Goal: Information Seeking & Learning: Learn about a topic

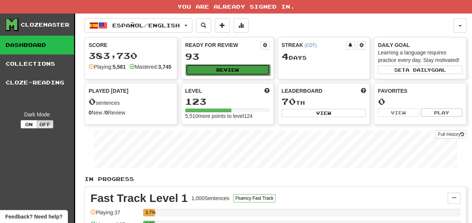
click at [220, 68] on button "Review" at bounding box center [227, 69] width 84 height 11
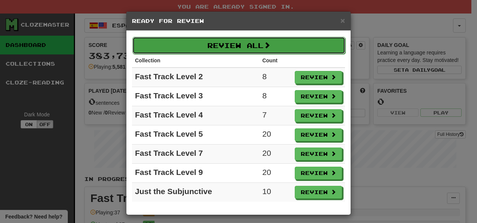
click at [232, 47] on button "Review All" at bounding box center [238, 45] width 213 height 17
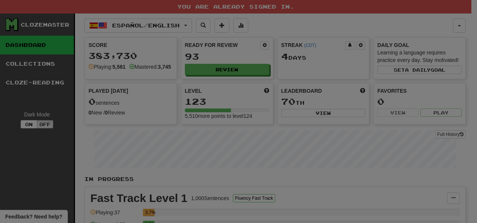
select select "**"
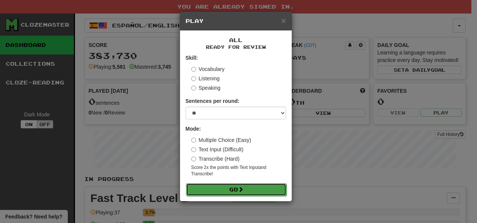
click at [217, 185] on button "Go" at bounding box center [236, 189] width 101 height 13
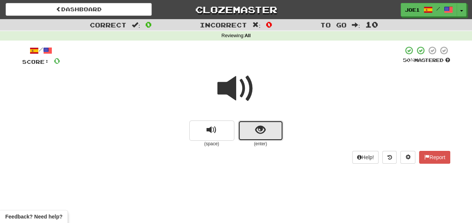
click at [250, 127] on button "show sentence" at bounding box center [260, 130] width 45 height 20
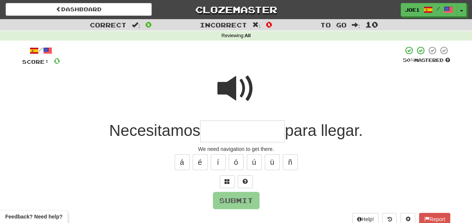
click at [216, 129] on input "text" at bounding box center [242, 131] width 84 height 22
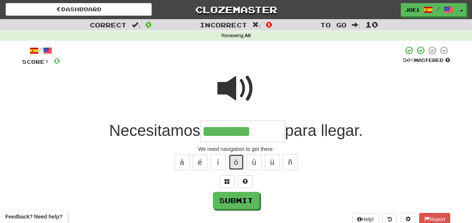
click at [236, 163] on button "ó" at bounding box center [236, 162] width 15 height 16
type input "**********"
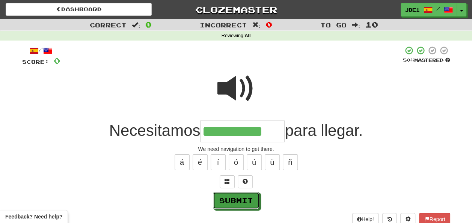
click at [230, 197] on button "Submit" at bounding box center [236, 200] width 47 height 17
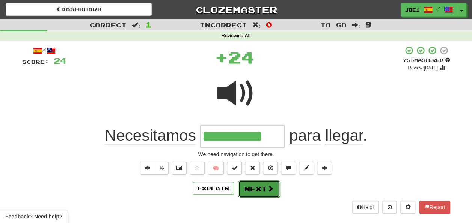
click at [254, 183] on button "Next" at bounding box center [259, 188] width 42 height 17
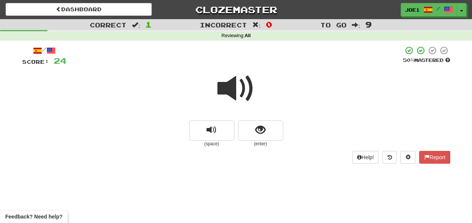
click at [234, 88] on span at bounding box center [236, 89] width 38 height 38
click at [232, 86] on span at bounding box center [236, 89] width 38 height 38
click at [233, 84] on span at bounding box center [236, 89] width 38 height 38
click at [255, 131] on span "show sentence" at bounding box center [260, 130] width 10 height 10
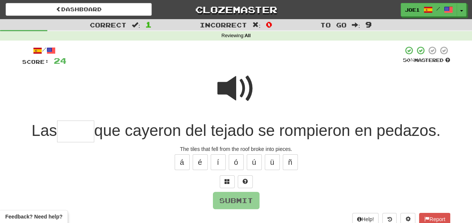
click at [237, 89] on span at bounding box center [236, 89] width 38 height 38
click at [67, 131] on input "text" at bounding box center [75, 131] width 37 height 22
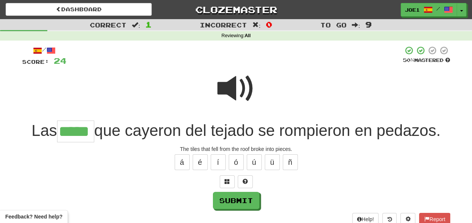
type input "*****"
click at [224, 83] on span at bounding box center [236, 89] width 38 height 38
click at [227, 86] on span at bounding box center [236, 89] width 38 height 38
click at [225, 91] on span at bounding box center [236, 89] width 38 height 38
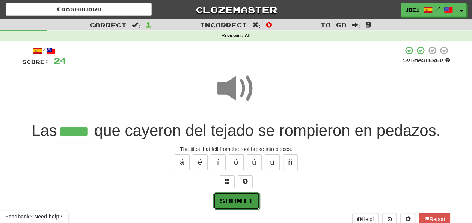
click at [227, 194] on button "Submit" at bounding box center [236, 200] width 47 height 17
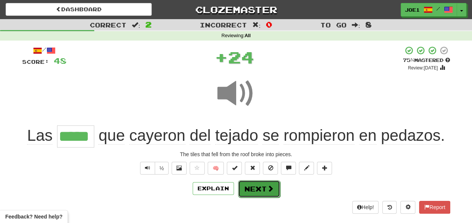
click at [246, 187] on button "Next" at bounding box center [259, 188] width 42 height 17
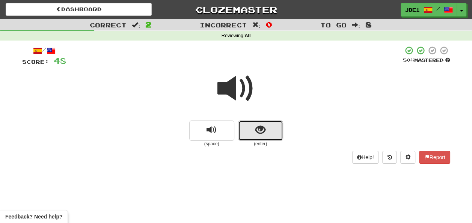
click at [255, 129] on span "show sentence" at bounding box center [260, 130] width 10 height 10
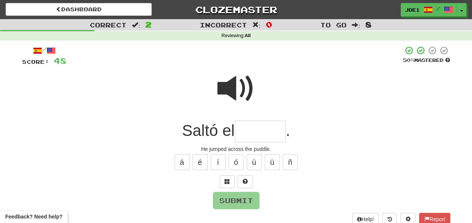
click at [243, 131] on input "text" at bounding box center [260, 131] width 51 height 22
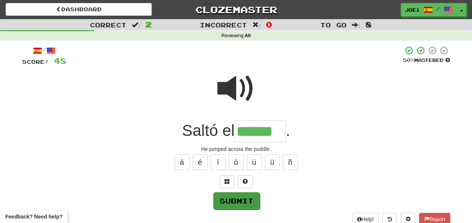
type input "******"
click at [237, 200] on button "Submit" at bounding box center [236, 200] width 47 height 17
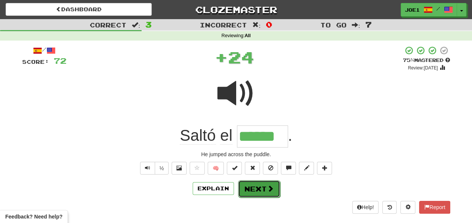
click at [254, 184] on button "Next" at bounding box center [259, 188] width 42 height 17
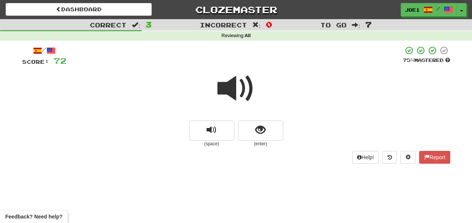
click at [239, 87] on span at bounding box center [236, 89] width 38 height 38
click at [235, 90] on span at bounding box center [236, 89] width 38 height 38
click at [257, 128] on span "show sentence" at bounding box center [260, 130] width 10 height 10
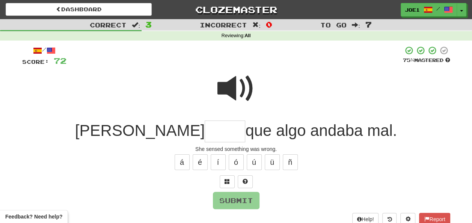
click at [234, 83] on span at bounding box center [236, 89] width 38 height 38
click at [204, 134] on input "text" at bounding box center [224, 131] width 41 height 22
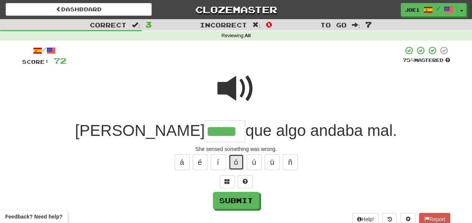
click at [239, 159] on button "ó" at bounding box center [236, 162] width 15 height 16
type input "******"
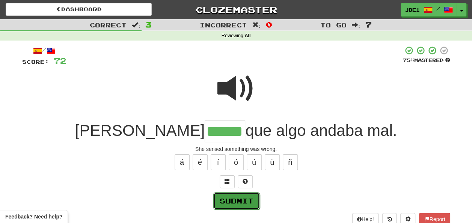
click at [239, 202] on button "Submit" at bounding box center [236, 200] width 47 height 17
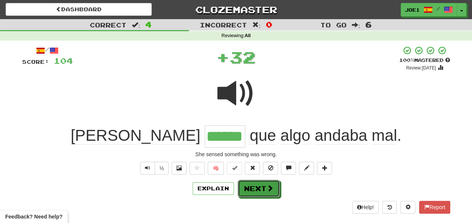
click at [253, 190] on button "Next" at bounding box center [259, 188] width 42 height 17
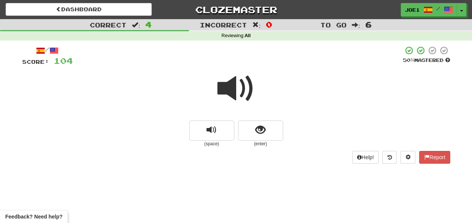
click at [232, 84] on span at bounding box center [236, 89] width 38 height 38
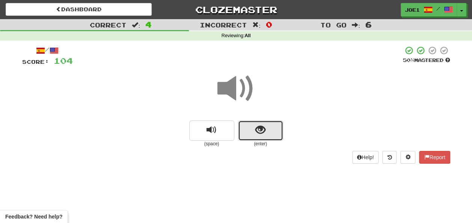
click at [256, 125] on span "show sentence" at bounding box center [260, 130] width 10 height 10
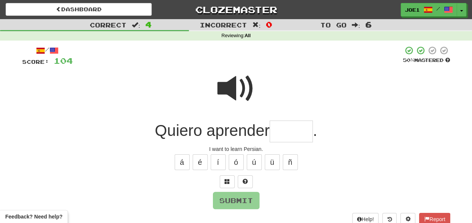
click at [230, 86] on span at bounding box center [236, 89] width 38 height 38
click at [278, 132] on input "text" at bounding box center [290, 131] width 43 height 22
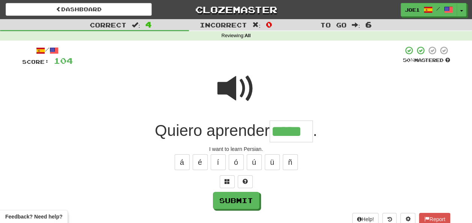
type input "*****"
click at [233, 80] on span at bounding box center [236, 89] width 38 height 38
click at [235, 85] on span at bounding box center [236, 89] width 38 height 38
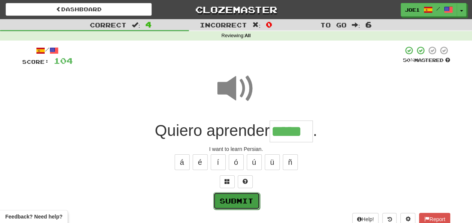
click at [239, 198] on button "Submit" at bounding box center [236, 200] width 47 height 17
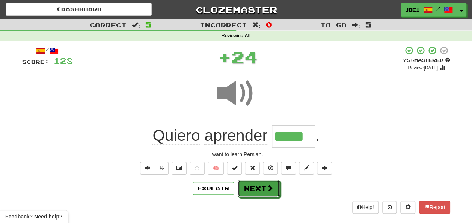
click at [253, 187] on button "Next" at bounding box center [259, 188] width 42 height 17
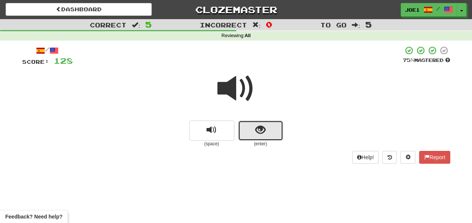
click at [247, 128] on button "show sentence" at bounding box center [260, 130] width 45 height 20
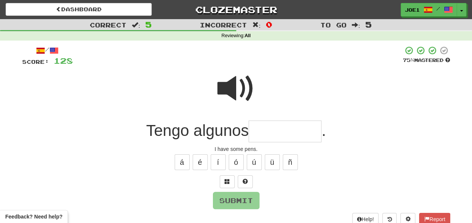
click at [260, 130] on input "text" at bounding box center [284, 131] width 73 height 22
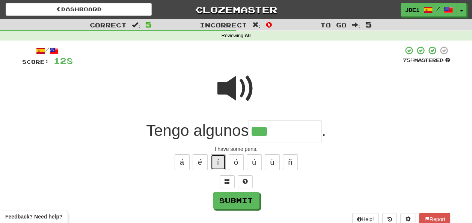
click at [218, 160] on button "í" at bounding box center [217, 162] width 15 height 16
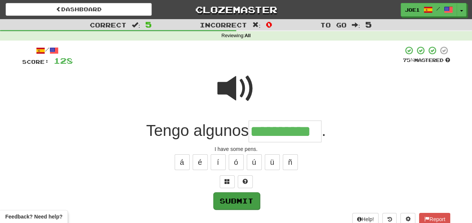
type input "**********"
click at [236, 196] on button "Submit" at bounding box center [236, 200] width 47 height 17
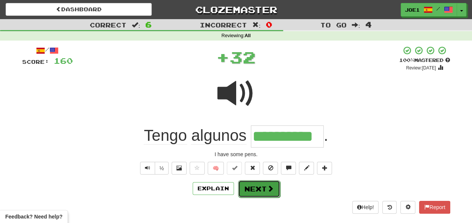
click at [251, 183] on button "Next" at bounding box center [259, 188] width 42 height 17
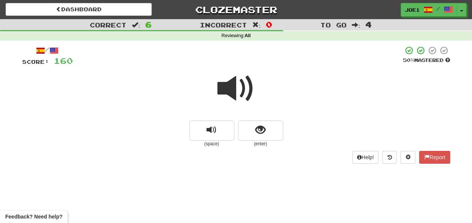
click at [234, 88] on span at bounding box center [236, 89] width 38 height 38
click at [232, 87] on span at bounding box center [236, 89] width 38 height 38
click at [231, 91] on span at bounding box center [236, 89] width 38 height 38
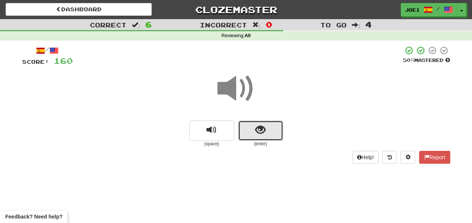
click at [257, 129] on span "show sentence" at bounding box center [260, 130] width 10 height 10
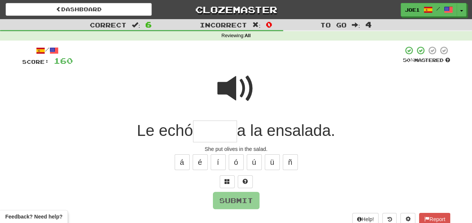
click at [202, 131] on input "text" at bounding box center [215, 131] width 44 height 22
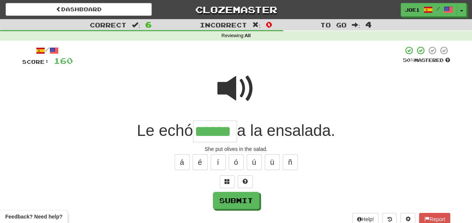
type input "******"
click at [228, 80] on span at bounding box center [236, 89] width 38 height 38
click at [230, 84] on span at bounding box center [236, 89] width 38 height 38
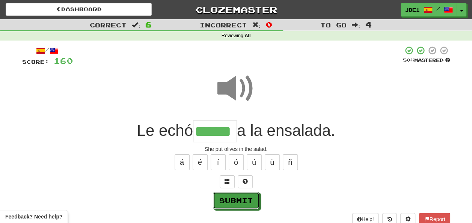
drag, startPoint x: 230, startPoint y: 199, endPoint x: 235, endPoint y: 200, distance: 4.7
click at [235, 200] on button "Submit" at bounding box center [236, 200] width 47 height 17
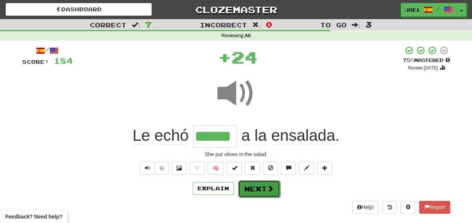
click at [253, 188] on button "Next" at bounding box center [259, 188] width 42 height 17
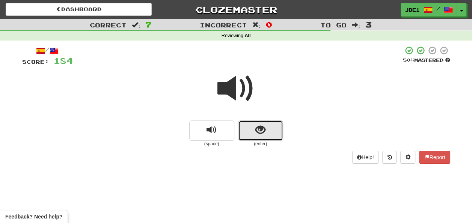
click at [254, 130] on button "show sentence" at bounding box center [260, 130] width 45 height 20
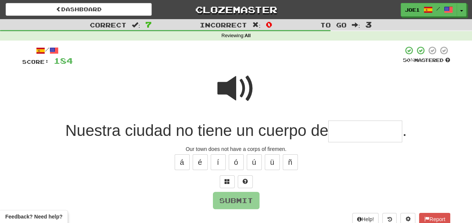
click at [343, 128] on input "text" at bounding box center [365, 131] width 74 height 22
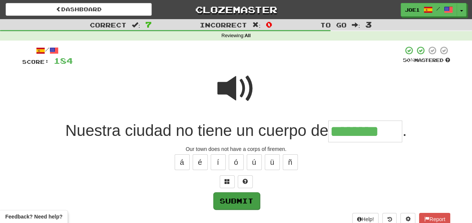
type input "********"
click at [233, 198] on button "Submit" at bounding box center [236, 200] width 47 height 17
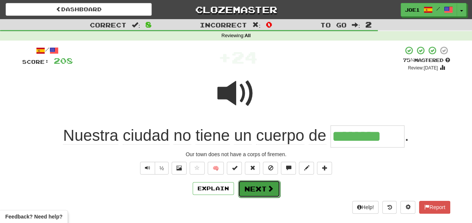
click at [255, 186] on button "Next" at bounding box center [259, 188] width 42 height 17
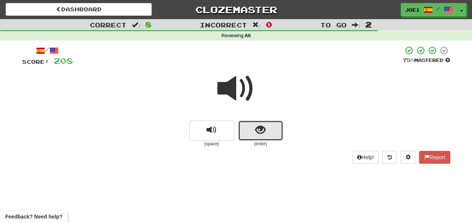
click at [263, 131] on span "show sentence" at bounding box center [260, 130] width 10 height 10
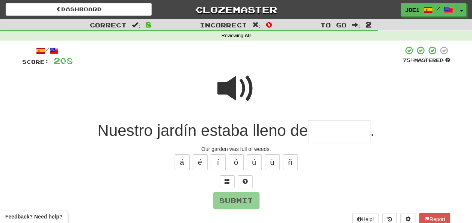
click at [317, 131] on input "text" at bounding box center [339, 131] width 62 height 22
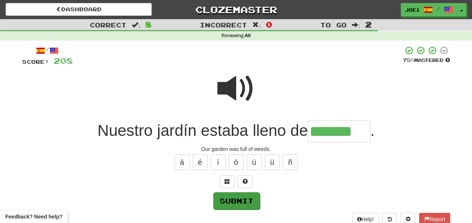
type input "*******"
click at [231, 200] on button "Submit" at bounding box center [236, 200] width 47 height 17
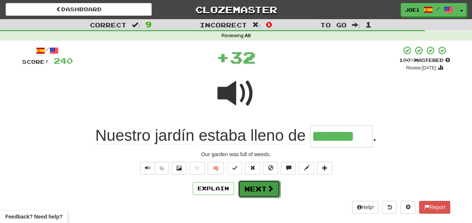
click at [254, 185] on button "Next" at bounding box center [259, 188] width 42 height 17
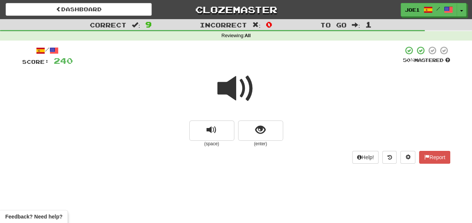
click at [236, 90] on span at bounding box center [236, 89] width 38 height 38
click at [234, 87] on span at bounding box center [236, 89] width 38 height 38
click at [258, 127] on span "show sentence" at bounding box center [260, 130] width 10 height 10
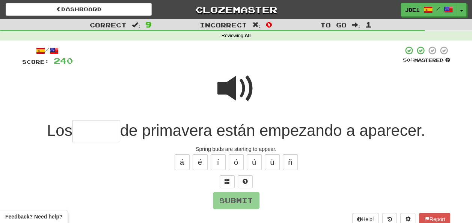
drag, startPoint x: 97, startPoint y: 131, endPoint x: 98, endPoint y: 135, distance: 4.9
click at [97, 131] on input "text" at bounding box center [96, 131] width 48 height 22
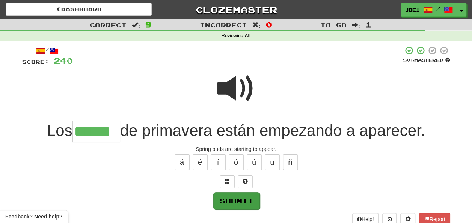
type input "******"
click at [223, 198] on button "Submit" at bounding box center [236, 200] width 47 height 17
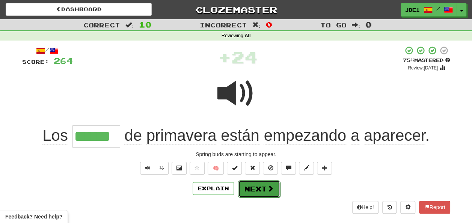
click at [249, 185] on button "Next" at bounding box center [259, 188] width 42 height 17
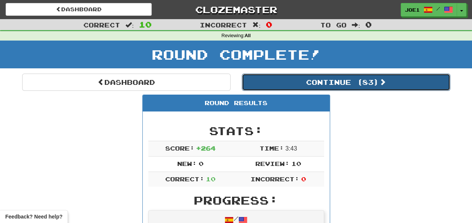
click at [290, 79] on button "Continue ( 83 )" at bounding box center [346, 82] width 208 height 17
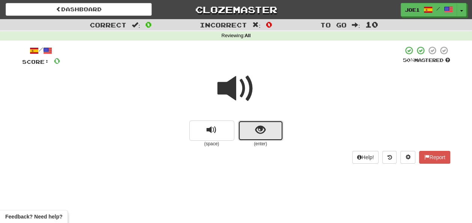
click at [249, 127] on button "show sentence" at bounding box center [260, 130] width 45 height 20
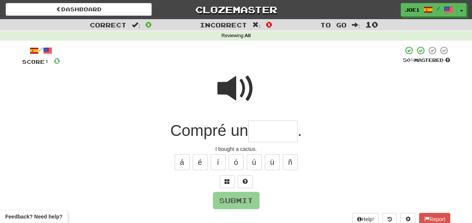
click at [265, 128] on input "text" at bounding box center [272, 131] width 49 height 22
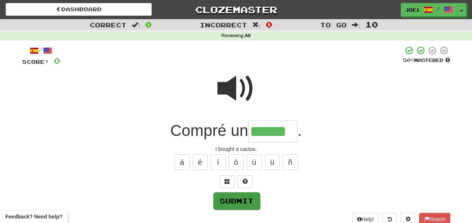
type input "******"
click at [241, 204] on button "Submit" at bounding box center [236, 200] width 47 height 17
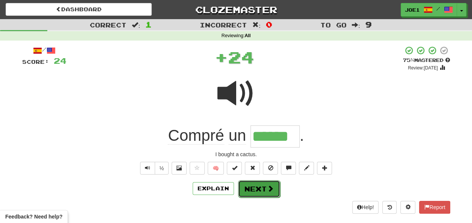
click at [251, 190] on button "Next" at bounding box center [259, 188] width 42 height 17
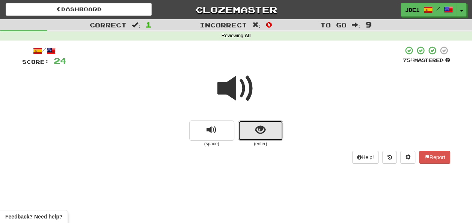
click at [255, 134] on span "show sentence" at bounding box center [260, 130] width 10 height 10
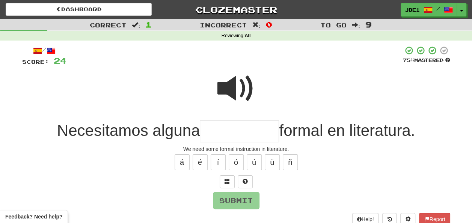
click at [210, 132] on input "text" at bounding box center [239, 131] width 79 height 22
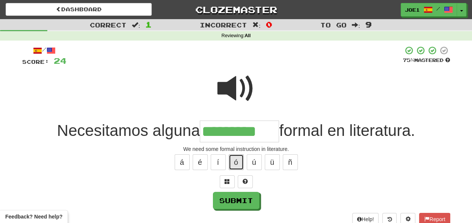
click at [240, 162] on button "ó" at bounding box center [236, 162] width 15 height 16
type input "**********"
click at [243, 75] on span at bounding box center [236, 89] width 38 height 38
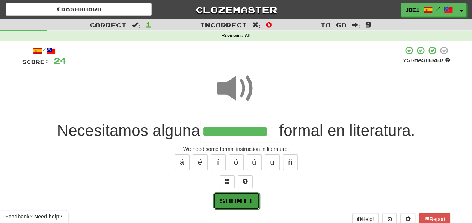
click at [226, 197] on button "Submit" at bounding box center [236, 200] width 47 height 17
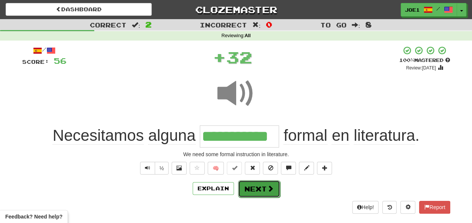
click at [248, 187] on button "Next" at bounding box center [259, 188] width 42 height 17
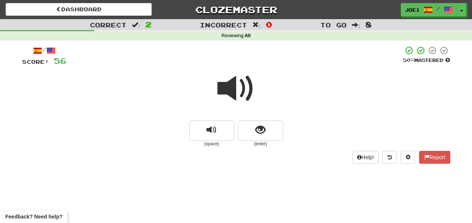
click at [237, 89] on span at bounding box center [236, 89] width 38 height 38
click at [234, 90] on span at bounding box center [236, 89] width 38 height 38
click at [253, 128] on button "show sentence" at bounding box center [260, 130] width 45 height 20
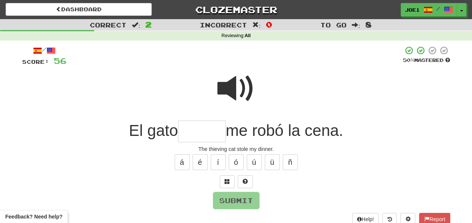
click at [230, 84] on span at bounding box center [236, 89] width 38 height 38
click at [192, 132] on input "text" at bounding box center [202, 131] width 48 height 22
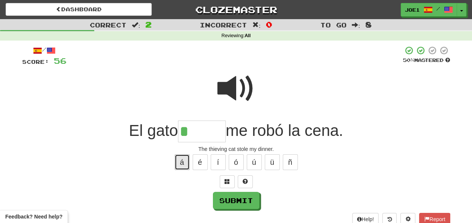
drag, startPoint x: 177, startPoint y: 160, endPoint x: 181, endPoint y: 164, distance: 5.9
click at [181, 164] on button "á" at bounding box center [181, 162] width 15 height 16
click at [234, 162] on button "ó" at bounding box center [236, 162] width 15 height 16
type input "******"
click at [234, 91] on span at bounding box center [236, 89] width 38 height 38
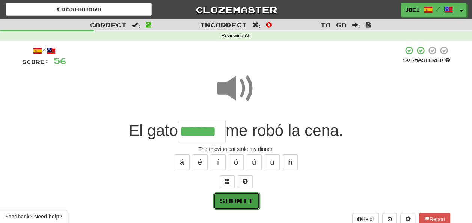
click at [237, 195] on button "Submit" at bounding box center [236, 200] width 47 height 17
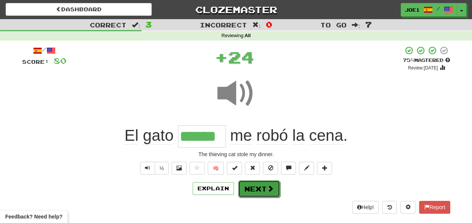
click at [251, 186] on button "Next" at bounding box center [259, 188] width 42 height 17
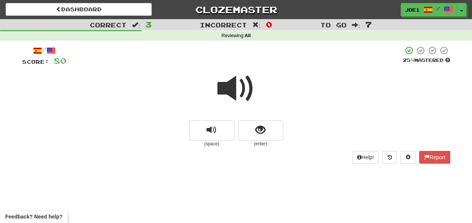
click at [234, 91] on span at bounding box center [236, 89] width 38 height 38
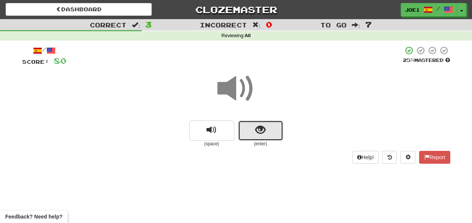
click at [252, 134] on button "show sentence" at bounding box center [260, 130] width 45 height 20
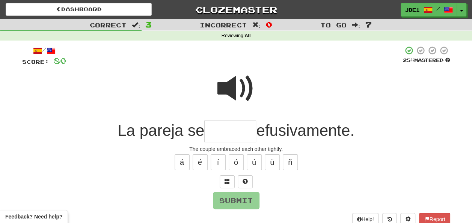
click at [236, 87] on span at bounding box center [236, 89] width 38 height 38
click at [214, 133] on input "text" at bounding box center [230, 131] width 52 height 22
type input "*"
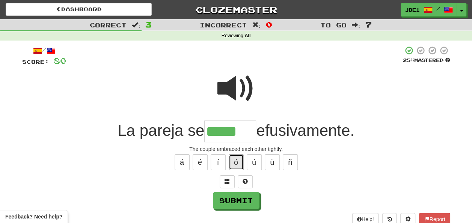
click at [236, 162] on button "ó" at bounding box center [236, 162] width 15 height 16
type input "******"
click at [241, 83] on span at bounding box center [236, 89] width 38 height 38
click at [239, 84] on span at bounding box center [236, 89] width 38 height 38
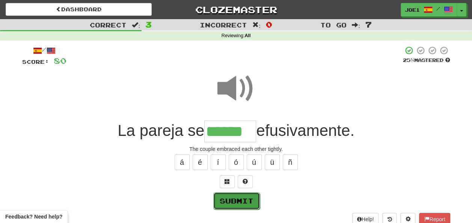
click at [233, 199] on button "Submit" at bounding box center [236, 200] width 47 height 17
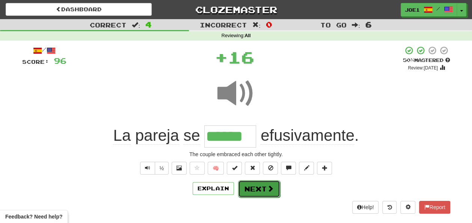
click at [249, 187] on button "Next" at bounding box center [259, 188] width 42 height 17
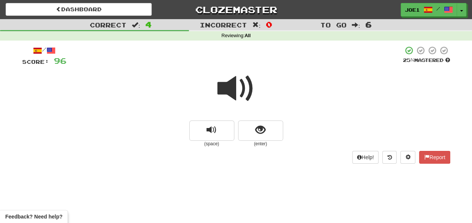
click at [230, 90] on span at bounding box center [236, 89] width 38 height 38
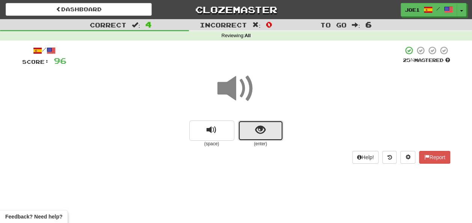
click at [251, 128] on button "show sentence" at bounding box center [260, 130] width 45 height 20
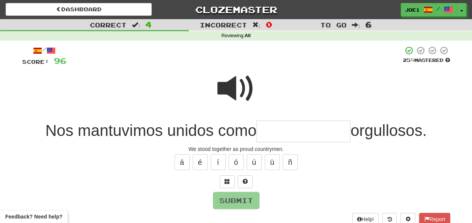
click at [240, 87] on span at bounding box center [236, 89] width 38 height 38
click at [238, 87] on span at bounding box center [236, 89] width 38 height 38
click at [265, 133] on input "text" at bounding box center [303, 131] width 94 height 22
type input "*"
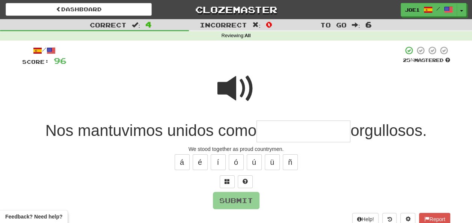
type input "*"
click at [240, 74] on span at bounding box center [236, 89] width 38 height 38
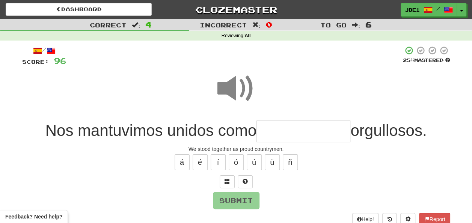
click at [262, 131] on input "text" at bounding box center [303, 131] width 94 height 22
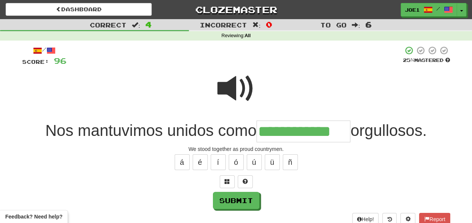
type input "**********"
click at [232, 78] on span at bounding box center [236, 89] width 38 height 38
click at [232, 79] on span at bounding box center [236, 89] width 38 height 38
click at [230, 82] on span at bounding box center [236, 89] width 38 height 38
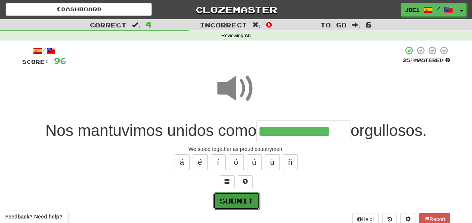
click at [234, 197] on button "Submit" at bounding box center [236, 200] width 47 height 17
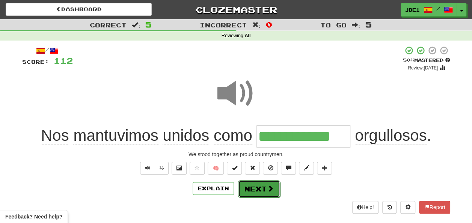
click at [252, 187] on button "Next" at bounding box center [259, 188] width 42 height 17
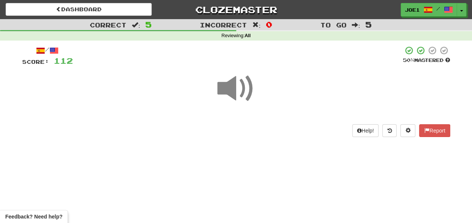
click at [231, 89] on span at bounding box center [236, 89] width 38 height 38
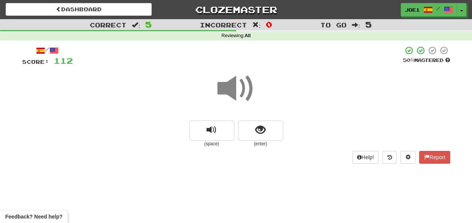
click at [231, 90] on span at bounding box center [236, 89] width 38 height 38
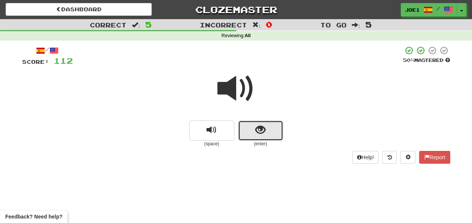
click at [248, 130] on button "show sentence" at bounding box center [260, 130] width 45 height 20
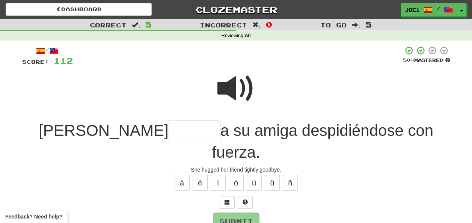
drag, startPoint x: 233, startPoint y: 86, endPoint x: 235, endPoint y: 83, distance: 3.9
click at [235, 83] on span at bounding box center [236, 89] width 38 height 38
click at [168, 132] on input "text" at bounding box center [194, 131] width 52 height 22
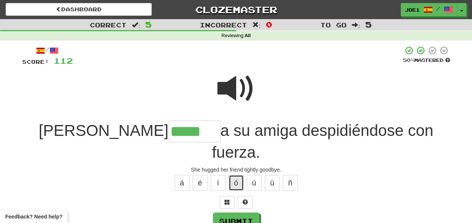
drag, startPoint x: 236, startPoint y: 162, endPoint x: 241, endPoint y: 160, distance: 5.0
click at [241, 175] on button "ó" at bounding box center [236, 183] width 15 height 16
type input "******"
click at [228, 84] on span at bounding box center [236, 89] width 38 height 38
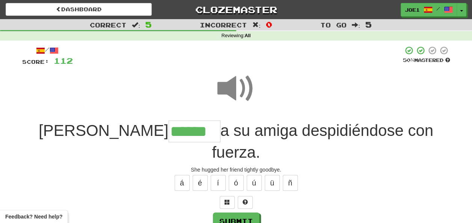
click at [229, 87] on span at bounding box center [236, 89] width 38 height 38
click at [233, 213] on button "Submit" at bounding box center [236, 221] width 47 height 17
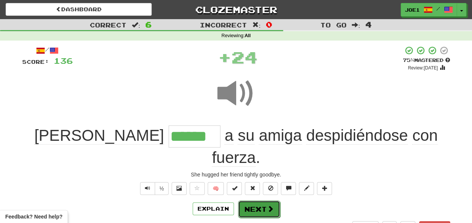
click at [248, 200] on button "Next" at bounding box center [259, 208] width 42 height 17
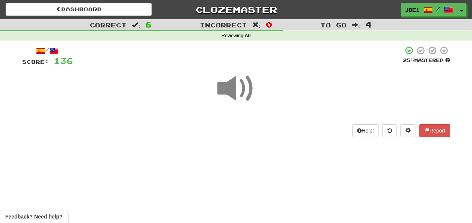
click at [232, 88] on span at bounding box center [236, 89] width 38 height 38
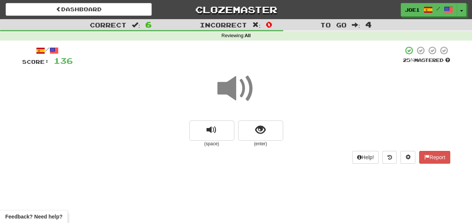
click at [236, 92] on span at bounding box center [236, 89] width 38 height 38
click at [257, 128] on span "show sentence" at bounding box center [260, 130] width 10 height 10
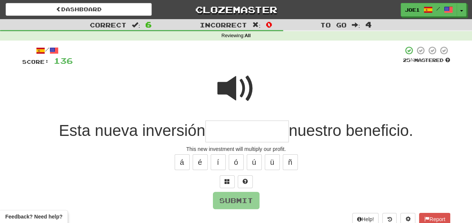
click at [230, 84] on span at bounding box center [236, 89] width 38 height 38
click at [218, 129] on input "text" at bounding box center [246, 131] width 83 height 22
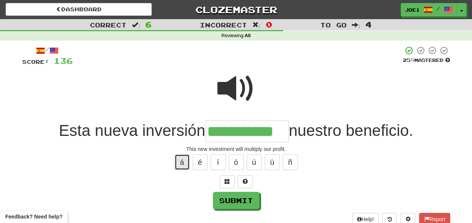
drag, startPoint x: 185, startPoint y: 160, endPoint x: 189, endPoint y: 161, distance: 4.6
click at [188, 161] on button "á" at bounding box center [181, 162] width 15 height 16
type input "**********"
drag, startPoint x: 234, startPoint y: 82, endPoint x: 239, endPoint y: 80, distance: 5.6
click at [239, 80] on span at bounding box center [236, 89] width 38 height 38
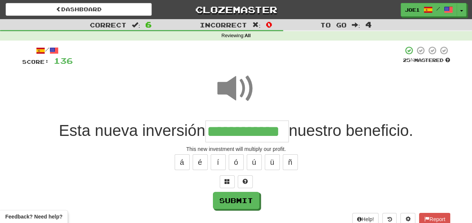
click at [240, 80] on span at bounding box center [236, 89] width 38 height 38
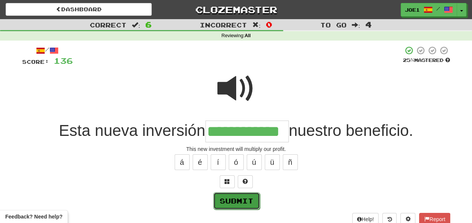
click at [235, 199] on button "Submit" at bounding box center [236, 200] width 47 height 17
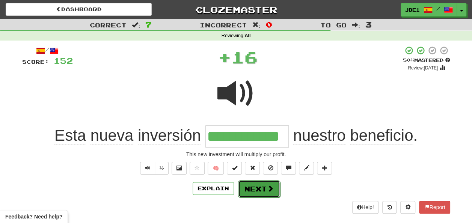
click at [248, 185] on button "Next" at bounding box center [259, 188] width 42 height 17
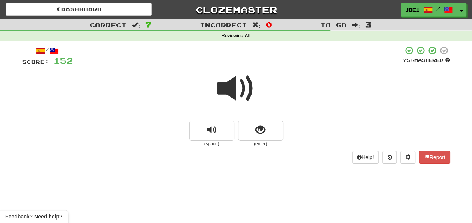
click at [231, 84] on span at bounding box center [236, 89] width 38 height 38
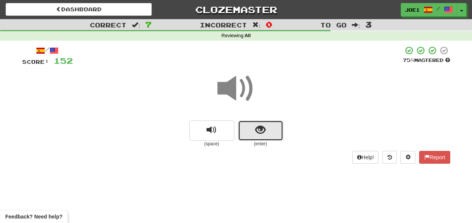
click at [250, 126] on button "show sentence" at bounding box center [260, 130] width 45 height 20
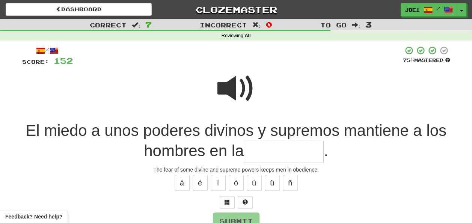
click at [232, 89] on span at bounding box center [236, 89] width 38 height 38
click at [253, 152] on input "text" at bounding box center [284, 152] width 80 height 22
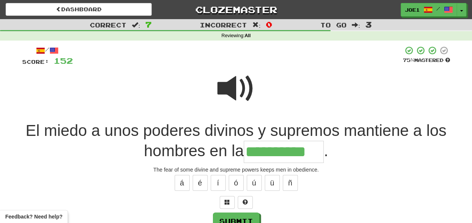
type input "**********"
click at [235, 86] on span at bounding box center [236, 89] width 38 height 38
click at [234, 86] on span at bounding box center [236, 89] width 38 height 38
click at [244, 214] on button "Submit" at bounding box center [236, 221] width 47 height 17
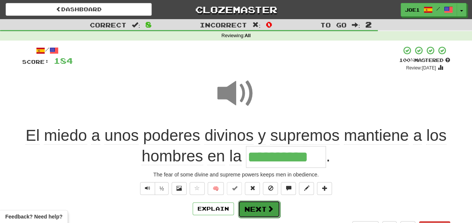
click at [250, 207] on button "Next" at bounding box center [259, 208] width 42 height 17
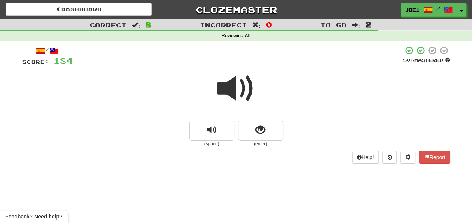
click at [233, 89] on span at bounding box center [236, 89] width 38 height 38
click at [230, 86] on span at bounding box center [236, 89] width 38 height 38
click at [230, 83] on span at bounding box center [236, 89] width 38 height 38
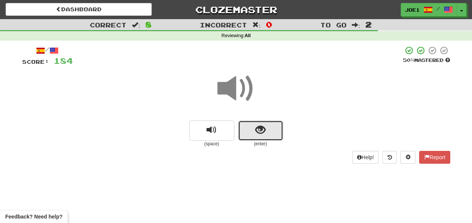
click at [251, 129] on button "show sentence" at bounding box center [260, 130] width 45 height 20
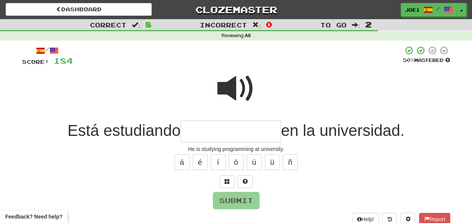
click at [228, 85] on span at bounding box center [236, 89] width 38 height 38
click at [196, 132] on input "text" at bounding box center [230, 131] width 100 height 22
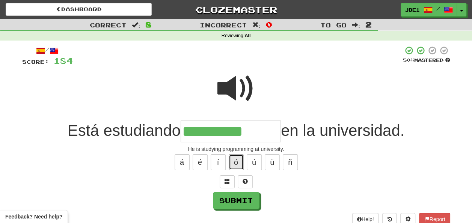
click at [239, 159] on button "ó" at bounding box center [236, 162] width 15 height 16
type input "**********"
click at [248, 78] on span at bounding box center [236, 89] width 38 height 38
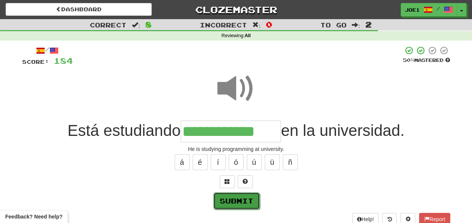
click at [239, 199] on button "Submit" at bounding box center [236, 200] width 47 height 17
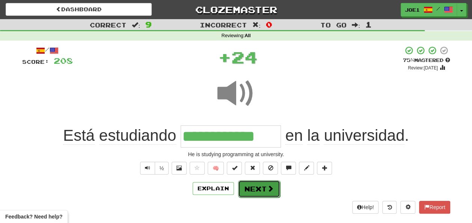
click at [253, 186] on button "Next" at bounding box center [259, 188] width 42 height 17
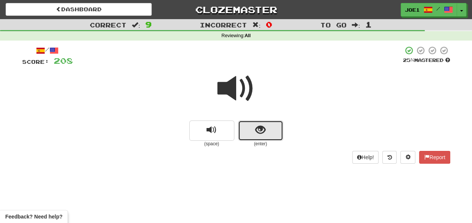
click at [247, 127] on button "show sentence" at bounding box center [260, 130] width 45 height 20
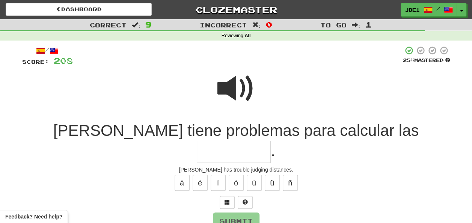
click at [271, 141] on input "text" at bounding box center [234, 152] width 74 height 22
type input "**********"
click at [247, 213] on button "Submit" at bounding box center [236, 221] width 47 height 17
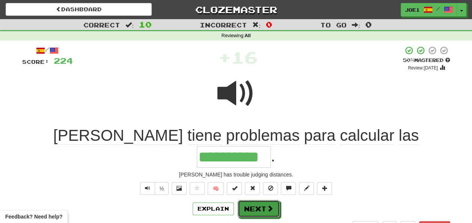
click at [256, 200] on button "Next" at bounding box center [259, 208] width 42 height 17
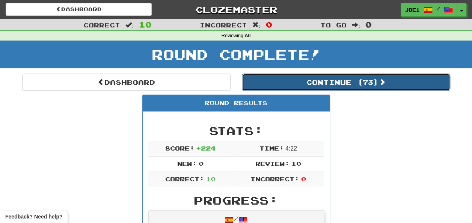
click at [302, 80] on button "Continue ( 73 )" at bounding box center [346, 82] width 208 height 17
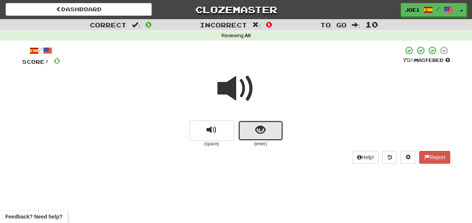
click at [256, 129] on span "show sentence" at bounding box center [260, 130] width 10 height 10
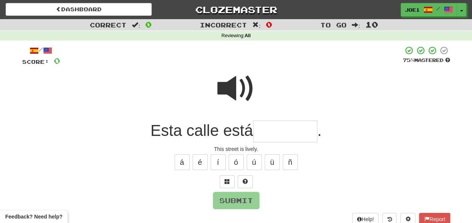
click at [260, 131] on input "text" at bounding box center [285, 131] width 64 height 22
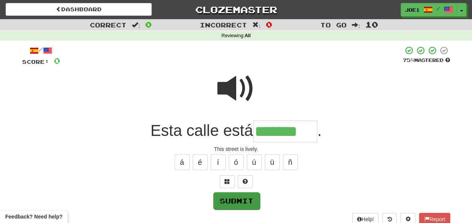
type input "*******"
click at [242, 200] on button "Submit" at bounding box center [236, 200] width 47 height 17
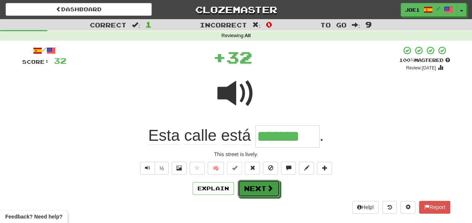
click at [271, 185] on span at bounding box center [269, 188] width 7 height 7
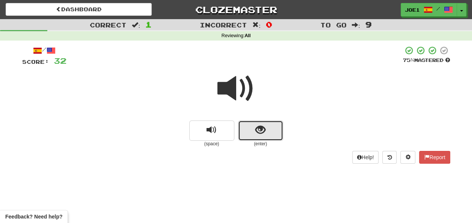
click at [253, 132] on button "show sentence" at bounding box center [260, 130] width 45 height 20
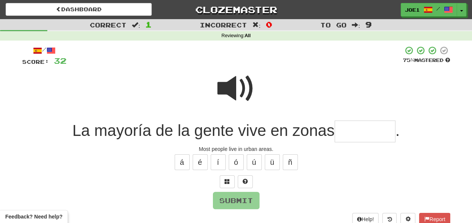
click at [346, 131] on input "text" at bounding box center [364, 131] width 61 height 22
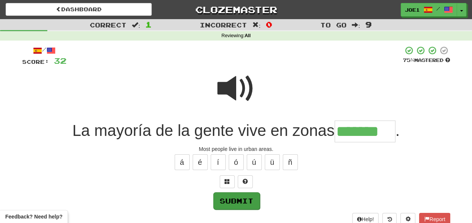
type input "*******"
click at [239, 203] on button "Submit" at bounding box center [236, 200] width 47 height 17
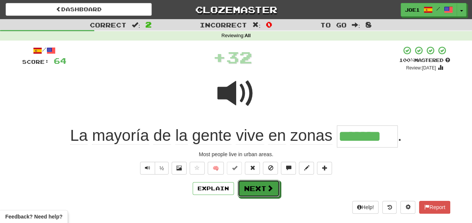
click at [249, 185] on button "Next" at bounding box center [259, 188] width 42 height 17
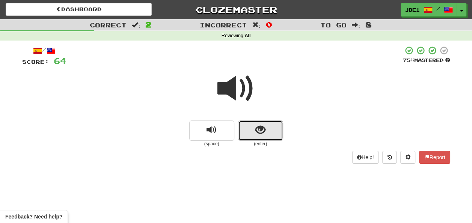
click at [250, 130] on button "show sentence" at bounding box center [260, 130] width 45 height 20
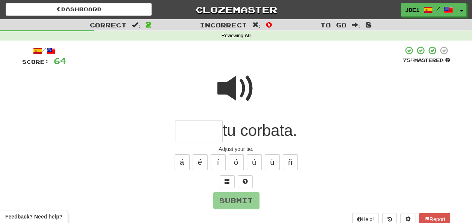
click at [187, 129] on input "text" at bounding box center [199, 131] width 48 height 22
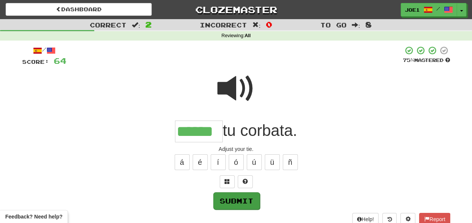
type input "******"
click at [224, 201] on button "Submit" at bounding box center [236, 200] width 47 height 17
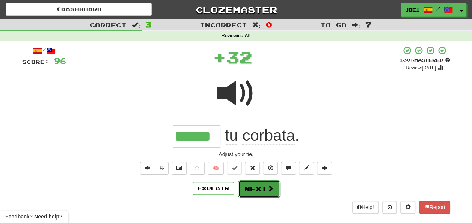
click at [254, 187] on button "Next" at bounding box center [259, 188] width 42 height 17
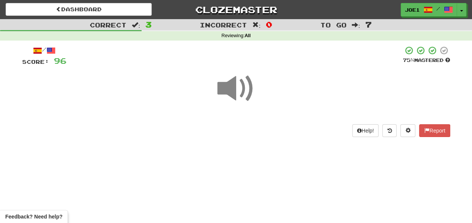
click at [236, 86] on span at bounding box center [236, 89] width 38 height 38
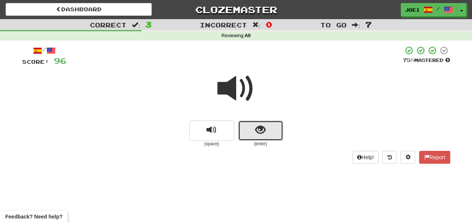
click at [253, 131] on button "show sentence" at bounding box center [260, 130] width 45 height 20
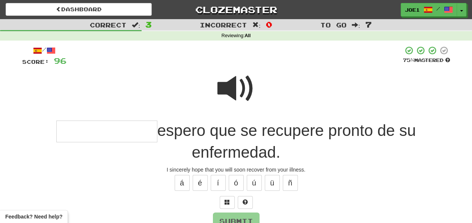
drag, startPoint x: 71, startPoint y: 131, endPoint x: 58, endPoint y: 134, distance: 12.7
click at [67, 131] on input "text" at bounding box center [106, 131] width 101 height 22
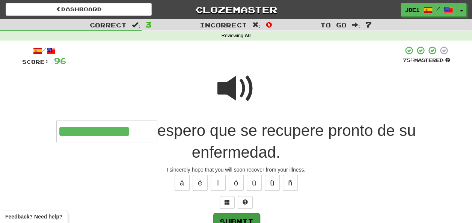
type input "**********"
click at [247, 215] on button "Submit" at bounding box center [236, 221] width 47 height 17
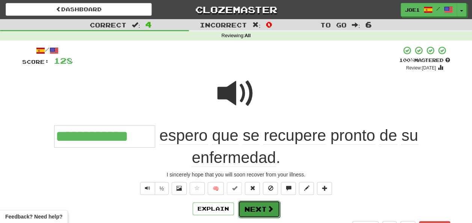
click at [256, 206] on button "Next" at bounding box center [259, 208] width 42 height 17
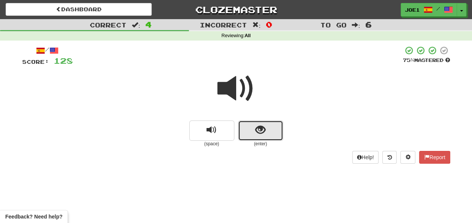
click at [250, 131] on button "show sentence" at bounding box center [260, 130] width 45 height 20
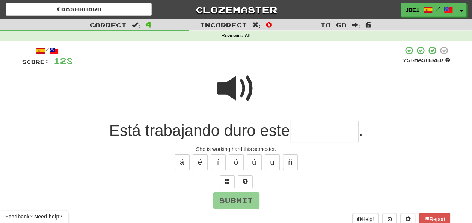
click at [301, 132] on input "text" at bounding box center [324, 131] width 69 height 22
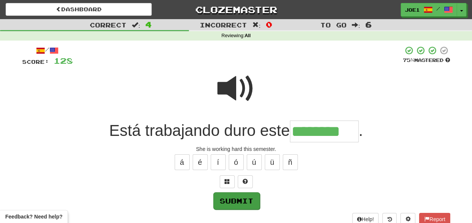
type input "********"
click at [236, 197] on button "Submit" at bounding box center [236, 200] width 47 height 17
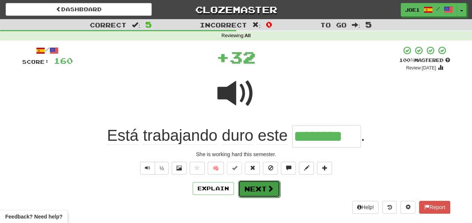
click at [249, 186] on button "Next" at bounding box center [259, 188] width 42 height 17
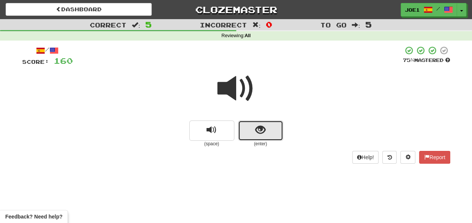
click at [257, 130] on span "show sentence" at bounding box center [260, 130] width 10 height 10
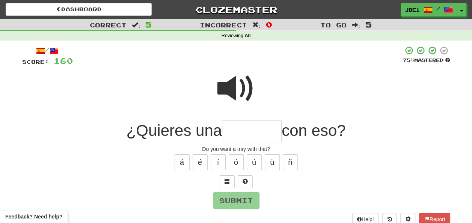
click at [237, 128] on input "text" at bounding box center [252, 131] width 60 height 22
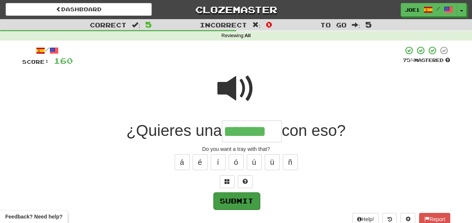
type input "*******"
click at [247, 199] on button "Submit" at bounding box center [236, 200] width 47 height 17
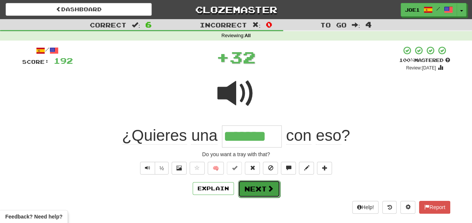
click at [255, 185] on button "Next" at bounding box center [259, 188] width 42 height 17
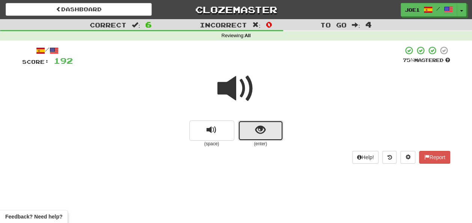
click at [256, 130] on button "show sentence" at bounding box center [260, 130] width 45 height 20
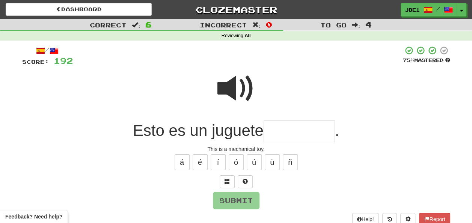
click at [279, 130] on input "text" at bounding box center [298, 131] width 71 height 22
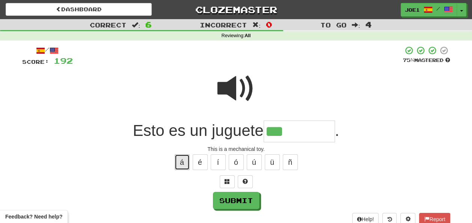
click at [182, 160] on button "á" at bounding box center [181, 162] width 15 height 16
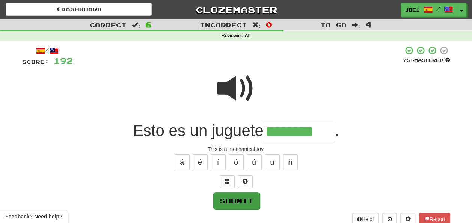
type input "********"
click at [235, 198] on button "Submit" at bounding box center [236, 200] width 47 height 17
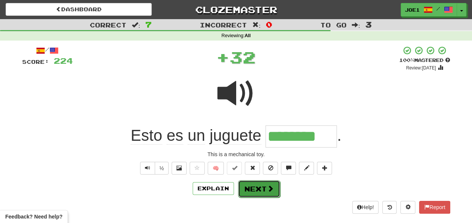
click at [253, 184] on button "Next" at bounding box center [259, 188] width 42 height 17
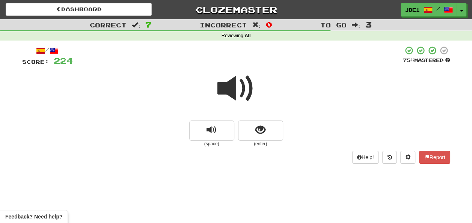
click at [236, 88] on span at bounding box center [236, 89] width 38 height 38
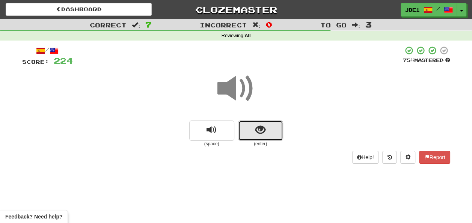
click at [256, 127] on span "show sentence" at bounding box center [260, 130] width 10 height 10
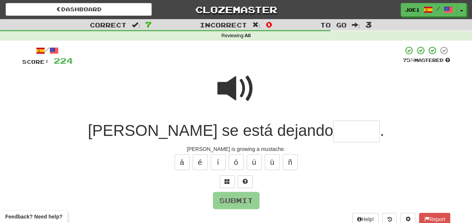
click at [235, 84] on span at bounding box center [236, 89] width 38 height 38
click at [333, 131] on input "text" at bounding box center [356, 131] width 47 height 22
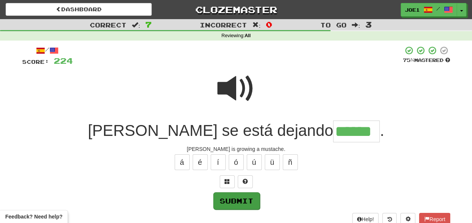
type input "******"
click at [230, 198] on button "Submit" at bounding box center [236, 200] width 47 height 17
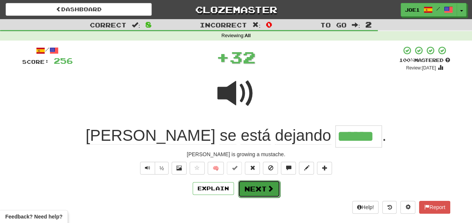
click at [251, 188] on button "Next" at bounding box center [259, 188] width 42 height 17
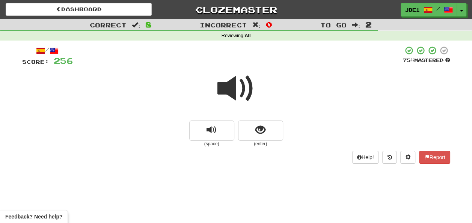
click at [238, 87] on span at bounding box center [236, 89] width 38 height 38
click at [237, 86] on span at bounding box center [236, 89] width 38 height 38
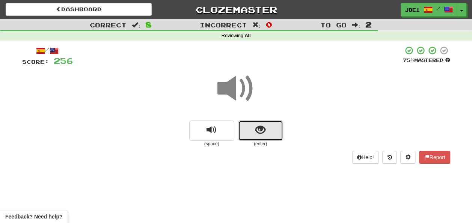
click at [251, 131] on button "show sentence" at bounding box center [260, 130] width 45 height 20
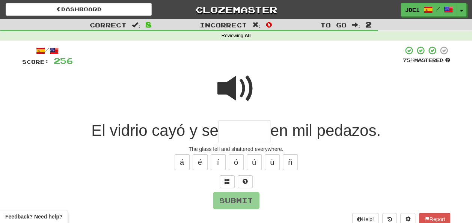
click at [235, 128] on input "text" at bounding box center [244, 131] width 52 height 22
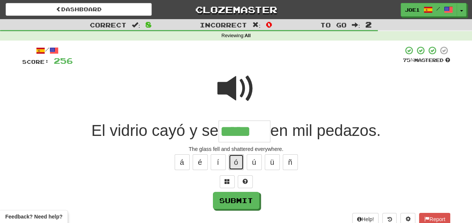
click at [233, 164] on button "ó" at bounding box center [236, 162] width 15 height 16
type input "******"
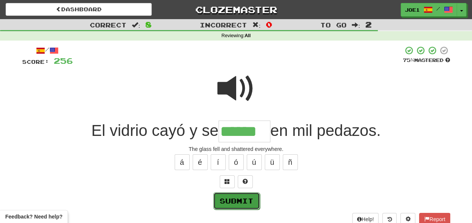
click at [241, 198] on button "Submit" at bounding box center [236, 200] width 47 height 17
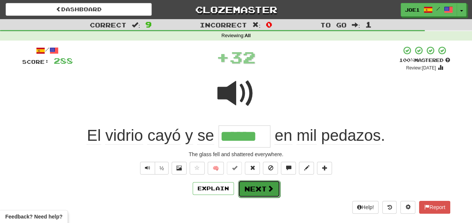
click at [248, 185] on button "Next" at bounding box center [259, 188] width 42 height 17
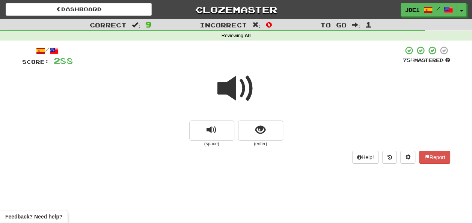
click at [233, 89] on span at bounding box center [236, 89] width 38 height 38
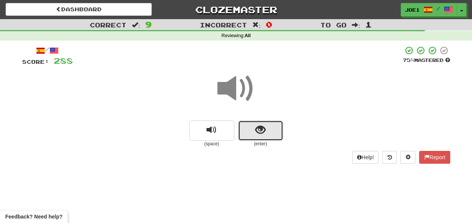
click at [256, 129] on span "show sentence" at bounding box center [260, 130] width 10 height 10
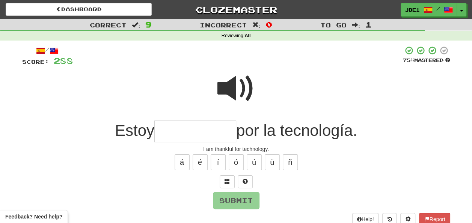
drag, startPoint x: 163, startPoint y: 131, endPoint x: 157, endPoint y: 134, distance: 6.4
click at [163, 131] on input "text" at bounding box center [195, 131] width 82 height 22
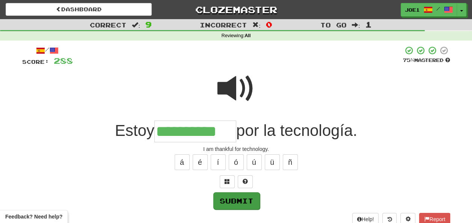
type input "**********"
click at [234, 196] on button "Submit" at bounding box center [236, 200] width 47 height 17
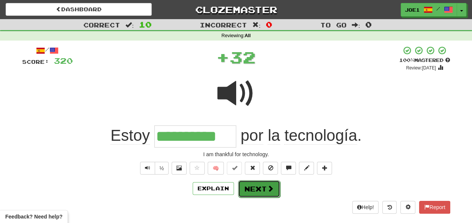
click at [248, 187] on button "Next" at bounding box center [259, 188] width 42 height 17
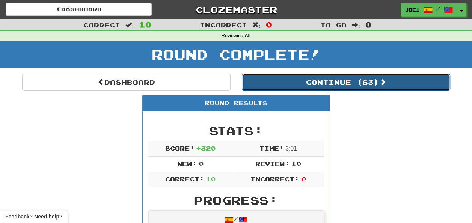
click at [293, 81] on button "Continue ( 63 )" at bounding box center [346, 82] width 208 height 17
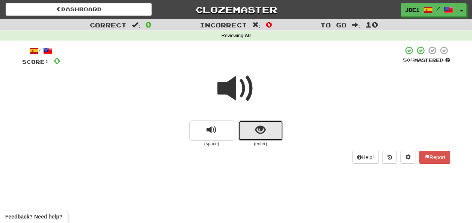
click at [257, 127] on span "show sentence" at bounding box center [260, 130] width 10 height 10
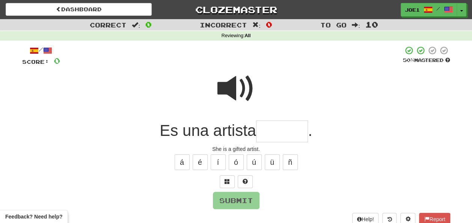
click at [269, 129] on input "text" at bounding box center [282, 131] width 52 height 22
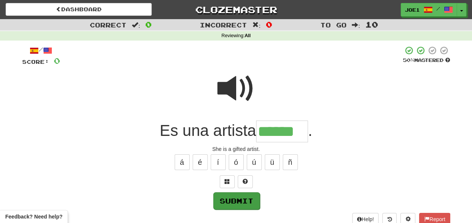
type input "******"
drag, startPoint x: 231, startPoint y: 195, endPoint x: 235, endPoint y: 199, distance: 5.9
click at [233, 198] on button "Submit" at bounding box center [236, 200] width 47 height 17
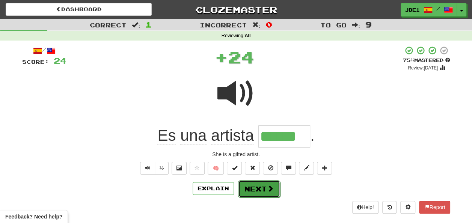
click at [255, 188] on button "Next" at bounding box center [259, 188] width 42 height 17
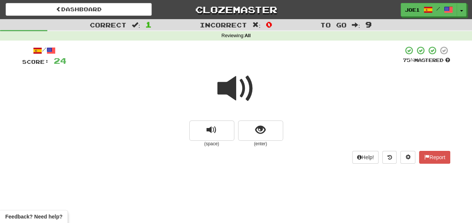
click at [233, 86] on span at bounding box center [236, 89] width 38 height 38
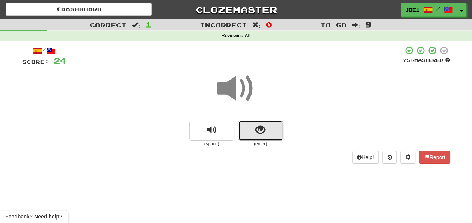
click at [255, 127] on span "show sentence" at bounding box center [260, 130] width 10 height 10
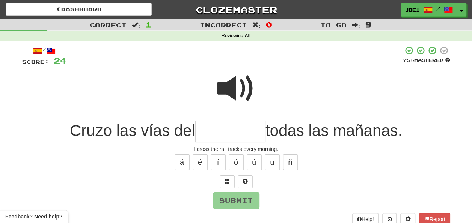
click at [239, 89] on span at bounding box center [236, 89] width 38 height 38
click at [231, 89] on span at bounding box center [236, 89] width 38 height 38
click at [203, 129] on input "text" at bounding box center [230, 131] width 70 height 22
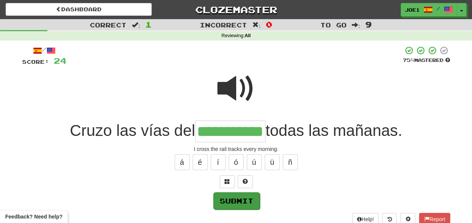
type input "**********"
click at [238, 197] on button "Submit" at bounding box center [236, 200] width 47 height 17
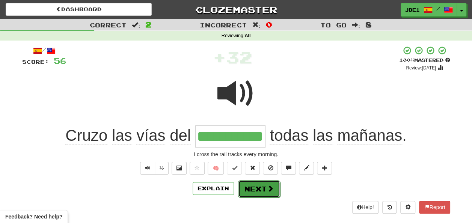
click at [251, 186] on button "Next" at bounding box center [259, 188] width 42 height 17
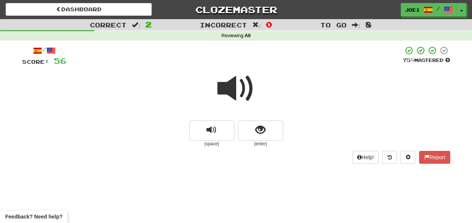
click at [239, 86] on span at bounding box center [236, 89] width 38 height 38
click at [238, 86] on span at bounding box center [236, 89] width 38 height 38
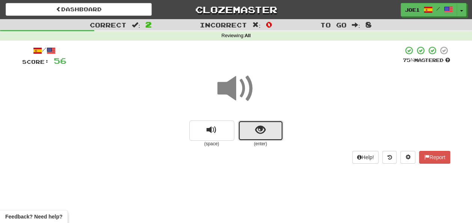
click at [251, 127] on button "show sentence" at bounding box center [260, 130] width 45 height 20
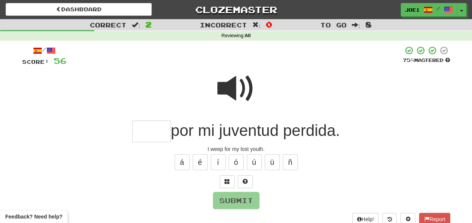
click at [151, 131] on input "text" at bounding box center [151, 131] width 39 height 22
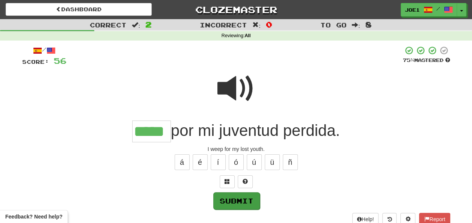
type input "*****"
click at [222, 198] on button "Submit" at bounding box center [236, 200] width 47 height 17
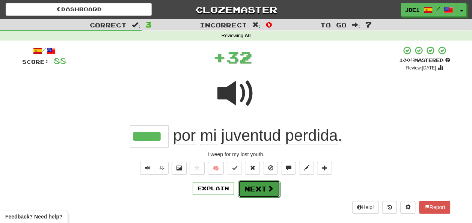
click at [256, 186] on button "Next" at bounding box center [259, 188] width 42 height 17
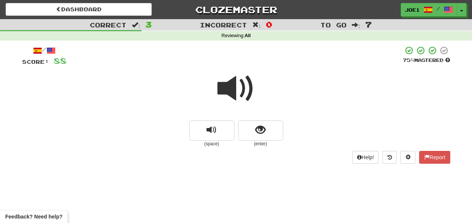
click at [242, 89] on span at bounding box center [236, 89] width 38 height 38
click at [236, 90] on span at bounding box center [236, 89] width 38 height 38
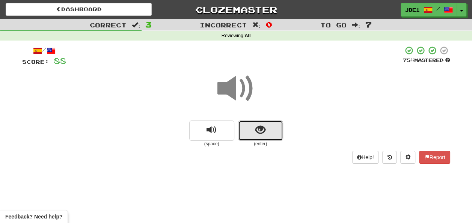
click at [258, 129] on span "show sentence" at bounding box center [260, 130] width 10 height 10
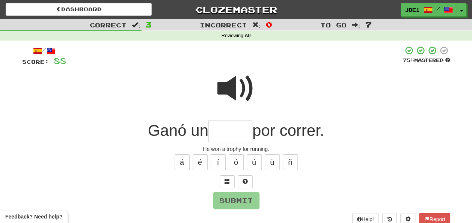
click at [221, 128] on input "text" at bounding box center [230, 131] width 44 height 22
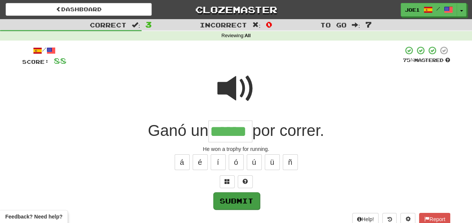
type input "******"
click at [236, 195] on button "Submit" at bounding box center [236, 200] width 47 height 17
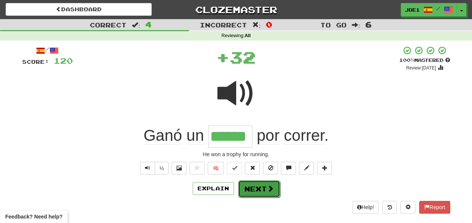
click at [248, 188] on button "Next" at bounding box center [259, 188] width 42 height 17
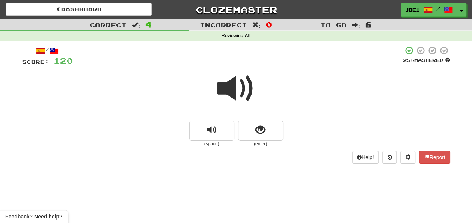
click at [236, 84] on span at bounding box center [236, 89] width 38 height 38
click at [254, 127] on button "show sentence" at bounding box center [260, 130] width 45 height 20
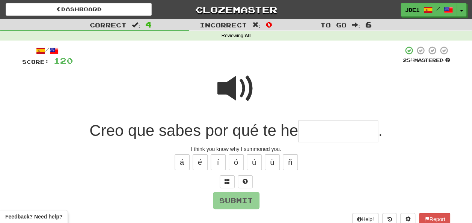
click at [236, 80] on span at bounding box center [236, 89] width 38 height 38
click at [236, 82] on span at bounding box center [236, 89] width 38 height 38
click at [307, 131] on input "text" at bounding box center [338, 131] width 80 height 22
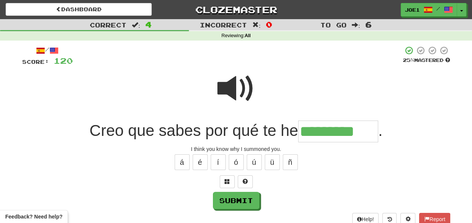
type input "*********"
click at [230, 87] on span at bounding box center [236, 89] width 38 height 38
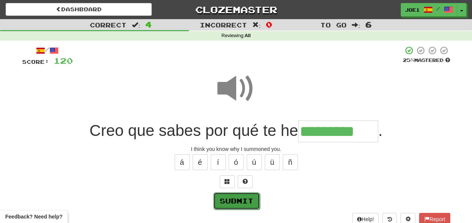
click at [240, 197] on button "Submit" at bounding box center [236, 200] width 47 height 17
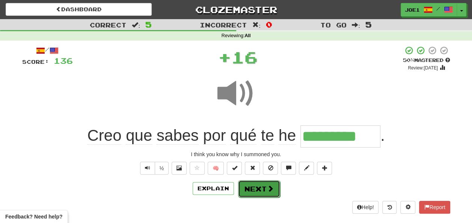
click at [251, 188] on button "Next" at bounding box center [259, 188] width 42 height 17
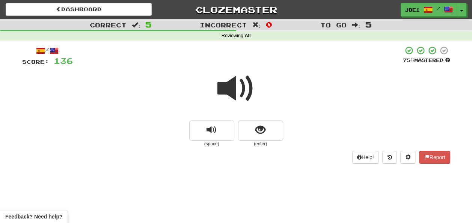
click at [234, 87] on span at bounding box center [236, 89] width 38 height 38
click at [234, 89] on span at bounding box center [236, 89] width 38 height 38
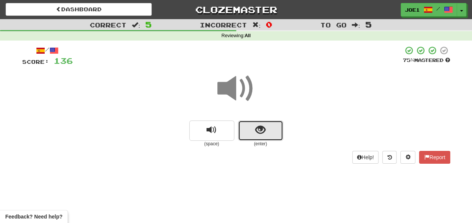
click at [257, 132] on span "show sentence" at bounding box center [260, 130] width 10 height 10
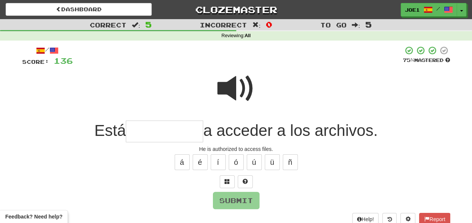
click at [135, 131] on input "text" at bounding box center [164, 131] width 77 height 22
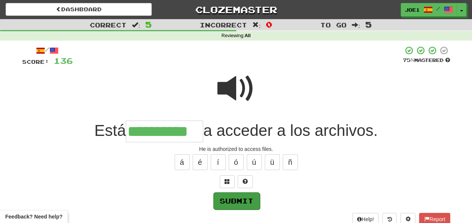
type input "**********"
click at [228, 198] on button "Submit" at bounding box center [236, 200] width 47 height 17
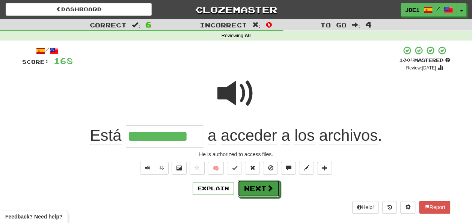
click at [250, 185] on button "Next" at bounding box center [259, 188] width 42 height 17
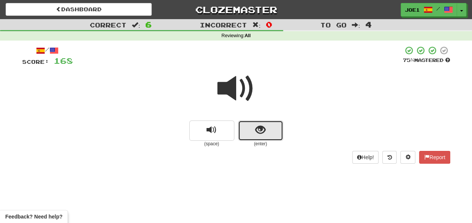
click at [252, 134] on button "show sentence" at bounding box center [260, 130] width 45 height 20
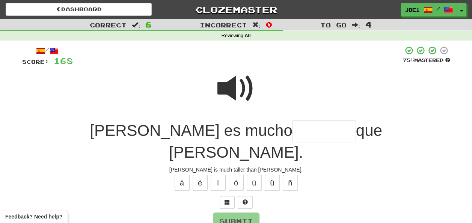
click at [292, 128] on input "text" at bounding box center [323, 131] width 63 height 22
click at [184, 175] on button "á" at bounding box center [181, 183] width 15 height 16
type input "********"
click at [227, 213] on button "Submit" at bounding box center [236, 221] width 47 height 17
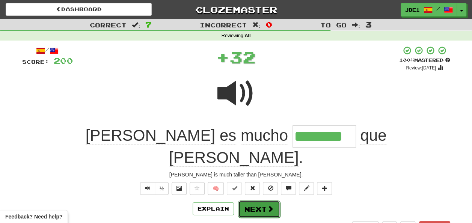
click at [245, 200] on button "Next" at bounding box center [259, 208] width 42 height 17
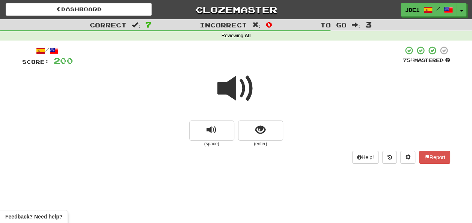
click at [233, 87] on span at bounding box center [236, 89] width 38 height 38
click at [232, 87] on span at bounding box center [236, 89] width 38 height 38
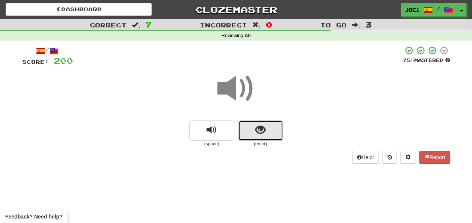
click at [262, 128] on span "show sentence" at bounding box center [260, 130] width 10 height 10
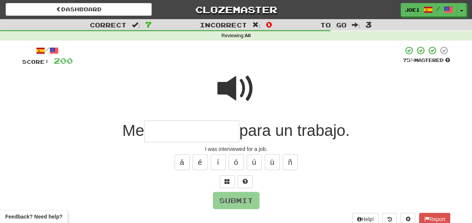
click at [156, 132] on input "text" at bounding box center [191, 131] width 95 height 22
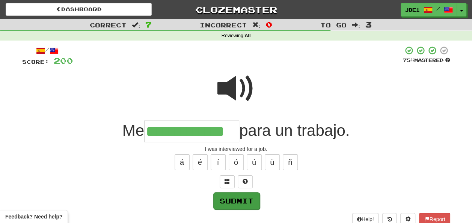
type input "**********"
click at [234, 198] on button "Submit" at bounding box center [236, 200] width 47 height 17
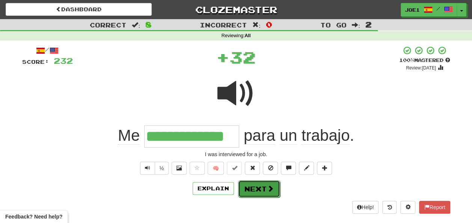
click at [251, 185] on button "Next" at bounding box center [259, 188] width 42 height 17
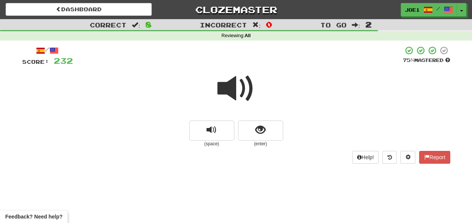
click at [235, 89] on span at bounding box center [236, 89] width 38 height 38
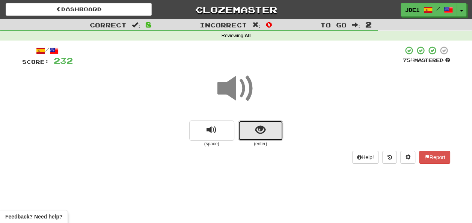
click at [250, 129] on button "show sentence" at bounding box center [260, 130] width 45 height 20
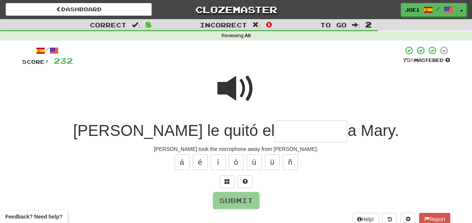
click at [228, 81] on span at bounding box center [236, 89] width 38 height 38
click at [274, 131] on input "text" at bounding box center [310, 131] width 73 height 22
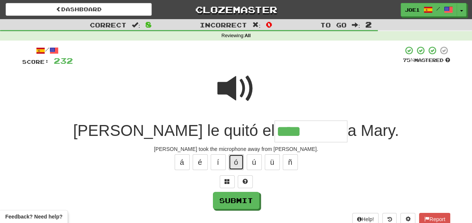
click at [235, 164] on button "ó" at bounding box center [236, 162] width 15 height 16
type input "*********"
click at [235, 82] on span at bounding box center [236, 89] width 38 height 38
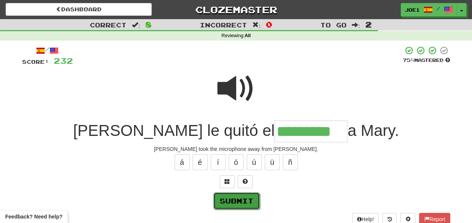
click at [236, 194] on button "Submit" at bounding box center [236, 200] width 47 height 17
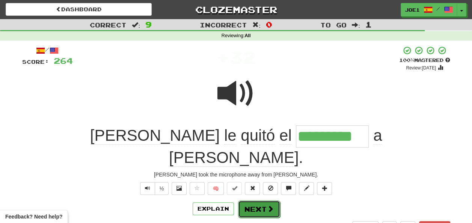
click at [250, 200] on button "Next" at bounding box center [259, 208] width 42 height 17
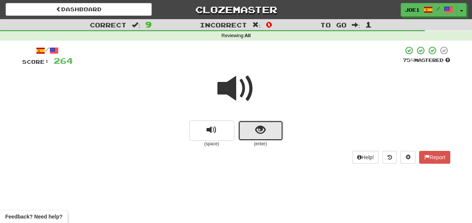
click at [254, 129] on button "show sentence" at bounding box center [260, 130] width 45 height 20
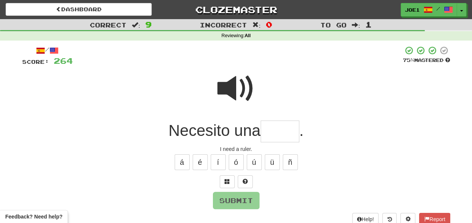
click at [275, 130] on input "text" at bounding box center [279, 131] width 39 height 22
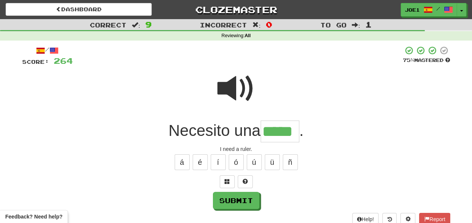
type input "*****"
drag, startPoint x: 234, startPoint y: 82, endPoint x: 237, endPoint y: 85, distance: 4.2
click at [237, 86] on span at bounding box center [236, 89] width 38 height 38
click at [237, 85] on span at bounding box center [236, 89] width 38 height 38
click at [241, 196] on button "Submit" at bounding box center [236, 200] width 47 height 17
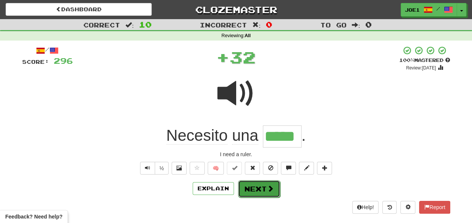
click at [252, 187] on button "Next" at bounding box center [259, 188] width 42 height 17
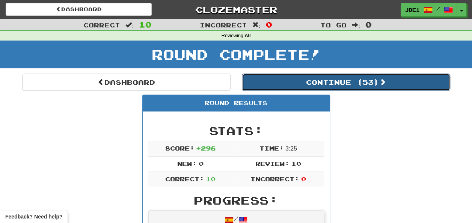
click at [301, 84] on button "Continue ( 53 )" at bounding box center [346, 82] width 208 height 17
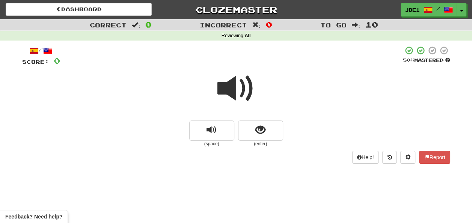
click at [233, 88] on span at bounding box center [236, 89] width 38 height 38
click at [233, 87] on span at bounding box center [236, 89] width 38 height 38
click at [251, 129] on button "show sentence" at bounding box center [260, 130] width 45 height 20
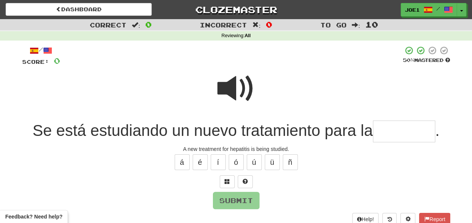
click at [242, 92] on span at bounding box center [236, 89] width 38 height 38
click at [246, 88] on span at bounding box center [236, 89] width 38 height 38
click at [382, 128] on input "text" at bounding box center [404, 131] width 62 height 22
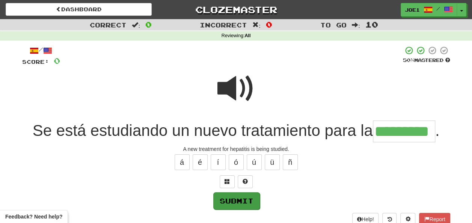
type input "*********"
click at [233, 194] on button "Submit" at bounding box center [236, 200] width 47 height 17
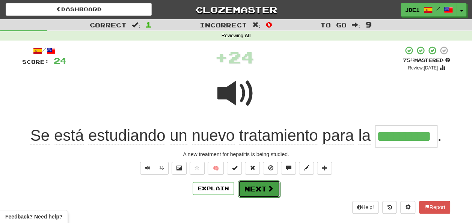
click at [256, 183] on button "Next" at bounding box center [259, 188] width 42 height 17
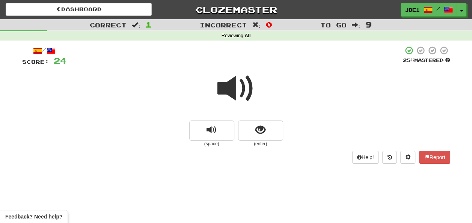
click at [236, 90] on span at bounding box center [236, 89] width 38 height 38
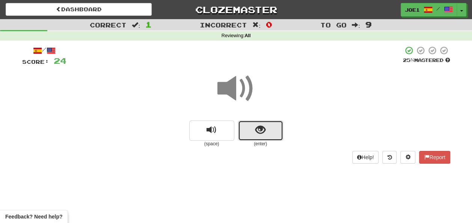
click at [258, 129] on span "show sentence" at bounding box center [260, 130] width 10 height 10
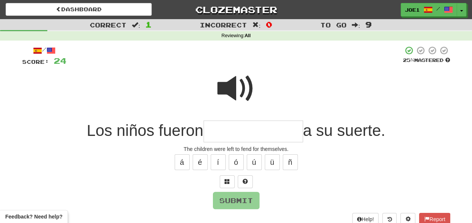
click at [221, 129] on input "text" at bounding box center [252, 131] width 99 height 22
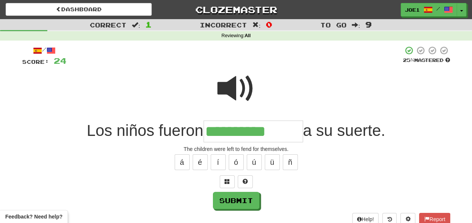
click at [231, 83] on span at bounding box center [236, 89] width 38 height 38
click at [291, 132] on input "**********" at bounding box center [252, 131] width 99 height 22
type input "**********"
click at [224, 80] on span at bounding box center [236, 89] width 38 height 38
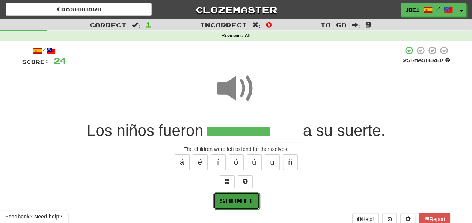
click at [233, 198] on button "Submit" at bounding box center [236, 200] width 47 height 17
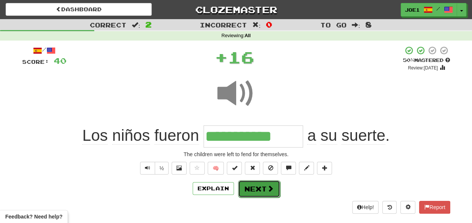
click at [253, 186] on button "Next" at bounding box center [259, 188] width 42 height 17
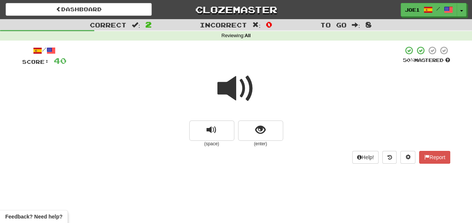
click at [238, 84] on span at bounding box center [236, 89] width 38 height 38
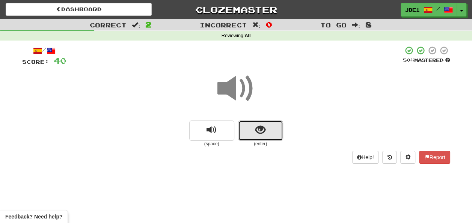
click at [257, 127] on span "show sentence" at bounding box center [260, 130] width 10 height 10
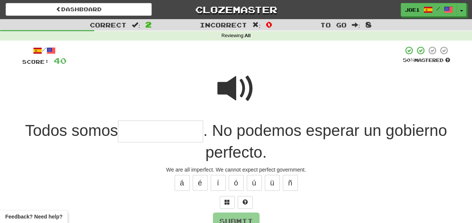
click at [144, 130] on input "text" at bounding box center [160, 131] width 85 height 22
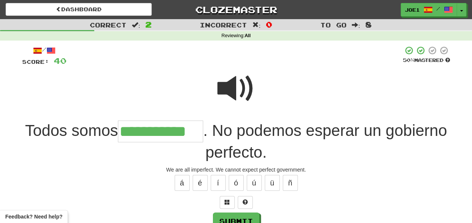
type input "**********"
click at [227, 85] on span at bounding box center [236, 89] width 38 height 38
click at [239, 214] on button "Submit" at bounding box center [236, 221] width 47 height 17
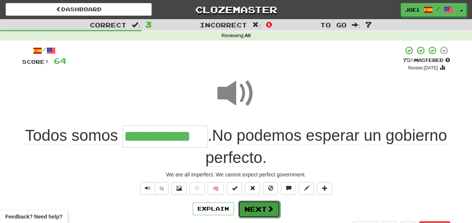
click at [250, 206] on button "Next" at bounding box center [259, 208] width 42 height 17
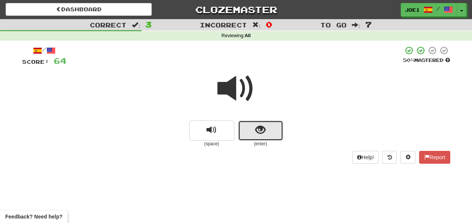
click at [254, 129] on button "show sentence" at bounding box center [260, 130] width 45 height 20
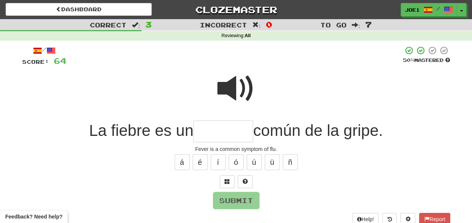
click at [206, 133] on input "text" at bounding box center [223, 131] width 60 height 22
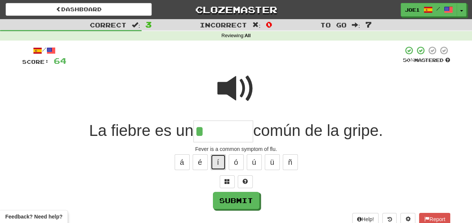
click at [212, 162] on button "í" at bounding box center [217, 162] width 15 height 16
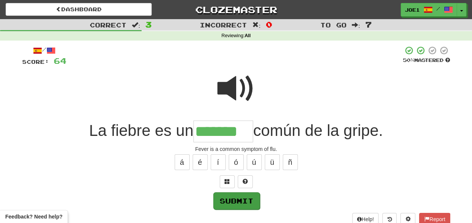
type input "*******"
click at [235, 197] on button "Submit" at bounding box center [236, 200] width 47 height 17
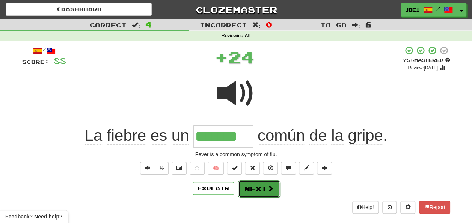
click at [259, 185] on button "Next" at bounding box center [259, 188] width 42 height 17
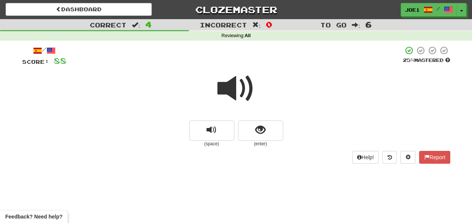
click at [231, 88] on span at bounding box center [236, 89] width 38 height 38
click at [237, 92] on span at bounding box center [236, 89] width 38 height 38
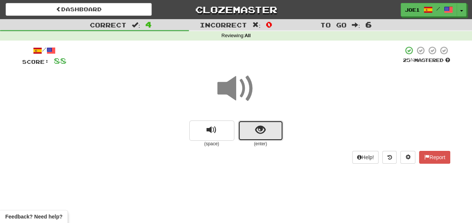
click at [255, 126] on span "show sentence" at bounding box center [260, 130] width 10 height 10
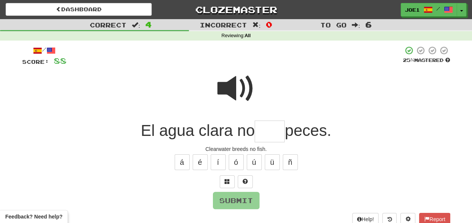
click at [262, 129] on input "text" at bounding box center [269, 131] width 30 height 22
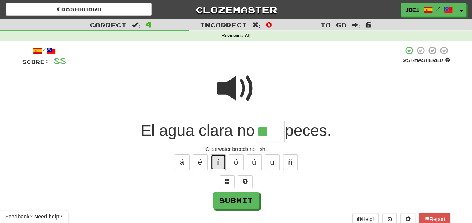
click at [218, 158] on button "í" at bounding box center [217, 162] width 15 height 16
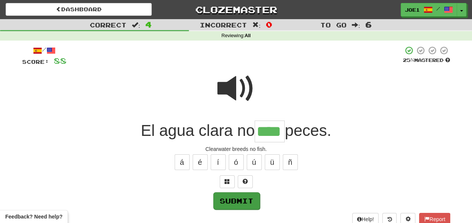
type input "****"
click at [236, 198] on button "Submit" at bounding box center [236, 200] width 47 height 17
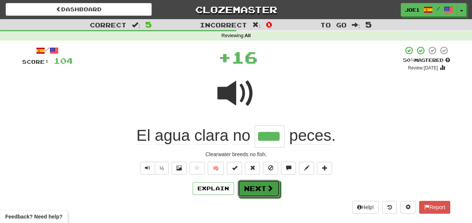
click at [258, 185] on button "Next" at bounding box center [259, 188] width 42 height 17
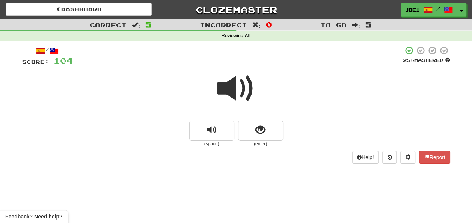
click at [233, 87] on span at bounding box center [236, 89] width 38 height 38
click at [255, 128] on span "show sentence" at bounding box center [260, 130] width 10 height 10
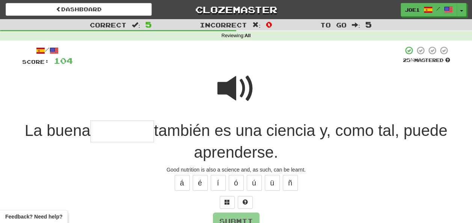
click at [237, 82] on span at bounding box center [236, 89] width 38 height 38
click at [236, 88] on span at bounding box center [236, 89] width 38 height 38
click at [123, 134] on input "text" at bounding box center [121, 131] width 63 height 22
click at [230, 83] on span at bounding box center [236, 89] width 38 height 38
click at [125, 131] on input "text" at bounding box center [121, 131] width 63 height 22
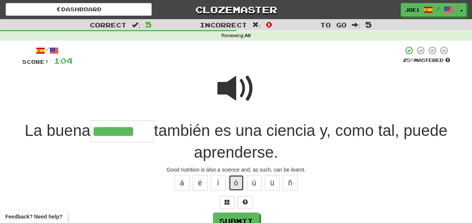
click at [233, 181] on button "ó" at bounding box center [236, 183] width 15 height 16
type input "*********"
click at [231, 97] on span at bounding box center [236, 89] width 38 height 38
click at [231, 96] on span at bounding box center [236, 89] width 38 height 38
click at [233, 216] on button "Submit" at bounding box center [236, 221] width 47 height 17
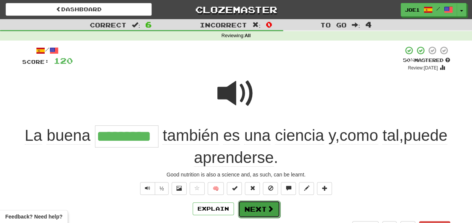
click at [253, 204] on button "Next" at bounding box center [259, 208] width 42 height 17
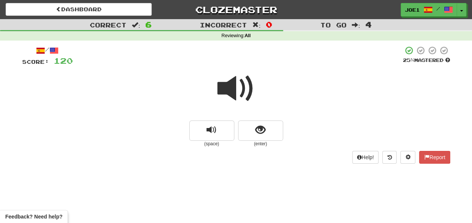
click at [230, 85] on span at bounding box center [236, 89] width 38 height 38
click at [229, 86] on span at bounding box center [236, 89] width 38 height 38
click at [228, 85] on span at bounding box center [236, 89] width 38 height 38
click at [229, 83] on span at bounding box center [236, 89] width 38 height 38
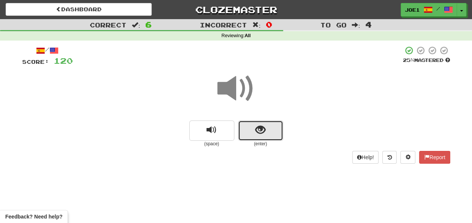
click at [256, 130] on span "show sentence" at bounding box center [260, 130] width 10 height 10
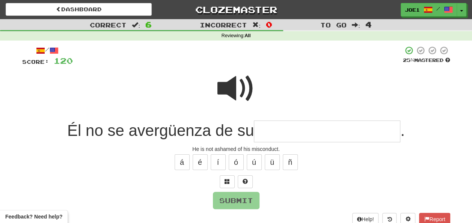
click at [232, 80] on span at bounding box center [236, 89] width 38 height 38
click at [262, 131] on input "text" at bounding box center [327, 131] width 146 height 22
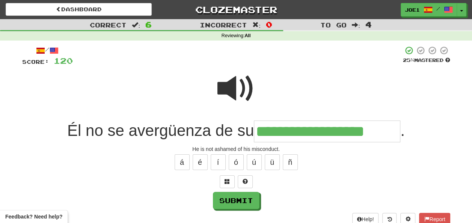
type input "**********"
click at [235, 83] on span at bounding box center [236, 89] width 38 height 38
click at [235, 86] on span at bounding box center [236, 89] width 38 height 38
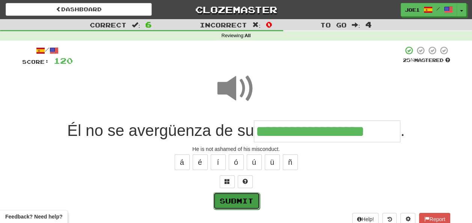
click at [237, 199] on button "Submit" at bounding box center [236, 200] width 47 height 17
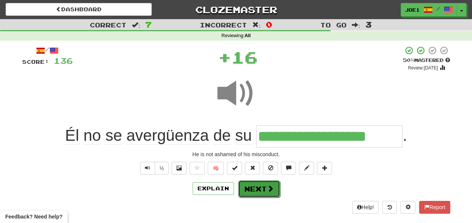
click at [248, 188] on button "Next" at bounding box center [259, 188] width 42 height 17
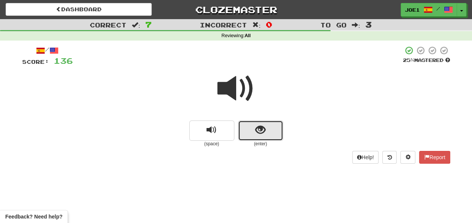
click at [250, 128] on button "show sentence" at bounding box center [260, 130] width 45 height 20
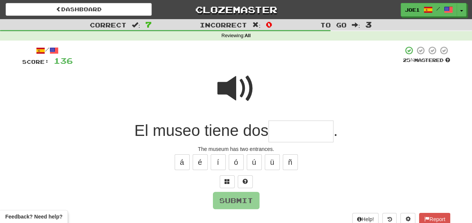
click at [278, 130] on input "text" at bounding box center [300, 131] width 65 height 22
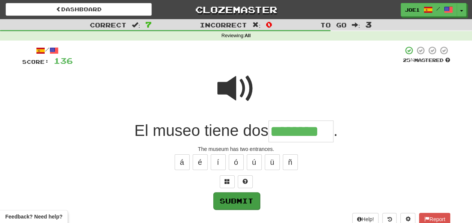
type input "********"
click at [235, 197] on button "Submit" at bounding box center [236, 200] width 47 height 17
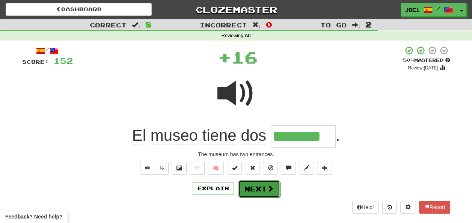
click at [255, 188] on button "Next" at bounding box center [259, 188] width 42 height 17
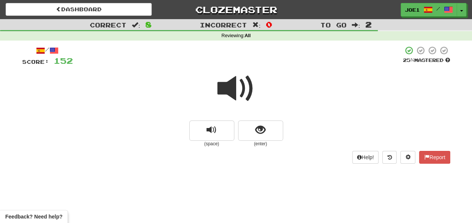
click at [234, 86] on span at bounding box center [236, 89] width 38 height 38
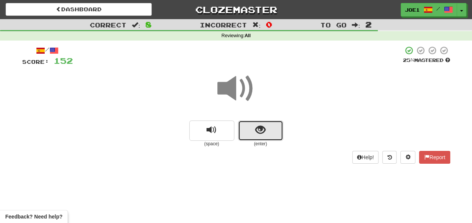
click at [256, 125] on span "show sentence" at bounding box center [260, 130] width 10 height 10
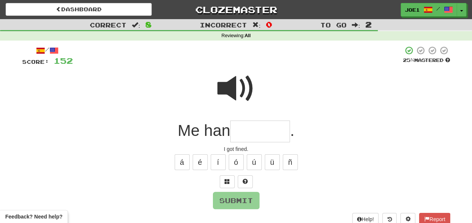
click at [231, 83] on span at bounding box center [236, 89] width 38 height 38
click at [242, 132] on input "text" at bounding box center [260, 131] width 60 height 22
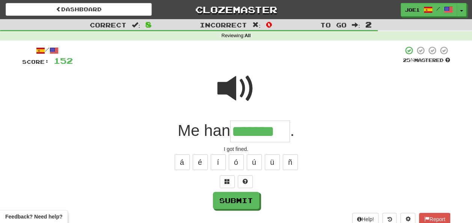
type input "*******"
click at [236, 88] on span at bounding box center [236, 89] width 38 height 38
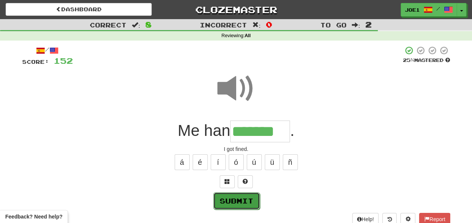
click at [242, 197] on button "Submit" at bounding box center [236, 200] width 47 height 17
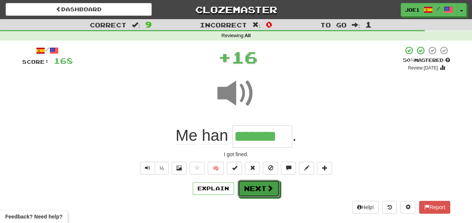
click at [252, 186] on button "Next" at bounding box center [259, 188] width 42 height 17
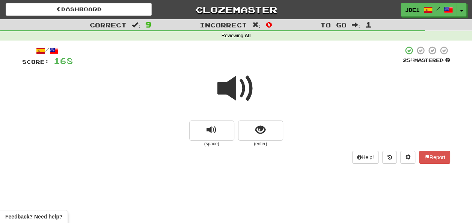
click at [235, 89] on span at bounding box center [236, 89] width 38 height 38
click at [238, 92] on span at bounding box center [236, 89] width 38 height 38
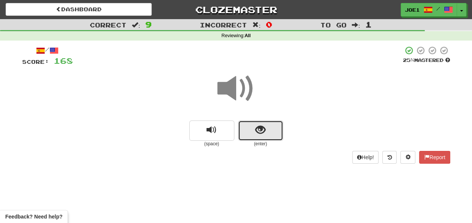
click at [252, 129] on button "show sentence" at bounding box center [260, 130] width 45 height 20
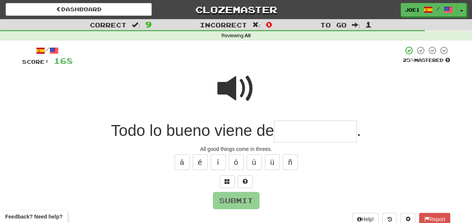
click at [232, 85] on span at bounding box center [236, 89] width 38 height 38
click at [285, 131] on input "text" at bounding box center [315, 131] width 83 height 22
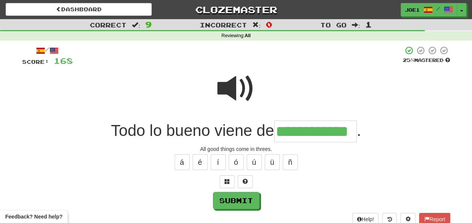
type input "**********"
click at [224, 89] on span at bounding box center [236, 89] width 38 height 38
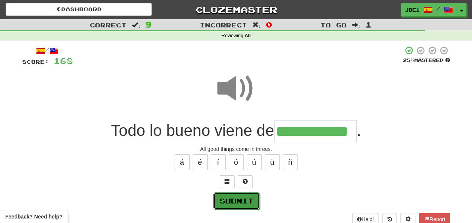
click at [239, 197] on button "Submit" at bounding box center [236, 200] width 47 height 17
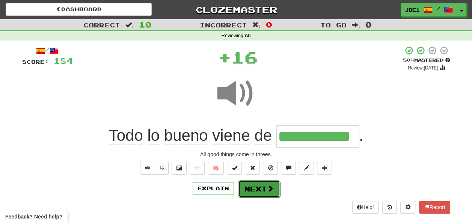
click at [259, 186] on button "Next" at bounding box center [259, 188] width 42 height 17
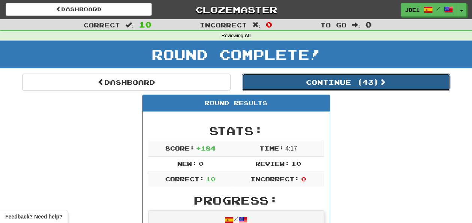
click at [284, 81] on button "Continue ( 43 )" at bounding box center [346, 82] width 208 height 17
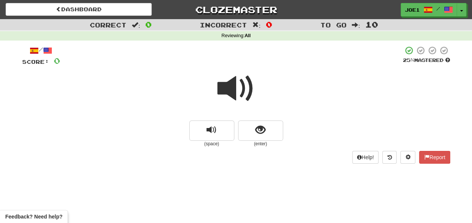
click at [235, 90] on span at bounding box center [236, 89] width 38 height 38
click at [239, 90] on span at bounding box center [236, 89] width 38 height 38
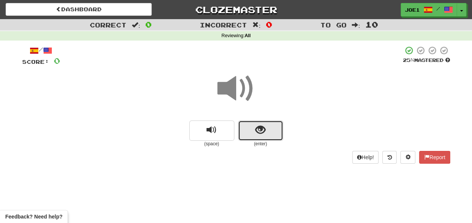
click at [257, 129] on span "show sentence" at bounding box center [260, 130] width 10 height 10
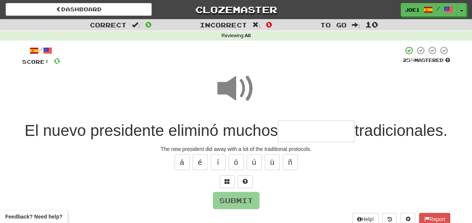
click at [336, 129] on input "text" at bounding box center [316, 131] width 77 height 22
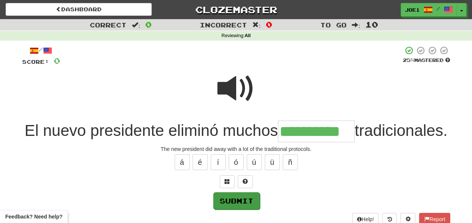
type input "**********"
click at [230, 209] on button "Submit" at bounding box center [236, 200] width 47 height 17
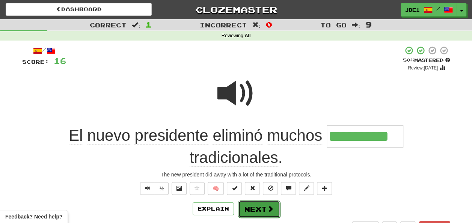
click at [257, 204] on button "Next" at bounding box center [259, 208] width 42 height 17
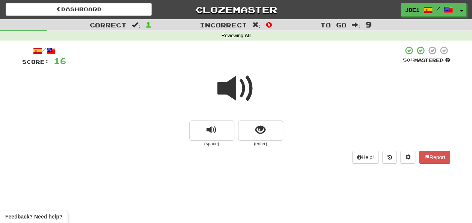
click at [229, 89] on span at bounding box center [236, 89] width 38 height 38
click at [228, 89] on span at bounding box center [236, 89] width 38 height 38
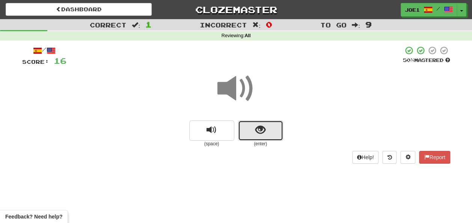
click at [257, 129] on span "show sentence" at bounding box center [260, 130] width 10 height 10
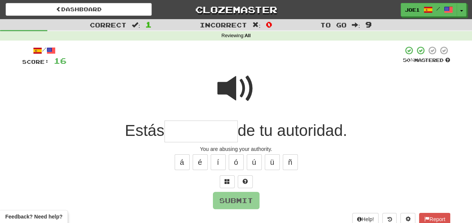
click at [178, 131] on input "text" at bounding box center [200, 131] width 73 height 22
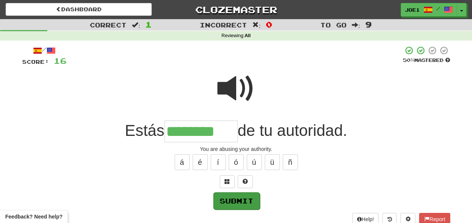
type input "********"
click at [233, 194] on button "Submit" at bounding box center [236, 200] width 47 height 17
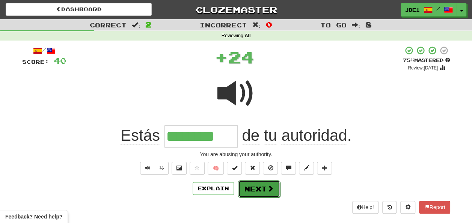
click at [251, 184] on button "Next" at bounding box center [259, 188] width 42 height 17
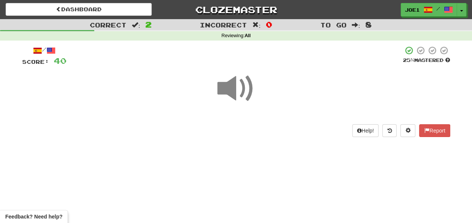
click at [236, 90] on span at bounding box center [236, 89] width 38 height 38
click at [234, 89] on span at bounding box center [236, 89] width 38 height 38
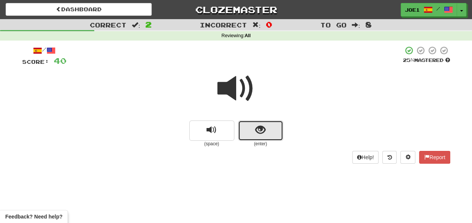
click at [255, 128] on button "show sentence" at bounding box center [260, 130] width 45 height 20
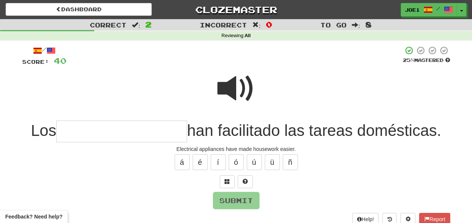
click at [239, 83] on span at bounding box center [236, 89] width 38 height 38
click at [65, 134] on input "text" at bounding box center [121, 131] width 131 height 22
click at [237, 83] on span at bounding box center [236, 89] width 38 height 38
click at [60, 133] on input "text" at bounding box center [121, 131] width 131 height 22
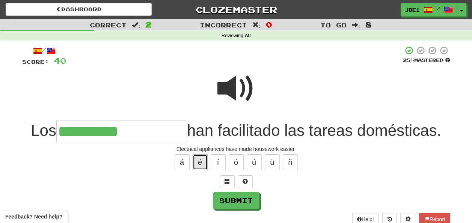
click at [201, 162] on button "é" at bounding box center [199, 162] width 15 height 16
type input "**********"
click at [235, 85] on span at bounding box center [236, 89] width 38 height 38
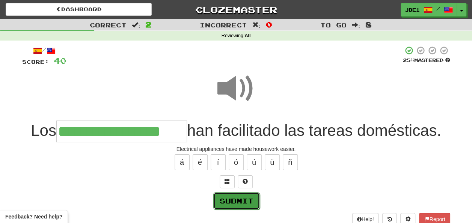
click at [234, 196] on button "Submit" at bounding box center [236, 200] width 47 height 17
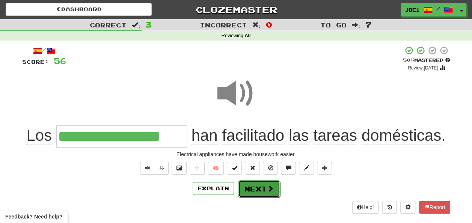
click at [248, 186] on button "Next" at bounding box center [259, 188] width 42 height 17
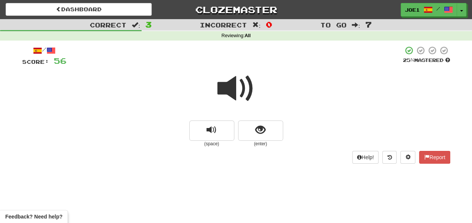
click at [236, 88] on span at bounding box center [236, 89] width 38 height 38
click at [234, 88] on span at bounding box center [236, 89] width 38 height 38
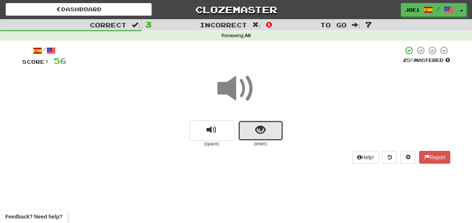
click at [257, 131] on span "show sentence" at bounding box center [260, 130] width 10 height 10
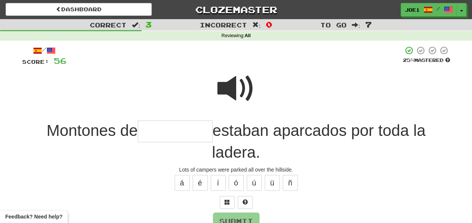
click at [238, 82] on span at bounding box center [236, 89] width 38 height 38
click at [149, 131] on input "text" at bounding box center [175, 131] width 75 height 22
click at [232, 84] on span at bounding box center [236, 89] width 38 height 38
click at [149, 130] on input "text" at bounding box center [175, 131] width 75 height 22
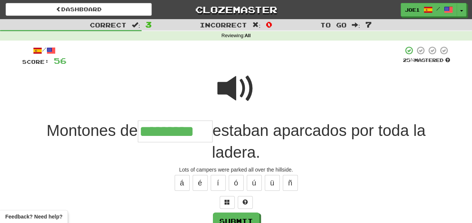
type input "*********"
click at [235, 89] on span at bounding box center [236, 89] width 38 height 38
click at [232, 214] on button "Submit" at bounding box center [236, 221] width 47 height 17
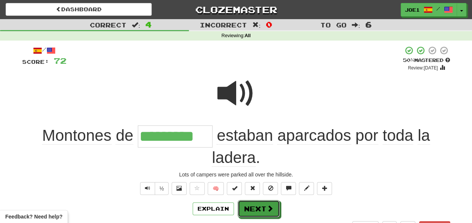
click at [250, 206] on button "Next" at bounding box center [259, 208] width 42 height 17
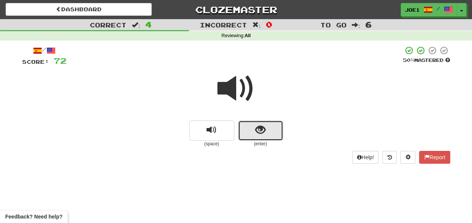
click at [250, 127] on button "show sentence" at bounding box center [260, 130] width 45 height 20
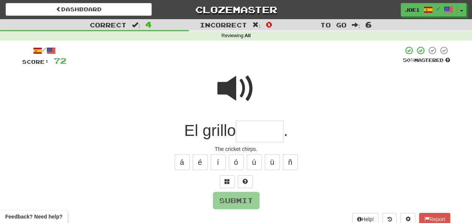
click at [253, 129] on input "text" at bounding box center [260, 131] width 48 height 22
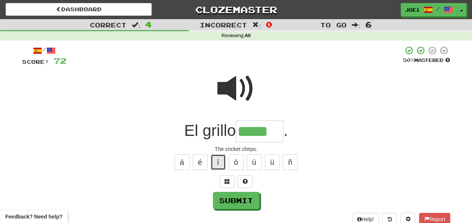
click at [216, 161] on button "í" at bounding box center [217, 162] width 15 height 16
type input "*******"
click at [239, 81] on span at bounding box center [236, 89] width 38 height 38
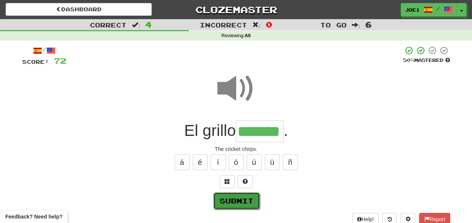
click at [236, 199] on button "Submit" at bounding box center [236, 200] width 47 height 17
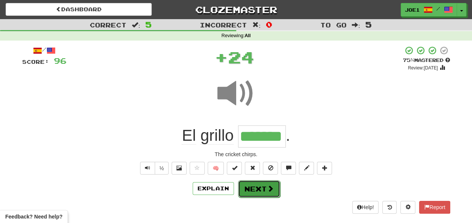
click at [253, 185] on button "Next" at bounding box center [259, 188] width 42 height 17
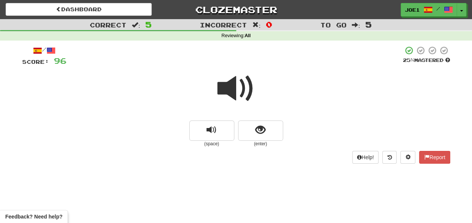
click at [238, 89] on span at bounding box center [236, 89] width 38 height 38
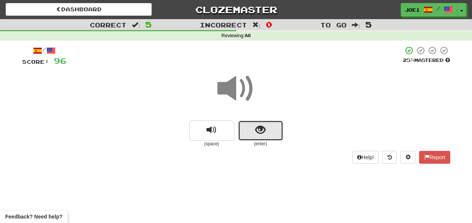
click at [251, 128] on button "show sentence" at bounding box center [260, 130] width 45 height 20
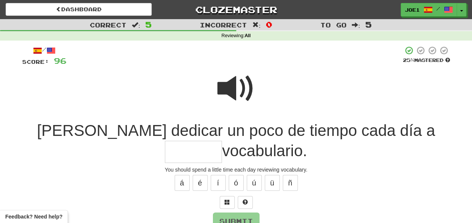
click at [222, 141] on input "text" at bounding box center [193, 152] width 57 height 22
type input "*******"
click at [239, 217] on button "Submit" at bounding box center [236, 221] width 47 height 17
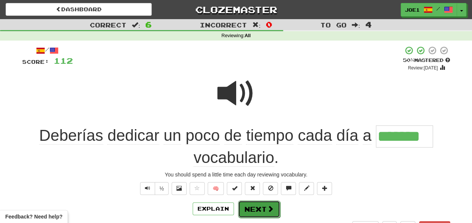
click at [253, 206] on button "Next" at bounding box center [259, 208] width 42 height 17
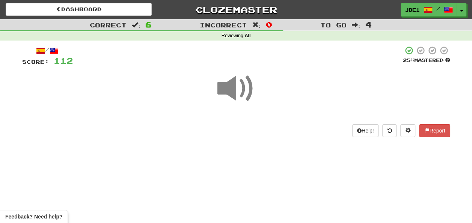
click at [230, 92] on span at bounding box center [236, 89] width 38 height 38
click at [231, 93] on span at bounding box center [236, 89] width 38 height 38
click at [235, 91] on span at bounding box center [236, 89] width 38 height 38
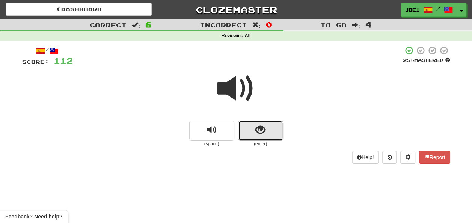
click at [254, 133] on button "show sentence" at bounding box center [260, 130] width 45 height 20
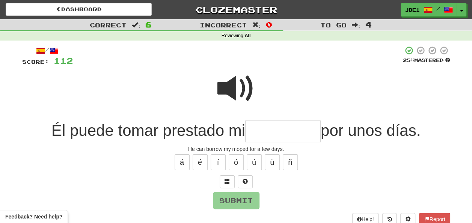
click at [230, 82] on span at bounding box center [236, 89] width 38 height 38
click at [253, 129] on input "text" at bounding box center [282, 131] width 75 height 22
click at [230, 83] on span at bounding box center [236, 89] width 38 height 38
click at [252, 129] on input "text" at bounding box center [282, 131] width 75 height 22
click at [234, 201] on button "Submit" at bounding box center [236, 200] width 47 height 17
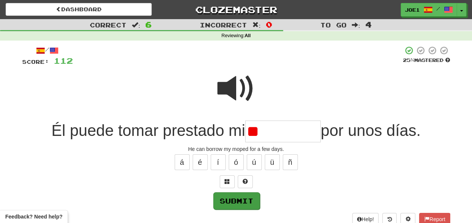
type input "**********"
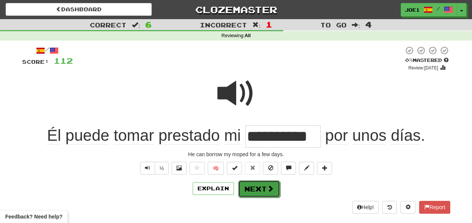
click at [259, 185] on button "Next" at bounding box center [259, 188] width 42 height 17
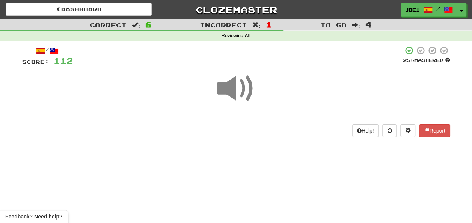
click at [233, 91] on span at bounding box center [236, 89] width 38 height 38
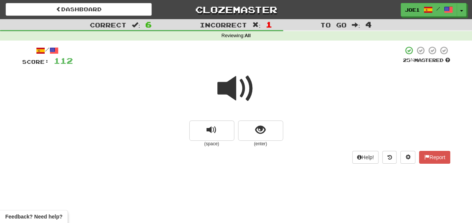
click at [233, 91] on span at bounding box center [236, 89] width 38 height 38
click at [231, 89] on span at bounding box center [236, 89] width 38 height 38
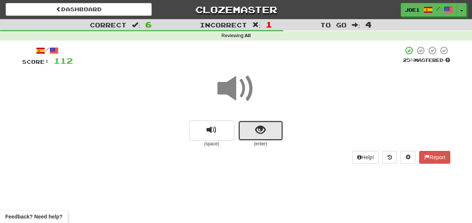
click at [253, 131] on button "show sentence" at bounding box center [260, 130] width 45 height 20
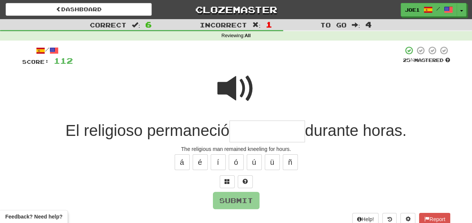
click at [253, 131] on input "text" at bounding box center [266, 131] width 75 height 22
type input "*"
click at [241, 88] on span at bounding box center [236, 89] width 38 height 38
click at [240, 129] on input "text" at bounding box center [266, 131] width 75 height 22
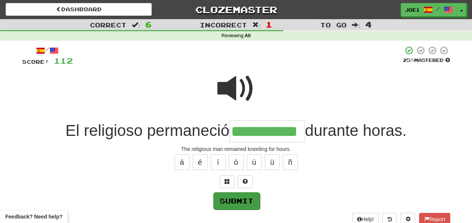
type input "**********"
click at [234, 197] on button "Submit" at bounding box center [236, 200] width 47 height 17
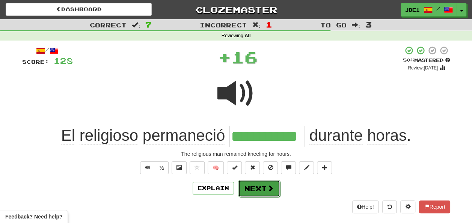
click at [246, 185] on button "Next" at bounding box center [259, 188] width 42 height 17
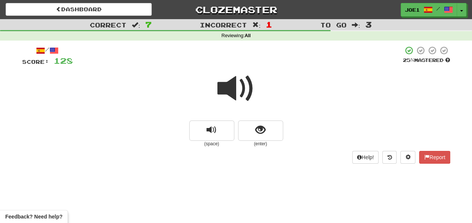
click at [233, 86] on span at bounding box center [236, 89] width 38 height 38
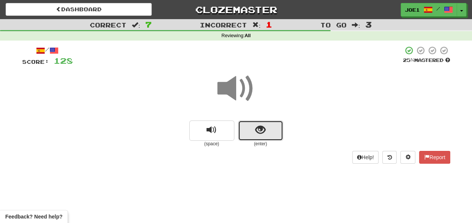
click at [254, 126] on button "show sentence" at bounding box center [260, 130] width 45 height 20
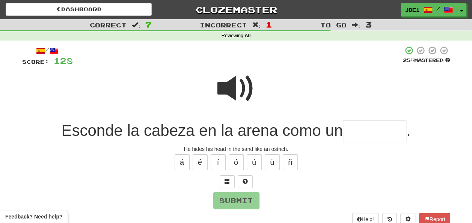
click at [238, 81] on span at bounding box center [236, 89] width 38 height 38
click at [239, 90] on span at bounding box center [236, 89] width 38 height 38
click at [351, 134] on input "text" at bounding box center [374, 131] width 63 height 22
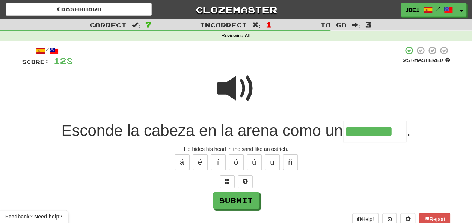
type input "********"
click at [243, 89] on span at bounding box center [236, 89] width 38 height 38
click at [241, 89] on span at bounding box center [236, 89] width 38 height 38
click at [237, 89] on span at bounding box center [236, 89] width 38 height 38
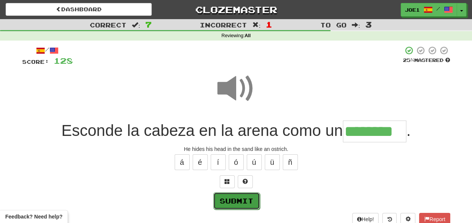
click at [239, 200] on button "Submit" at bounding box center [236, 200] width 47 height 17
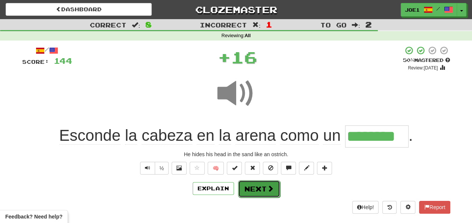
click at [255, 188] on button "Next" at bounding box center [259, 188] width 42 height 17
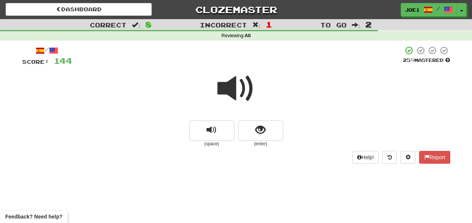
click at [230, 88] on span at bounding box center [236, 89] width 38 height 38
click at [230, 87] on span at bounding box center [236, 89] width 38 height 38
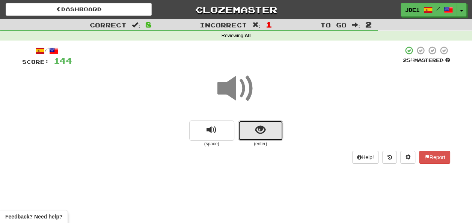
click at [257, 135] on span "show sentence" at bounding box center [260, 130] width 10 height 10
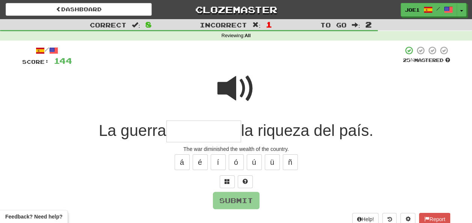
click at [236, 78] on span at bounding box center [236, 89] width 38 height 38
click at [176, 128] on input "text" at bounding box center [203, 131] width 75 height 22
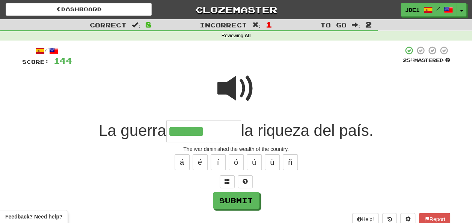
click at [234, 91] on span at bounding box center [236, 89] width 38 height 38
click at [218, 128] on input "******" at bounding box center [203, 131] width 75 height 22
click at [215, 159] on button "í" at bounding box center [217, 162] width 15 height 16
click at [230, 82] on span at bounding box center [236, 89] width 38 height 38
click at [216, 131] on input "******" at bounding box center [203, 131] width 75 height 22
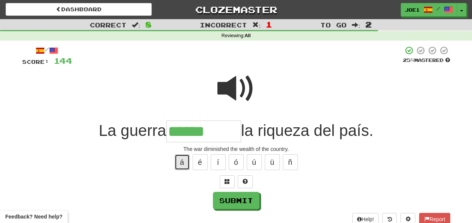
click at [175, 165] on button "á" at bounding box center [181, 162] width 15 height 16
click at [200, 160] on button "é" at bounding box center [199, 162] width 15 height 16
click at [198, 160] on button "é" at bounding box center [199, 162] width 15 height 16
click at [228, 82] on span at bounding box center [236, 89] width 38 height 38
click at [215, 132] on input "******" at bounding box center [203, 131] width 75 height 22
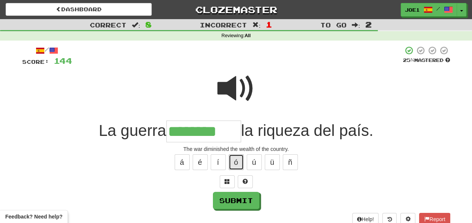
click at [235, 157] on button "ó" at bounding box center [236, 162] width 15 height 16
type input "*********"
click at [238, 95] on span at bounding box center [236, 89] width 38 height 38
click at [233, 95] on span at bounding box center [236, 89] width 38 height 38
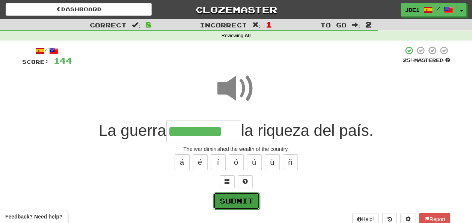
click at [235, 198] on button "Submit" at bounding box center [236, 200] width 47 height 17
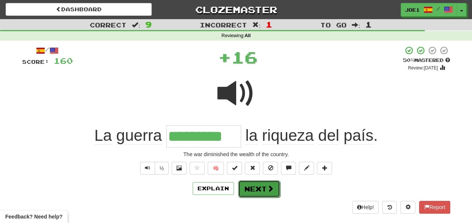
click at [255, 185] on button "Next" at bounding box center [259, 188] width 42 height 17
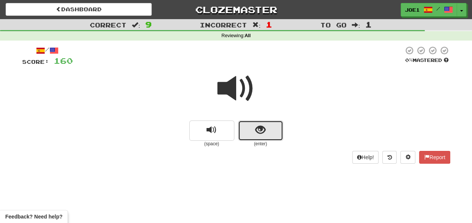
click at [259, 127] on span "show sentence" at bounding box center [260, 130] width 10 height 10
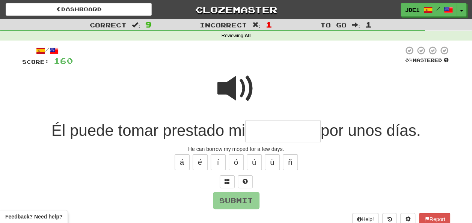
drag, startPoint x: 255, startPoint y: 129, endPoint x: 253, endPoint y: 134, distance: 5.2
click at [255, 132] on input "text" at bounding box center [282, 131] width 75 height 22
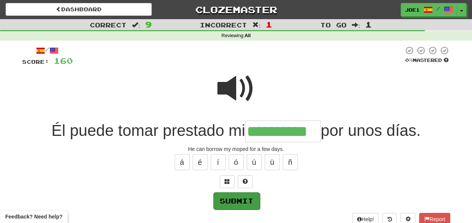
type input "**********"
click at [246, 196] on button "Submit" at bounding box center [236, 200] width 47 height 17
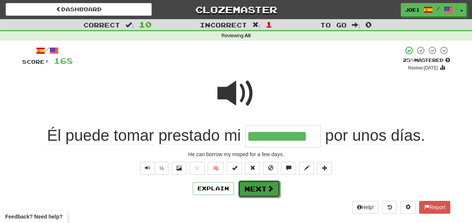
click at [255, 182] on button "Next" at bounding box center [259, 188] width 42 height 17
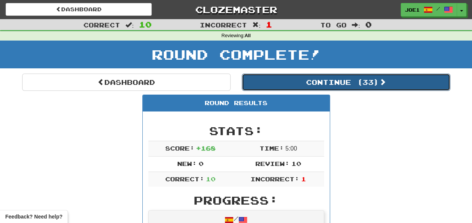
click at [283, 84] on button "Continue ( 33 )" at bounding box center [346, 82] width 208 height 17
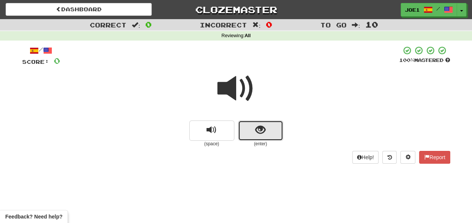
click at [262, 128] on span "show sentence" at bounding box center [260, 130] width 10 height 10
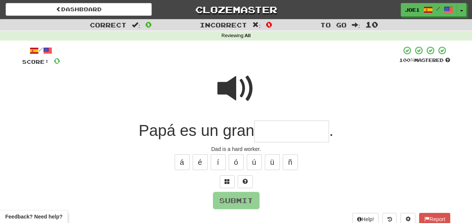
click at [263, 128] on input "text" at bounding box center [291, 131] width 75 height 22
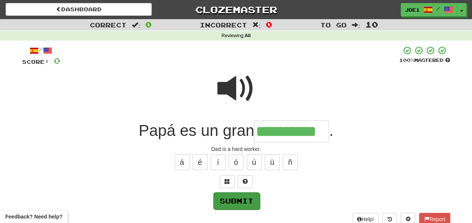
type input "**********"
click at [242, 197] on button "Submit" at bounding box center [236, 200] width 47 height 17
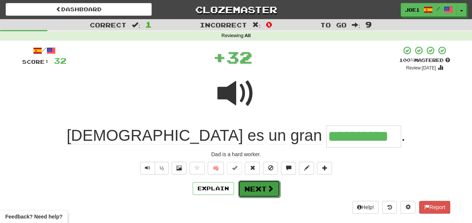
click at [245, 188] on button "Next" at bounding box center [259, 188] width 42 height 17
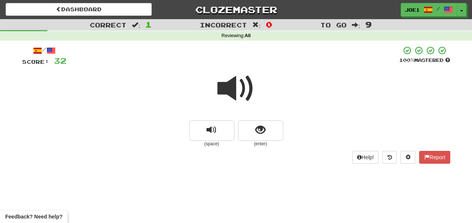
click at [233, 90] on span at bounding box center [236, 89] width 38 height 38
click at [232, 89] on span at bounding box center [236, 89] width 38 height 38
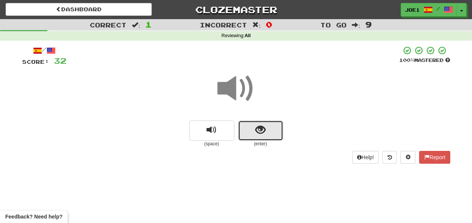
click at [250, 128] on button "show sentence" at bounding box center [260, 130] width 45 height 20
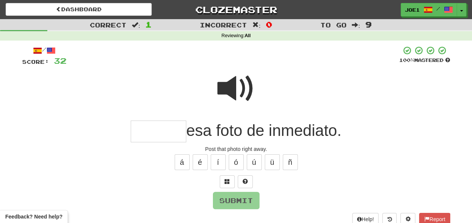
click at [150, 130] on input "text" at bounding box center [159, 131] width 56 height 22
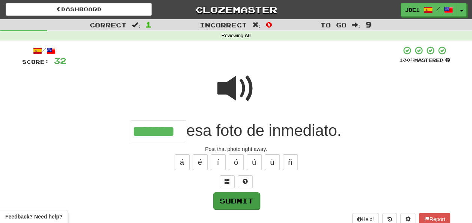
type input "*******"
click at [238, 195] on button "Submit" at bounding box center [236, 200] width 47 height 17
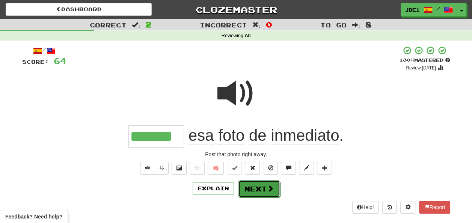
click at [244, 184] on button "Next" at bounding box center [259, 188] width 42 height 17
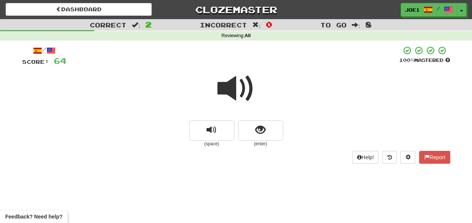
click at [232, 89] on span at bounding box center [236, 89] width 38 height 38
click at [238, 88] on span at bounding box center [236, 89] width 38 height 38
click at [236, 88] on span at bounding box center [236, 89] width 38 height 38
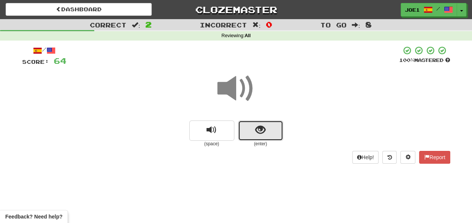
click at [254, 128] on button "show sentence" at bounding box center [260, 130] width 45 height 20
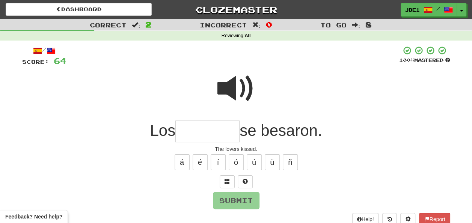
click at [184, 135] on input "text" at bounding box center [207, 131] width 64 height 22
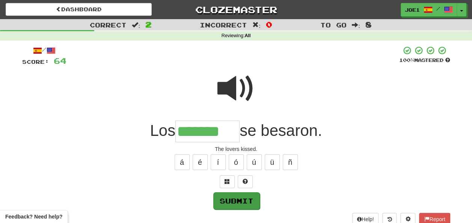
type input "*******"
click at [233, 194] on button "Submit" at bounding box center [236, 200] width 47 height 17
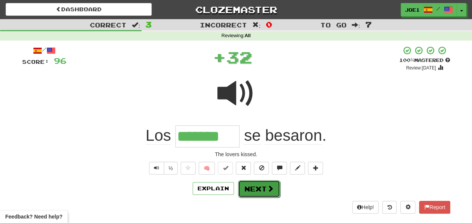
click at [249, 188] on button "Next" at bounding box center [259, 188] width 42 height 17
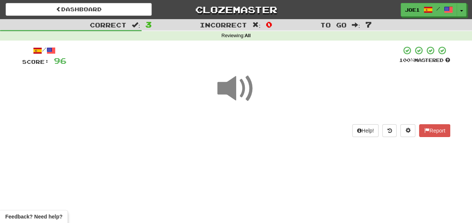
click at [232, 90] on span at bounding box center [236, 89] width 38 height 38
click at [230, 89] on span at bounding box center [236, 89] width 38 height 38
click at [229, 89] on span at bounding box center [236, 89] width 38 height 38
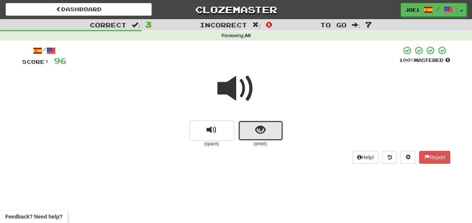
click at [251, 130] on button "show sentence" at bounding box center [260, 130] width 45 height 20
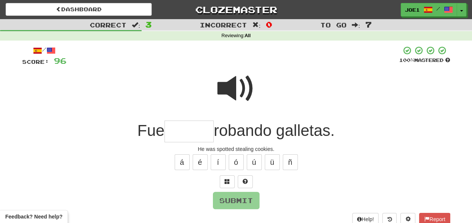
click at [234, 81] on span at bounding box center [236, 89] width 38 height 38
click at [171, 131] on input "text" at bounding box center [188, 131] width 49 height 22
click at [228, 89] on span at bounding box center [236, 89] width 38 height 38
click at [170, 133] on input "text" at bounding box center [188, 131] width 49 height 22
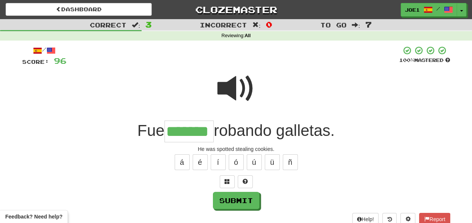
type input "*******"
click at [228, 79] on span at bounding box center [236, 89] width 38 height 38
click at [230, 80] on span at bounding box center [236, 89] width 38 height 38
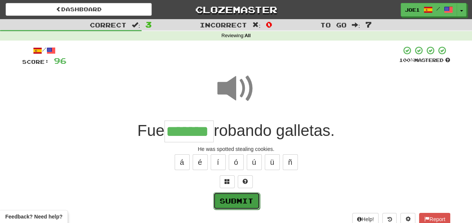
click at [235, 197] on button "Submit" at bounding box center [236, 200] width 47 height 17
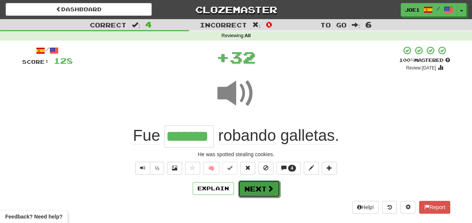
click at [254, 188] on button "Next" at bounding box center [259, 188] width 42 height 17
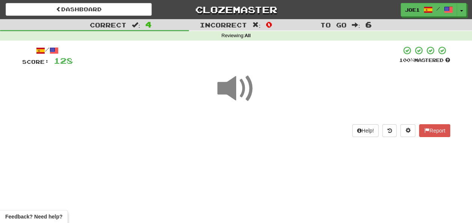
click at [233, 89] on span at bounding box center [236, 89] width 38 height 38
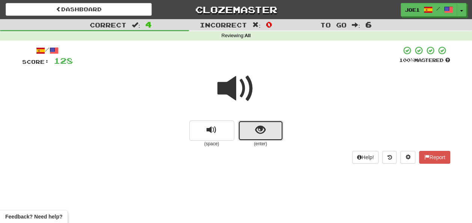
click at [253, 130] on button "show sentence" at bounding box center [260, 130] width 45 height 20
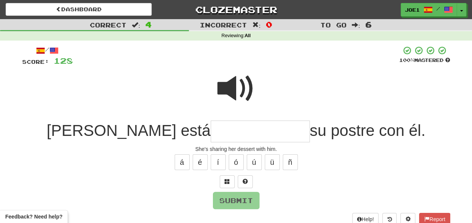
click at [210, 131] on input "text" at bounding box center [259, 131] width 99 height 22
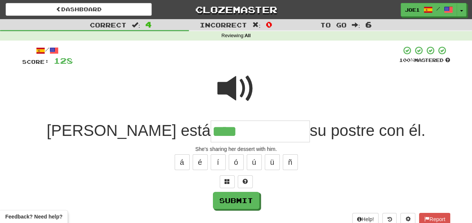
click at [231, 83] on span at bounding box center [236, 89] width 38 height 38
click at [210, 130] on input "****" at bounding box center [259, 131] width 99 height 22
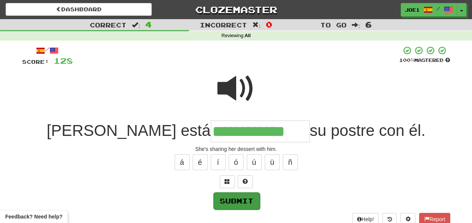
type input "**********"
click at [233, 197] on button "Submit" at bounding box center [236, 200] width 47 height 17
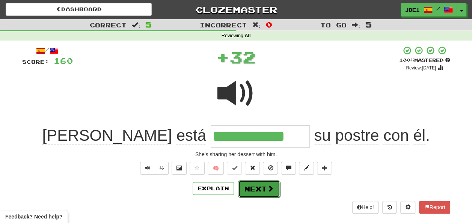
click at [254, 182] on button "Next" at bounding box center [259, 188] width 42 height 17
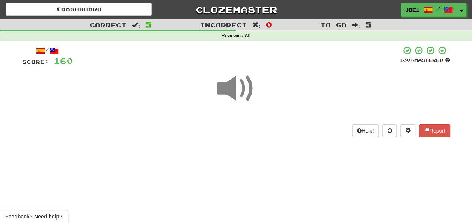
click at [234, 88] on span at bounding box center [236, 89] width 38 height 38
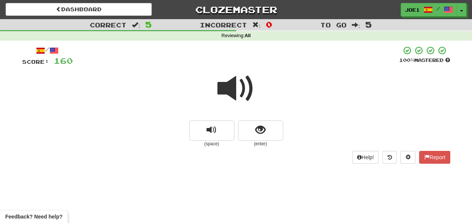
click at [232, 91] on span at bounding box center [236, 89] width 38 height 38
click at [230, 90] on span at bounding box center [236, 89] width 38 height 38
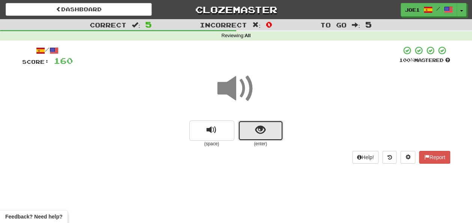
click at [247, 127] on button "show sentence" at bounding box center [260, 130] width 45 height 20
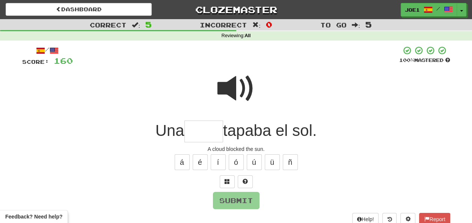
click at [235, 83] on span at bounding box center [236, 89] width 38 height 38
click at [191, 132] on input "text" at bounding box center [203, 131] width 39 height 22
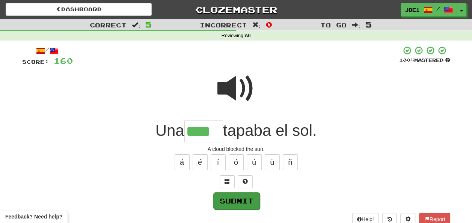
type input "****"
click at [239, 196] on button "Submit" at bounding box center [236, 200] width 47 height 17
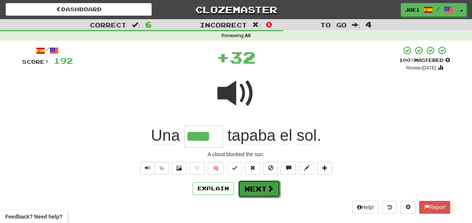
click at [253, 184] on button "Next" at bounding box center [259, 188] width 42 height 17
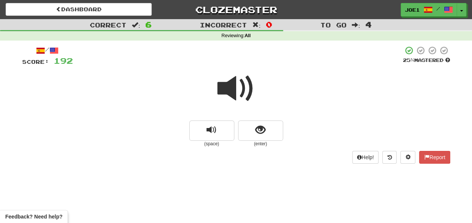
click at [232, 85] on span at bounding box center [236, 89] width 38 height 38
click at [231, 85] on span at bounding box center [236, 89] width 38 height 38
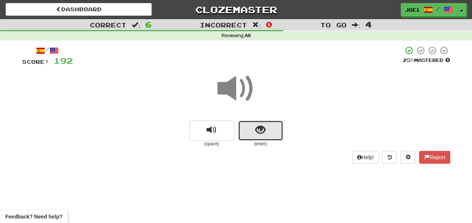
click at [262, 129] on span "show sentence" at bounding box center [260, 130] width 10 height 10
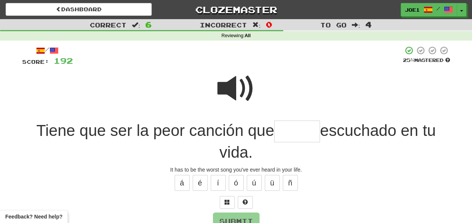
click at [215, 75] on div at bounding box center [236, 94] width 428 height 54
click at [284, 131] on input "text" at bounding box center [297, 131] width 46 height 22
click at [236, 91] on span at bounding box center [236, 89] width 38 height 38
click at [284, 129] on input "text" at bounding box center [297, 131] width 46 height 22
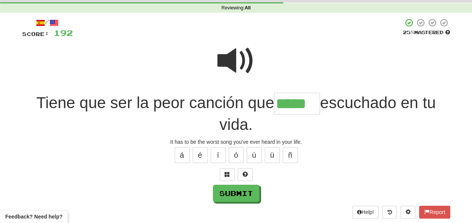
scroll to position [38, 0]
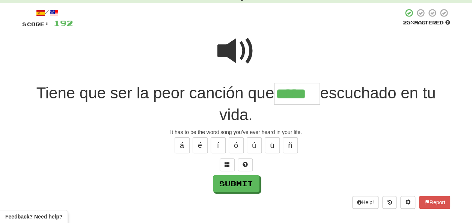
type input "*****"
click at [234, 51] on span at bounding box center [236, 51] width 38 height 38
click at [239, 178] on button "Submit" at bounding box center [236, 183] width 47 height 17
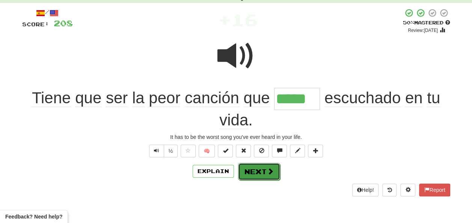
click at [251, 169] on button "Next" at bounding box center [259, 171] width 42 height 17
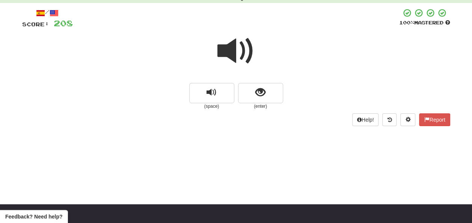
click at [234, 52] on span at bounding box center [236, 51] width 38 height 38
click at [233, 50] on span at bounding box center [236, 51] width 38 height 38
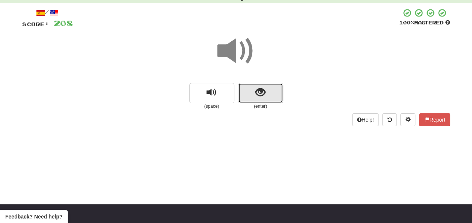
click at [256, 90] on span "show sentence" at bounding box center [260, 92] width 10 height 10
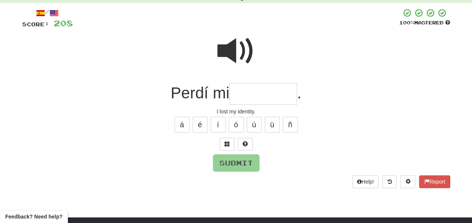
click at [251, 89] on input "text" at bounding box center [263, 94] width 68 height 22
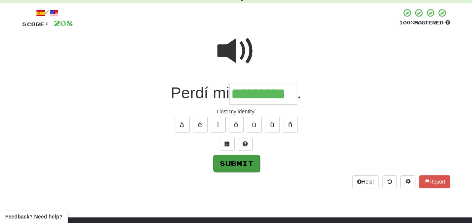
type input "*********"
click at [239, 159] on button "Submit" at bounding box center [236, 163] width 47 height 17
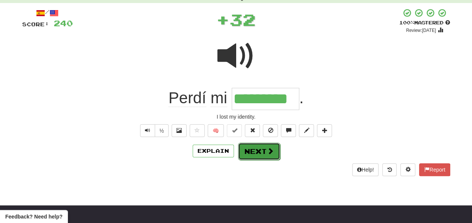
click at [254, 149] on button "Next" at bounding box center [259, 151] width 42 height 17
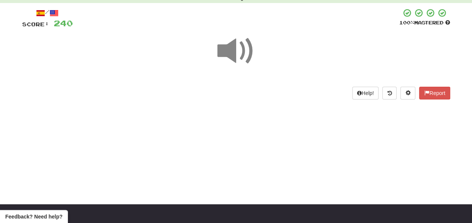
click at [234, 50] on span at bounding box center [236, 51] width 38 height 38
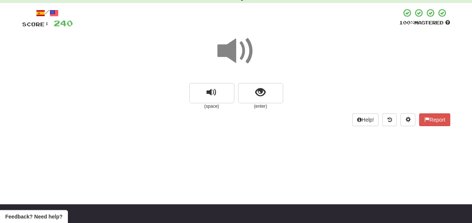
click at [234, 53] on span at bounding box center [236, 51] width 38 height 38
click at [235, 54] on span at bounding box center [236, 51] width 38 height 38
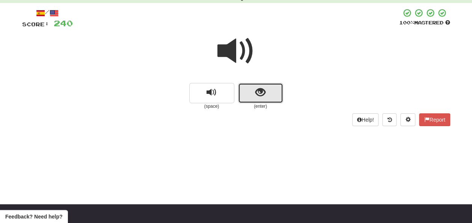
click at [269, 88] on button "show sentence" at bounding box center [260, 93] width 45 height 20
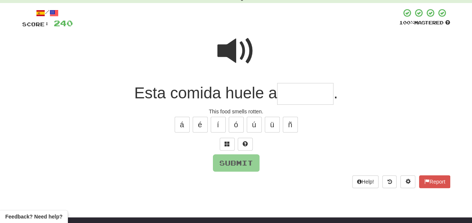
click at [231, 51] on span at bounding box center [236, 51] width 38 height 38
click at [288, 93] on input "text" at bounding box center [305, 94] width 56 height 22
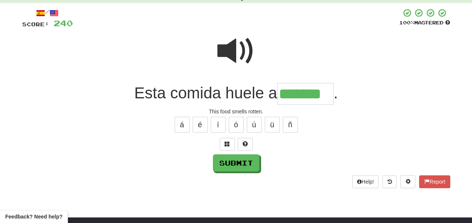
type input "*******"
click at [229, 49] on span at bounding box center [236, 51] width 38 height 38
click at [233, 52] on span at bounding box center [236, 51] width 38 height 38
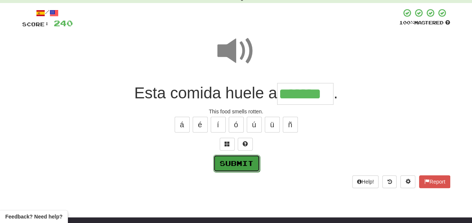
click at [243, 158] on button "Submit" at bounding box center [236, 163] width 47 height 17
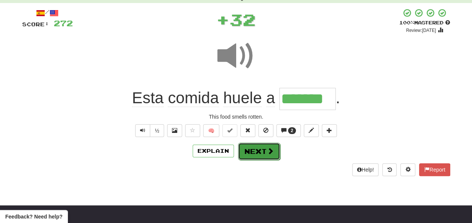
click at [253, 147] on button "Next" at bounding box center [259, 151] width 42 height 17
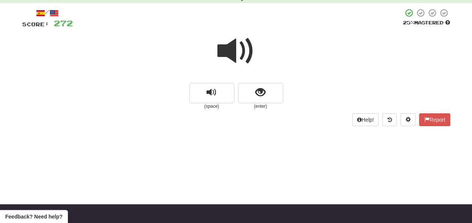
click at [233, 53] on span at bounding box center [236, 51] width 38 height 38
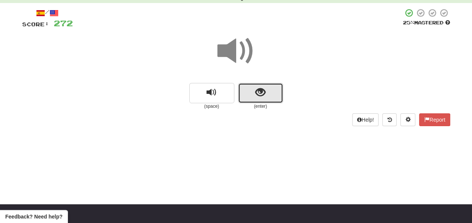
click at [252, 89] on button "show sentence" at bounding box center [260, 93] width 45 height 20
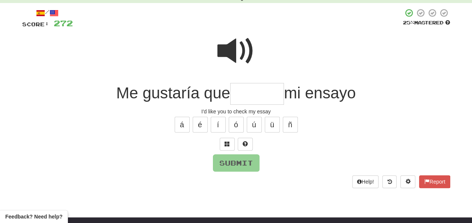
click at [236, 49] on span at bounding box center [236, 51] width 38 height 38
click at [240, 95] on input "text" at bounding box center [257, 94] width 54 height 22
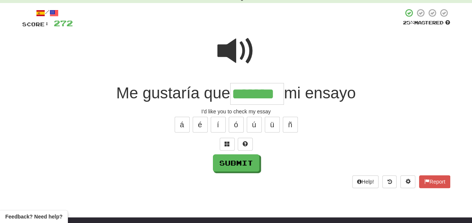
click at [232, 48] on span at bounding box center [236, 51] width 38 height 38
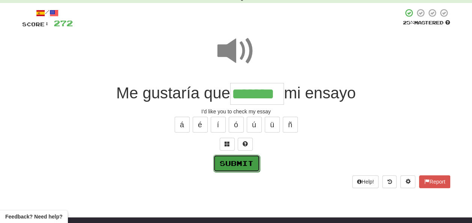
click at [238, 161] on button "Submit" at bounding box center [236, 163] width 47 height 17
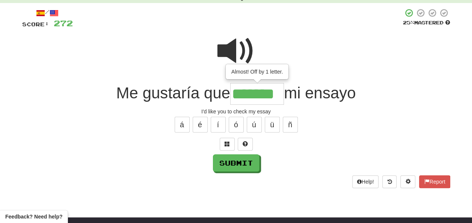
click at [251, 94] on input "*******" at bounding box center [257, 94] width 54 height 22
click at [244, 161] on button "Submit" at bounding box center [236, 163] width 47 height 17
type input "*******"
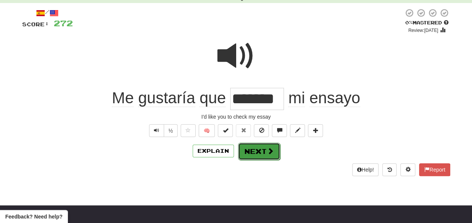
click at [257, 152] on button "Next" at bounding box center [259, 151] width 42 height 17
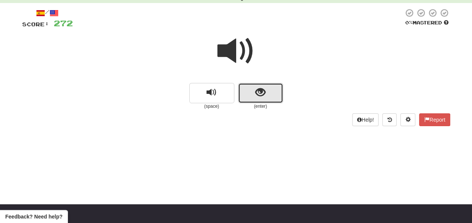
click at [258, 94] on span "show sentence" at bounding box center [260, 92] width 10 height 10
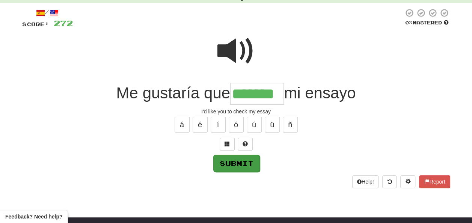
type input "*******"
click at [245, 156] on button "Submit" at bounding box center [236, 163] width 47 height 17
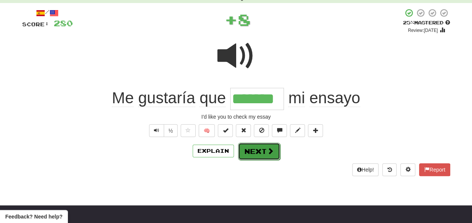
click at [246, 151] on button "Next" at bounding box center [259, 151] width 42 height 17
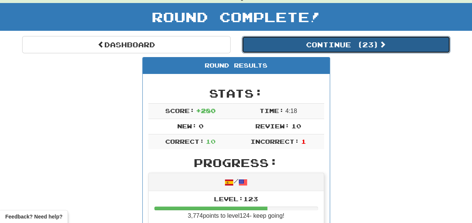
click at [289, 47] on button "Continue ( 23 )" at bounding box center [346, 44] width 208 height 17
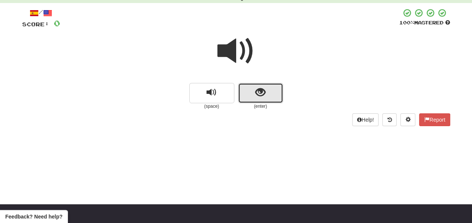
click at [248, 92] on button "show sentence" at bounding box center [260, 93] width 45 height 20
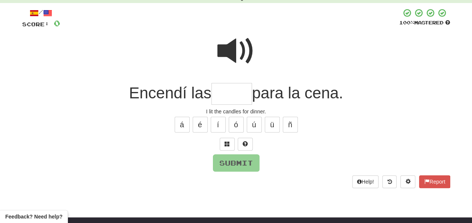
click at [224, 93] on input "text" at bounding box center [231, 94] width 41 height 22
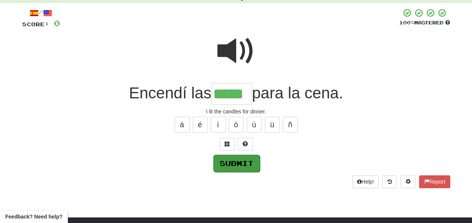
type input "*****"
click at [240, 159] on button "Submit" at bounding box center [236, 163] width 47 height 17
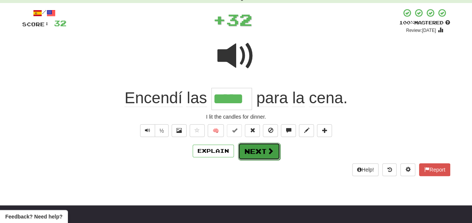
click at [250, 147] on button "Next" at bounding box center [259, 151] width 42 height 17
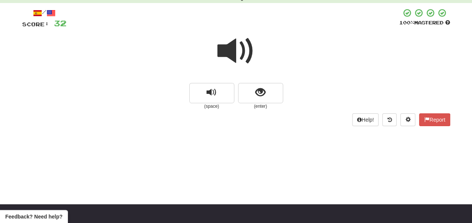
click at [239, 51] on span at bounding box center [236, 51] width 38 height 38
click at [236, 56] on span at bounding box center [236, 51] width 38 height 38
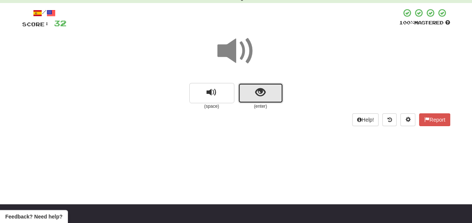
click at [254, 92] on button "show sentence" at bounding box center [260, 93] width 45 height 20
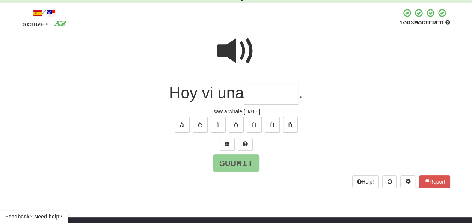
click at [254, 93] on input "text" at bounding box center [271, 94] width 54 height 22
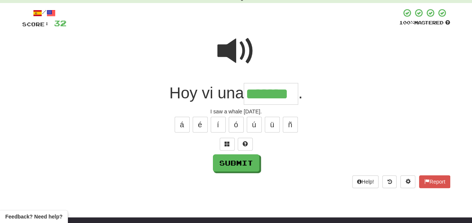
type input "*******"
click at [234, 49] on span at bounding box center [236, 51] width 38 height 38
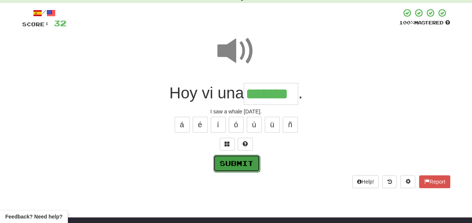
click at [240, 159] on button "Submit" at bounding box center [236, 163] width 47 height 17
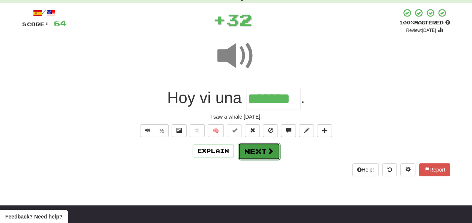
click at [251, 151] on button "Next" at bounding box center [259, 151] width 42 height 17
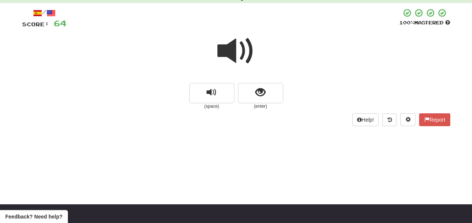
click at [224, 48] on span at bounding box center [236, 51] width 38 height 38
click at [225, 49] on span at bounding box center [236, 51] width 38 height 38
click at [225, 51] on span at bounding box center [236, 51] width 38 height 38
click at [255, 92] on span "show sentence" at bounding box center [260, 92] width 10 height 10
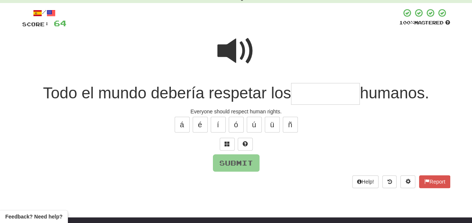
click at [231, 45] on span at bounding box center [236, 51] width 38 height 38
click at [302, 92] on input "text" at bounding box center [325, 94] width 69 height 22
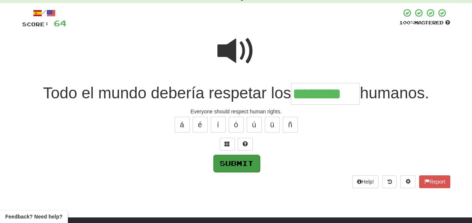
type input "********"
click at [229, 156] on button "Submit" at bounding box center [236, 163] width 47 height 17
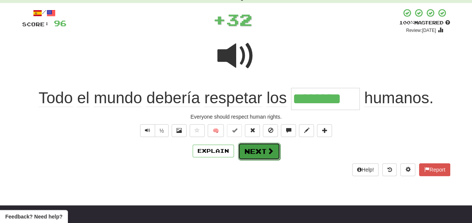
click at [254, 152] on button "Next" at bounding box center [259, 151] width 42 height 17
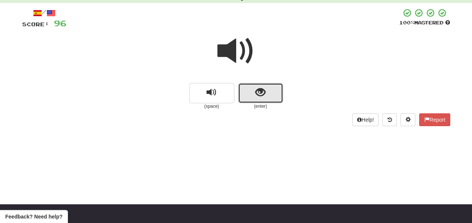
click at [256, 96] on span "show sentence" at bounding box center [260, 92] width 10 height 10
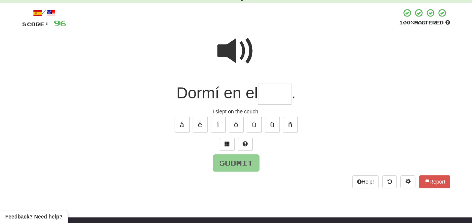
click at [266, 92] on input "text" at bounding box center [274, 94] width 33 height 22
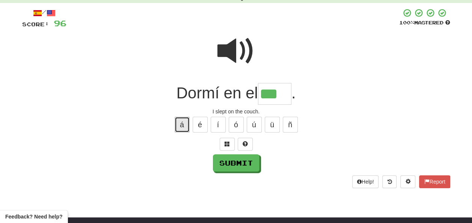
click at [185, 126] on button "á" at bounding box center [181, 125] width 15 height 16
type input "****"
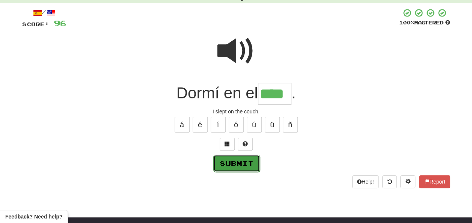
click at [240, 160] on button "Submit" at bounding box center [236, 163] width 47 height 17
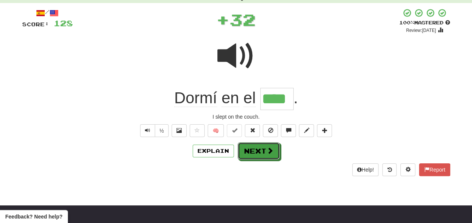
click at [257, 149] on button "Next" at bounding box center [259, 150] width 42 height 17
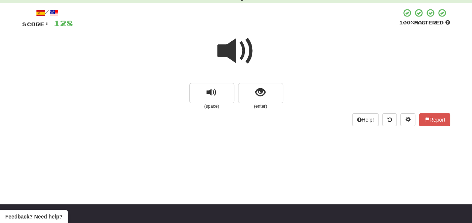
click at [232, 51] on span at bounding box center [236, 51] width 38 height 38
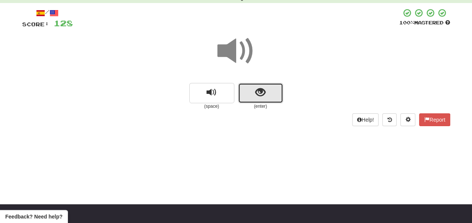
click at [251, 91] on button "show sentence" at bounding box center [260, 93] width 45 height 20
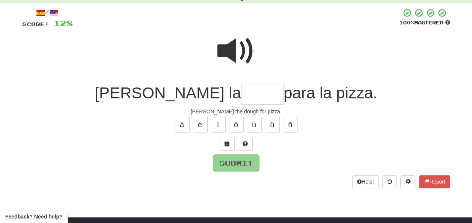
click at [241, 94] on input "text" at bounding box center [262, 94] width 42 height 22
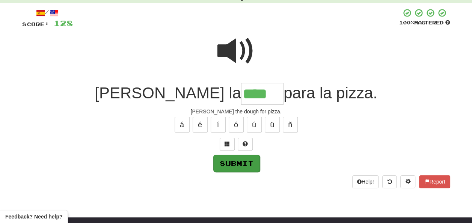
type input "****"
click at [235, 158] on button "Submit" at bounding box center [236, 163] width 47 height 17
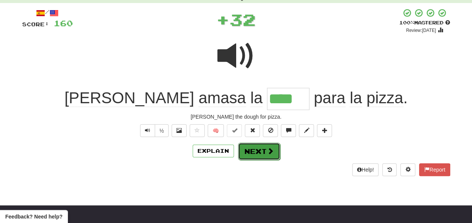
click at [251, 149] on button "Next" at bounding box center [259, 151] width 42 height 17
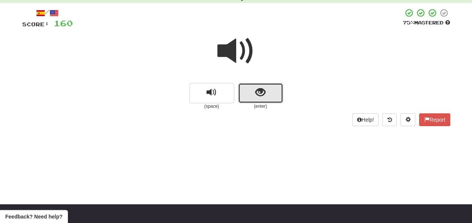
click at [246, 90] on button "show sentence" at bounding box center [260, 93] width 45 height 20
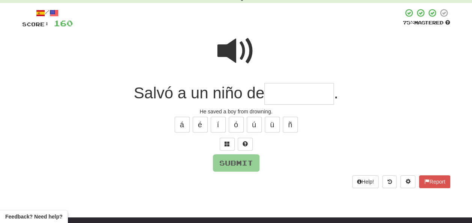
click at [274, 93] on input "text" at bounding box center [298, 94] width 69 height 22
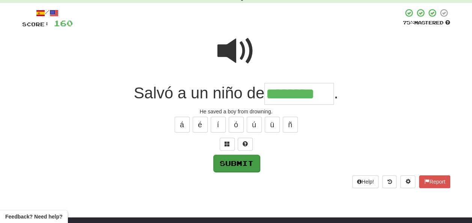
type input "********"
click at [247, 159] on button "Submit" at bounding box center [236, 163] width 47 height 17
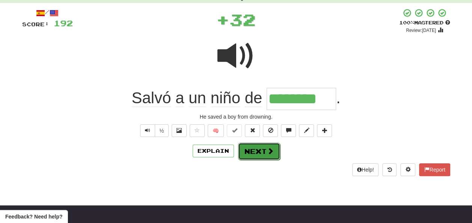
click at [252, 149] on button "Next" at bounding box center [259, 151] width 42 height 17
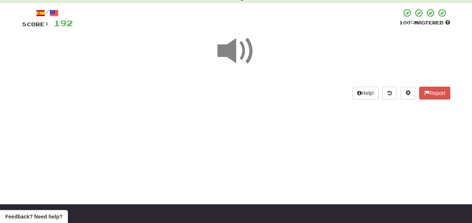
click at [235, 47] on span at bounding box center [236, 51] width 38 height 38
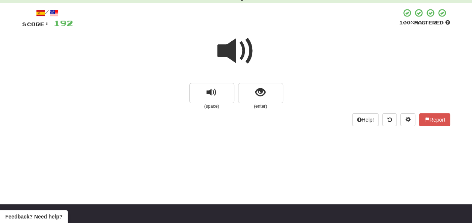
click at [237, 53] on span at bounding box center [236, 51] width 38 height 38
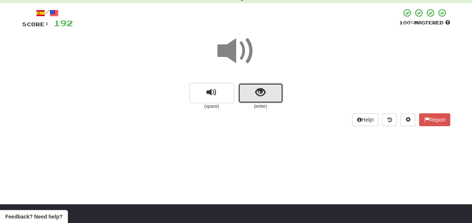
click at [259, 94] on span "show sentence" at bounding box center [260, 92] width 10 height 10
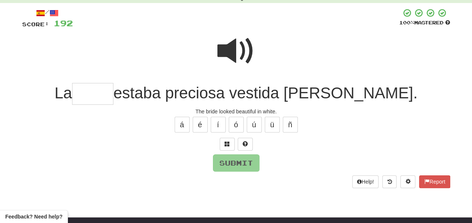
click at [105, 91] on input "text" at bounding box center [92, 94] width 41 height 22
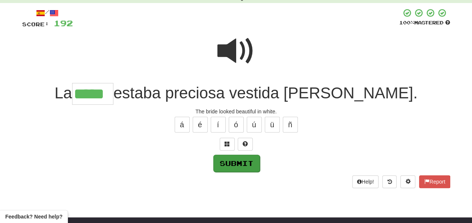
type input "*****"
click at [231, 159] on button "Submit" at bounding box center [236, 163] width 47 height 17
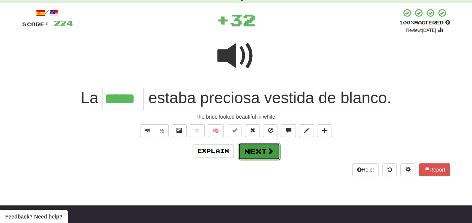
click at [245, 151] on button "Next" at bounding box center [259, 151] width 42 height 17
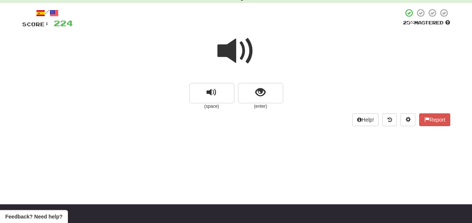
click at [230, 53] on span at bounding box center [236, 51] width 38 height 38
click at [249, 93] on button "show sentence" at bounding box center [260, 93] width 45 height 20
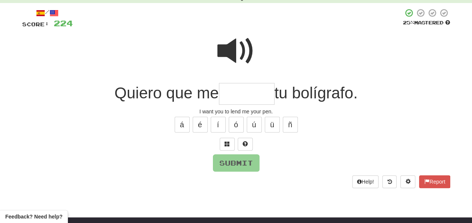
click at [233, 92] on input "text" at bounding box center [247, 94] width 56 height 22
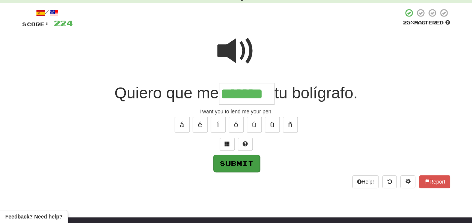
type input "*******"
click at [229, 162] on button "Submit" at bounding box center [236, 163] width 47 height 17
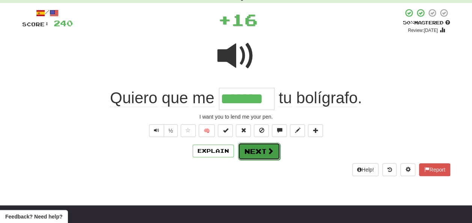
click at [254, 148] on button "Next" at bounding box center [259, 151] width 42 height 17
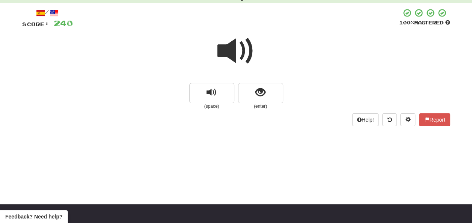
click at [230, 55] on span at bounding box center [236, 51] width 38 height 38
click at [233, 50] on span at bounding box center [236, 51] width 38 height 38
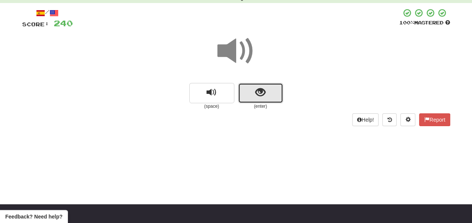
click at [254, 90] on button "show sentence" at bounding box center [260, 93] width 45 height 20
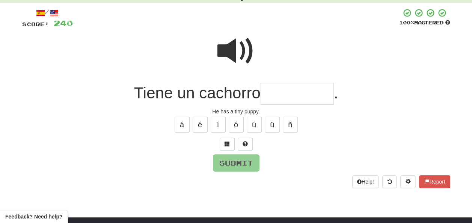
click at [239, 45] on span at bounding box center [236, 51] width 38 height 38
click at [265, 95] on input "text" at bounding box center [296, 94] width 73 height 22
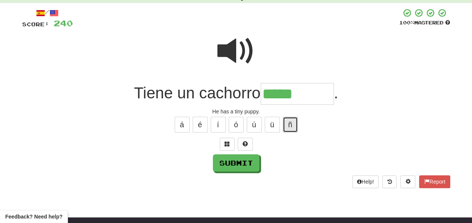
click at [293, 124] on button "ñ" at bounding box center [290, 125] width 15 height 16
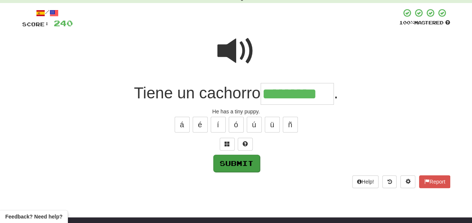
type input "*********"
click at [223, 164] on button "Submit" at bounding box center [236, 163] width 47 height 17
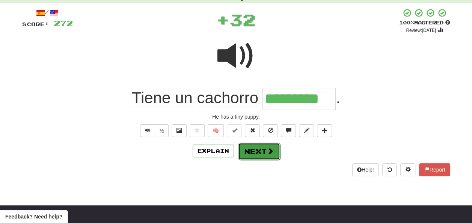
click at [249, 150] on button "Next" at bounding box center [259, 151] width 42 height 17
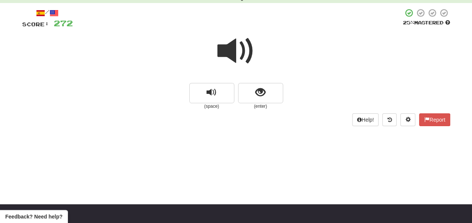
click at [238, 51] on span at bounding box center [236, 51] width 38 height 38
click at [240, 88] on button "show sentence" at bounding box center [260, 93] width 45 height 20
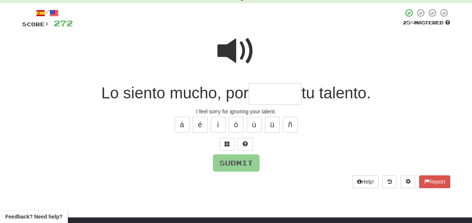
click at [261, 94] on input "text" at bounding box center [274, 94] width 53 height 22
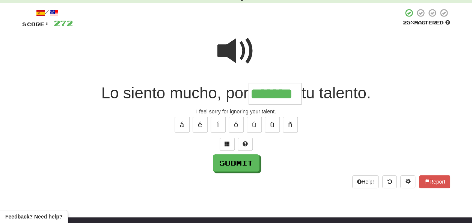
type input "*******"
click at [228, 53] on span at bounding box center [236, 51] width 38 height 38
click at [226, 53] on span at bounding box center [236, 51] width 38 height 38
click at [227, 163] on button "Submit" at bounding box center [236, 163] width 47 height 17
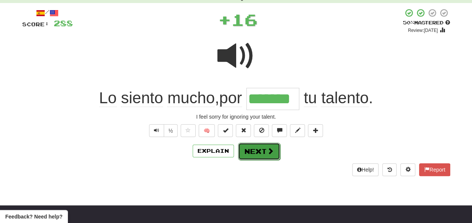
click at [251, 149] on button "Next" at bounding box center [259, 151] width 42 height 17
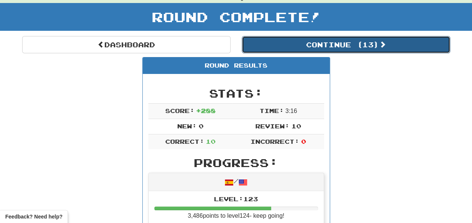
click at [289, 44] on button "Continue ( 13 )" at bounding box center [346, 44] width 208 height 17
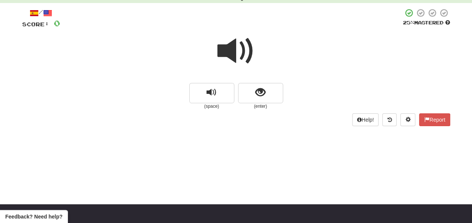
click at [235, 53] on span at bounding box center [236, 51] width 38 height 38
click at [248, 95] on button "show sentence" at bounding box center [260, 93] width 45 height 20
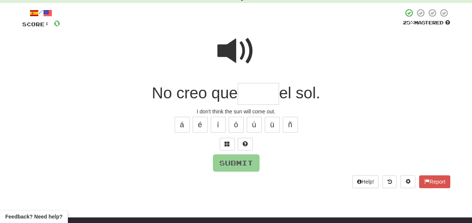
click at [248, 93] on input "text" at bounding box center [258, 94] width 41 height 22
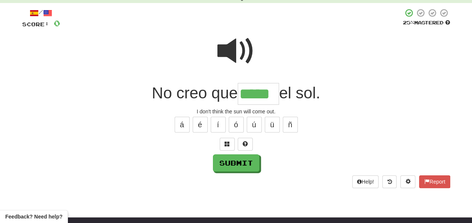
type input "*****"
click at [233, 47] on span at bounding box center [236, 51] width 38 height 38
click at [236, 49] on span at bounding box center [236, 51] width 38 height 38
click at [240, 159] on button "Submit" at bounding box center [236, 163] width 47 height 17
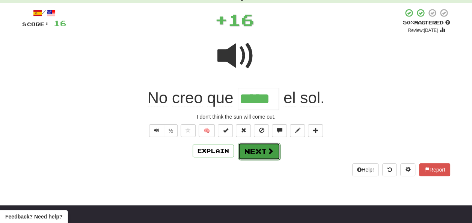
click at [251, 150] on button "Next" at bounding box center [259, 151] width 42 height 17
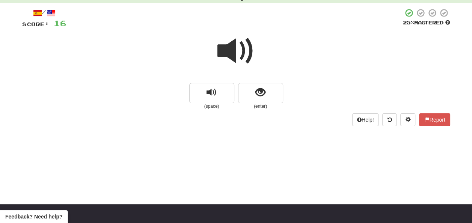
click at [229, 53] on span at bounding box center [236, 51] width 38 height 38
click at [231, 50] on span at bounding box center [236, 51] width 38 height 38
click at [251, 92] on button "show sentence" at bounding box center [260, 93] width 45 height 20
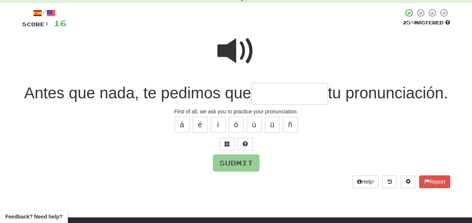
click at [227, 42] on span at bounding box center [236, 51] width 38 height 38
click at [310, 95] on input "text" at bounding box center [289, 94] width 77 height 22
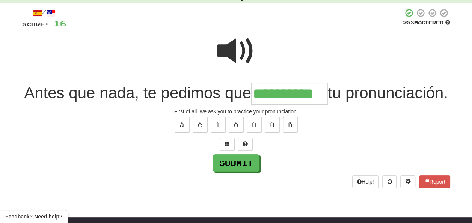
type input "**********"
click at [232, 48] on span at bounding box center [236, 51] width 38 height 38
click at [230, 48] on span at bounding box center [236, 51] width 38 height 38
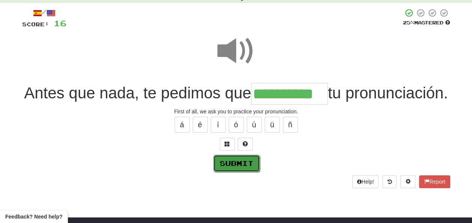
click at [244, 172] on button "Submit" at bounding box center [236, 163] width 47 height 17
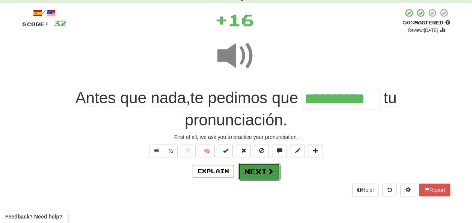
click at [253, 169] on button "Next" at bounding box center [259, 171] width 42 height 17
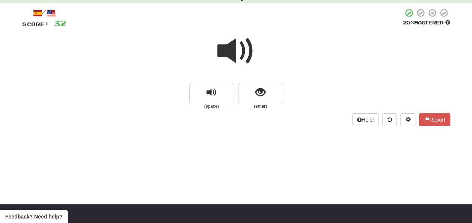
click at [232, 52] on span at bounding box center [236, 51] width 38 height 38
click at [232, 50] on span at bounding box center [236, 51] width 38 height 38
click at [232, 49] on span at bounding box center [236, 51] width 38 height 38
click at [231, 48] on span at bounding box center [236, 51] width 38 height 38
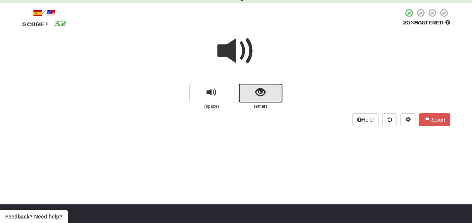
click at [256, 98] on button "show sentence" at bounding box center [260, 93] width 45 height 20
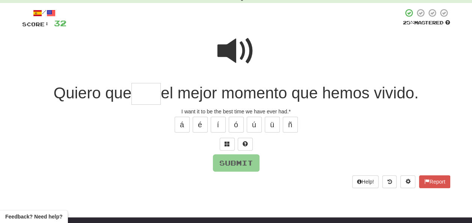
click at [234, 50] on span at bounding box center [236, 51] width 38 height 38
click at [140, 95] on input "text" at bounding box center [145, 94] width 29 height 22
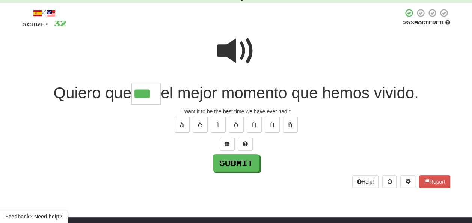
type input "***"
click at [238, 43] on span at bounding box center [236, 51] width 38 height 38
click at [236, 51] on span at bounding box center [236, 51] width 38 height 38
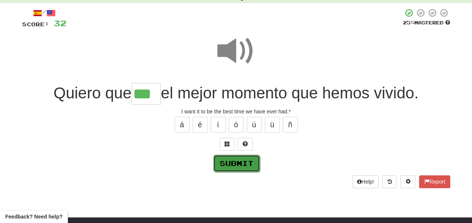
click at [237, 159] on button "Submit" at bounding box center [236, 163] width 47 height 17
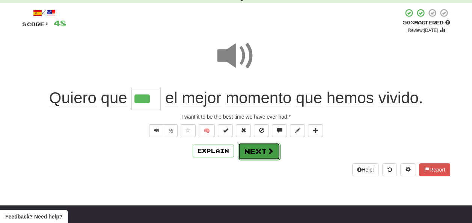
click at [251, 149] on button "Next" at bounding box center [259, 151] width 42 height 17
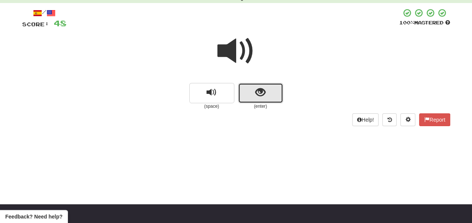
click at [249, 92] on button "show sentence" at bounding box center [260, 93] width 45 height 20
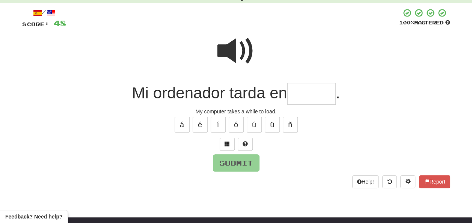
click at [297, 93] on input "text" at bounding box center [311, 94] width 48 height 22
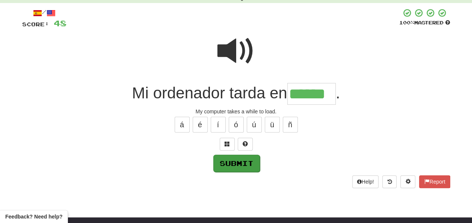
type input "******"
click at [238, 159] on button "Submit" at bounding box center [236, 163] width 47 height 17
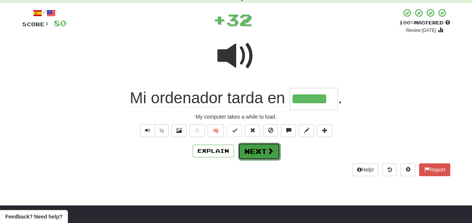
click at [249, 149] on button "Next" at bounding box center [259, 151] width 42 height 17
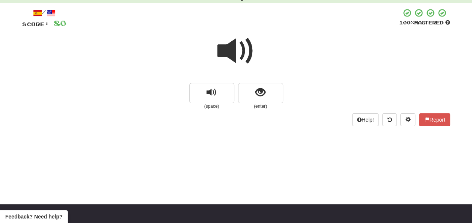
click at [234, 54] on span at bounding box center [236, 51] width 38 height 38
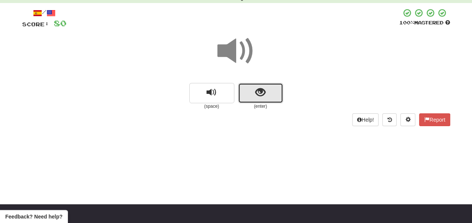
click at [257, 91] on span "show sentence" at bounding box center [260, 92] width 10 height 10
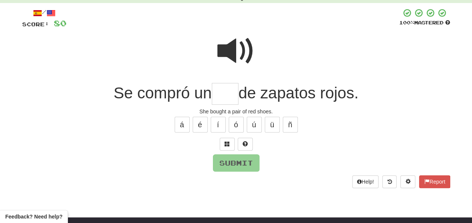
click at [223, 94] on input "text" at bounding box center [225, 94] width 27 height 22
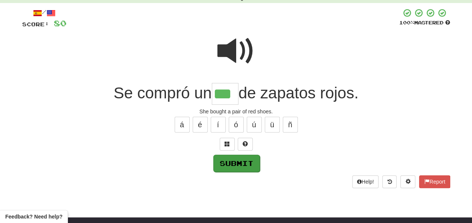
type input "***"
click at [246, 161] on button "Submit" at bounding box center [236, 163] width 47 height 17
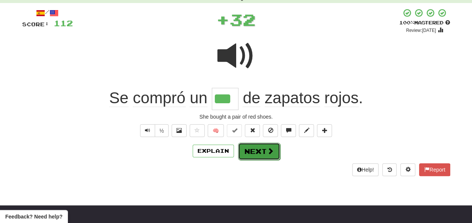
click at [254, 149] on button "Next" at bounding box center [259, 151] width 42 height 17
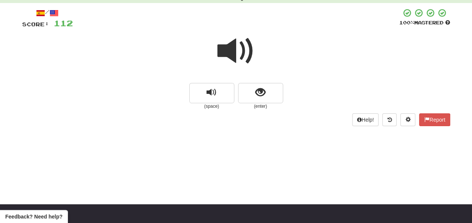
click at [232, 52] on span at bounding box center [236, 51] width 38 height 38
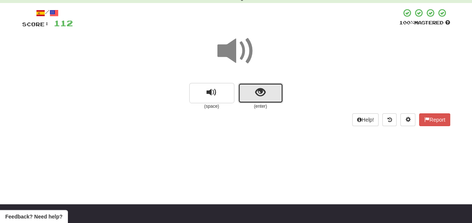
click at [257, 90] on span "show sentence" at bounding box center [260, 92] width 10 height 10
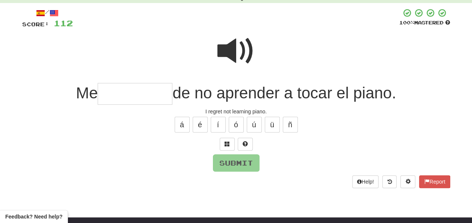
click at [240, 47] on span at bounding box center [236, 51] width 38 height 38
click at [111, 93] on input "text" at bounding box center [135, 94] width 75 height 22
type input "*"
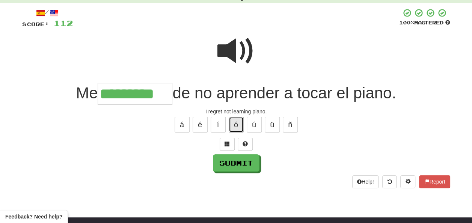
click at [236, 127] on button "ó" at bounding box center [236, 125] width 15 height 16
type input "**********"
click at [230, 48] on span at bounding box center [236, 51] width 38 height 38
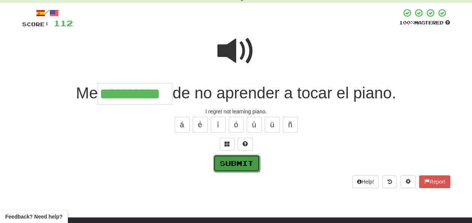
click at [229, 161] on button "Submit" at bounding box center [236, 163] width 47 height 17
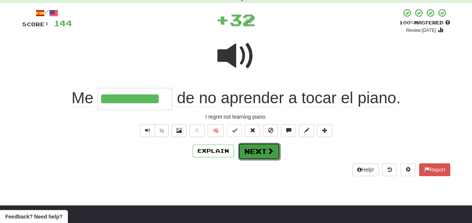
click at [251, 149] on button "Next" at bounding box center [259, 151] width 42 height 17
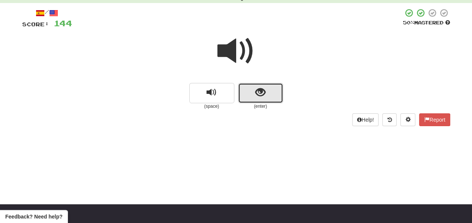
click at [251, 92] on button "show sentence" at bounding box center [260, 93] width 45 height 20
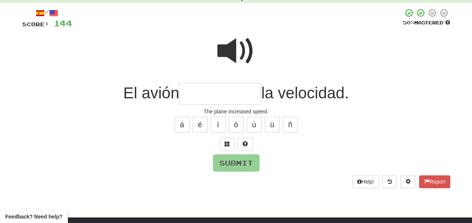
click at [196, 92] on input "text" at bounding box center [220, 94] width 82 height 22
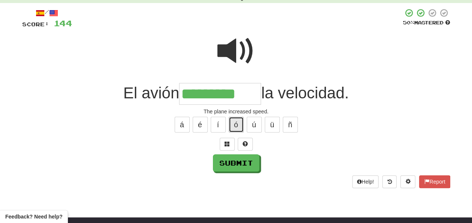
click at [233, 119] on button "ó" at bounding box center [236, 125] width 15 height 16
type input "**********"
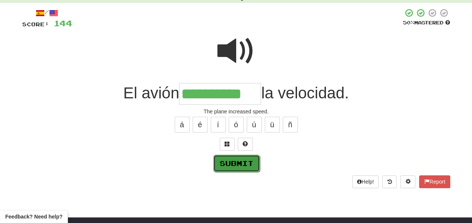
click at [242, 158] on button "Submit" at bounding box center [236, 163] width 47 height 17
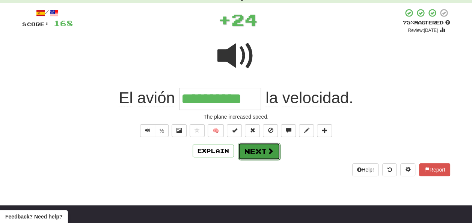
click at [250, 149] on button "Next" at bounding box center [259, 151] width 42 height 17
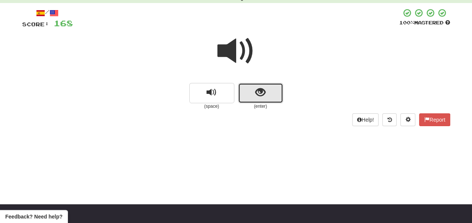
click at [256, 95] on span "show sentence" at bounding box center [260, 92] width 10 height 10
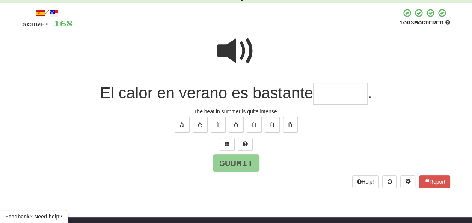
click at [329, 92] on input "text" at bounding box center [340, 94] width 54 height 22
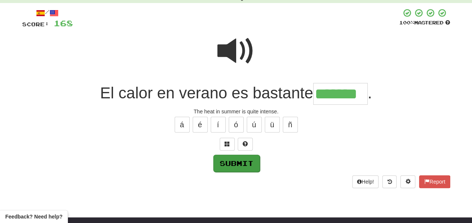
type input "*******"
click at [235, 159] on button "Submit" at bounding box center [236, 163] width 47 height 17
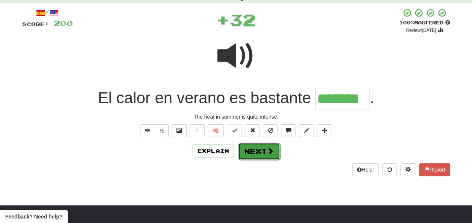
click at [259, 148] on button "Next" at bounding box center [259, 151] width 42 height 17
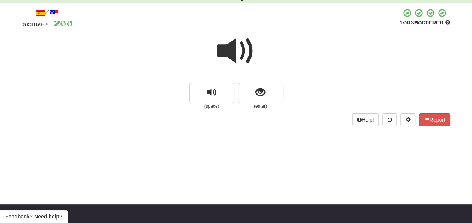
click at [236, 56] on span at bounding box center [236, 51] width 38 height 38
click at [235, 54] on span at bounding box center [236, 51] width 38 height 38
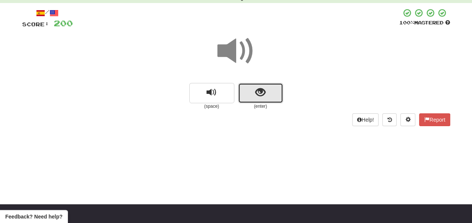
click at [250, 89] on button "show sentence" at bounding box center [260, 93] width 45 height 20
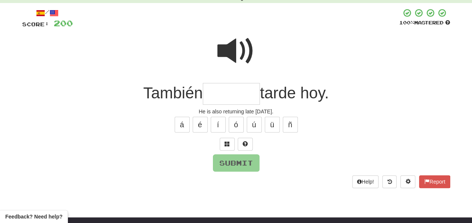
click at [236, 53] on span at bounding box center [236, 51] width 38 height 38
click at [213, 92] on input "text" at bounding box center [231, 94] width 57 height 22
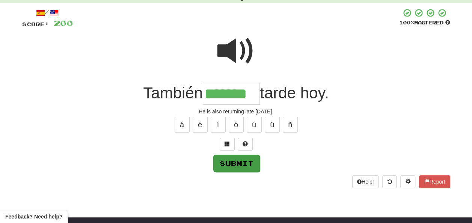
type input "*******"
click at [235, 161] on button "Submit" at bounding box center [236, 163] width 47 height 17
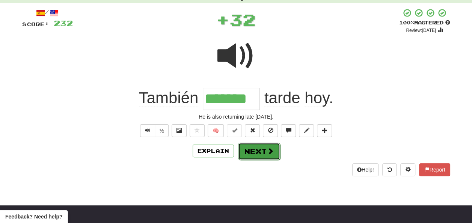
click at [253, 151] on button "Next" at bounding box center [259, 151] width 42 height 17
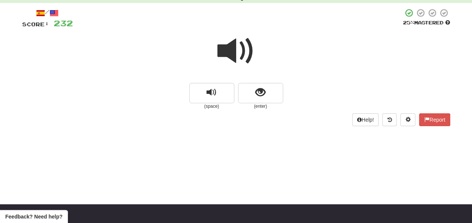
click at [229, 51] on span at bounding box center [236, 51] width 38 height 38
click at [252, 92] on button "show sentence" at bounding box center [260, 93] width 45 height 20
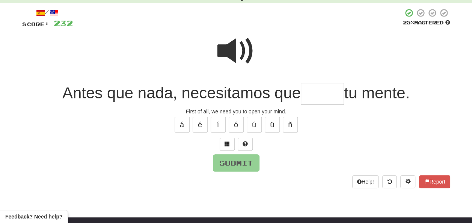
click at [234, 41] on span at bounding box center [236, 51] width 38 height 38
click at [313, 90] on input "text" at bounding box center [322, 94] width 43 height 22
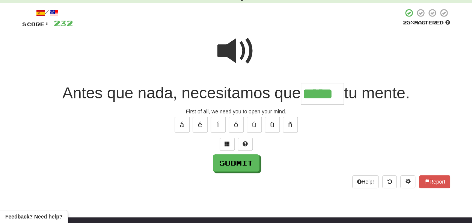
type input "*****"
click at [226, 43] on span at bounding box center [236, 51] width 38 height 38
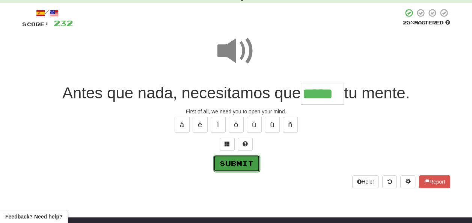
click at [236, 160] on button "Submit" at bounding box center [236, 163] width 47 height 17
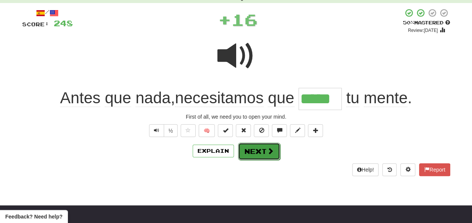
click at [250, 148] on button "Next" at bounding box center [259, 151] width 42 height 17
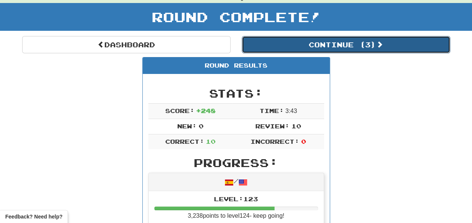
click at [276, 45] on button "Continue ( 3 )" at bounding box center [346, 44] width 208 height 17
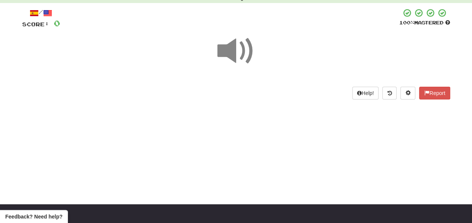
click at [233, 50] on span at bounding box center [236, 51] width 38 height 38
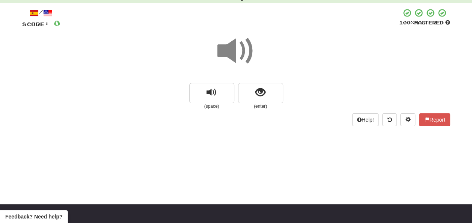
click at [233, 50] on span at bounding box center [236, 51] width 38 height 38
click at [253, 89] on button "show sentence" at bounding box center [260, 93] width 45 height 20
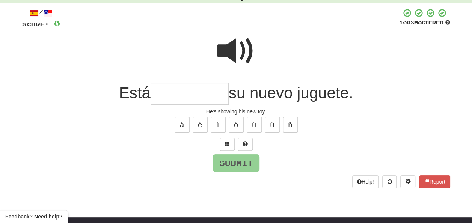
click at [229, 50] on span at bounding box center [236, 51] width 38 height 38
click at [161, 95] on input "text" at bounding box center [189, 94] width 78 height 22
type input "*"
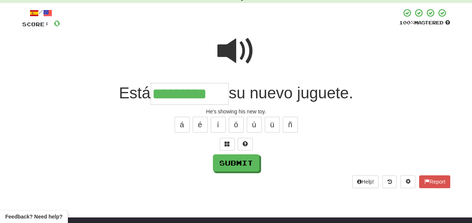
type input "*********"
click at [228, 48] on span at bounding box center [236, 51] width 38 height 38
click at [228, 50] on span at bounding box center [236, 51] width 38 height 38
click at [229, 56] on span at bounding box center [236, 51] width 38 height 38
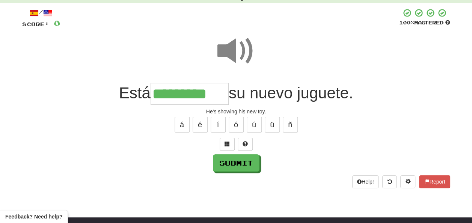
click at [227, 57] on span at bounding box center [236, 51] width 38 height 38
click at [225, 57] on span at bounding box center [236, 51] width 38 height 38
click at [231, 159] on button "Submit" at bounding box center [236, 163] width 47 height 17
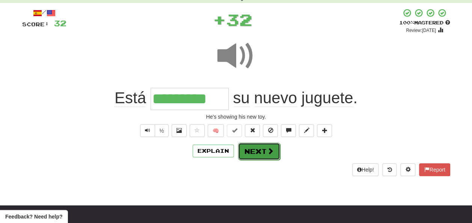
click at [248, 148] on button "Next" at bounding box center [259, 151] width 42 height 17
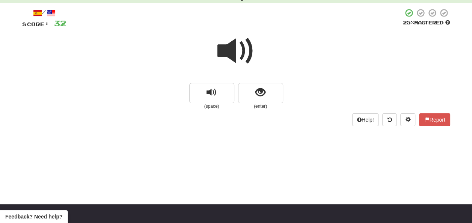
click at [235, 48] on span at bounding box center [236, 51] width 38 height 38
click at [234, 48] on span at bounding box center [236, 51] width 38 height 38
click at [254, 91] on button "show sentence" at bounding box center [260, 93] width 45 height 20
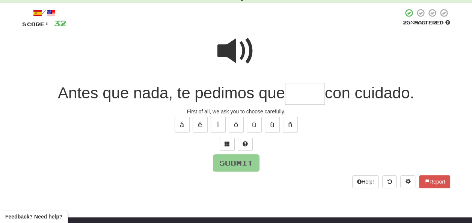
click at [233, 46] on span at bounding box center [236, 51] width 38 height 38
click at [294, 92] on input "text" at bounding box center [305, 94] width 40 height 22
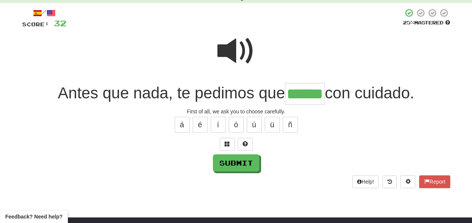
type input "******"
click at [247, 48] on span at bounding box center [236, 51] width 38 height 38
click at [231, 163] on button "Submit" at bounding box center [236, 163] width 47 height 17
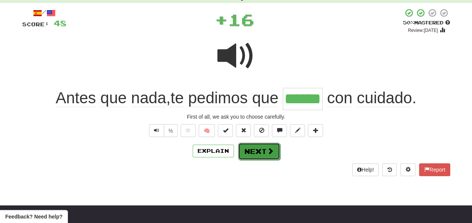
click at [250, 149] on button "Next" at bounding box center [259, 151] width 42 height 17
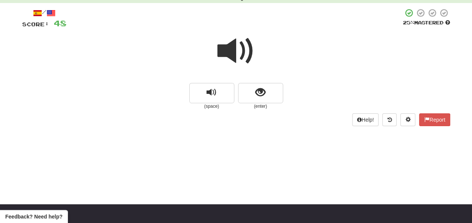
click at [234, 53] on span at bounding box center [236, 51] width 38 height 38
click at [233, 50] on span at bounding box center [236, 51] width 38 height 38
click at [230, 48] on span at bounding box center [236, 51] width 38 height 38
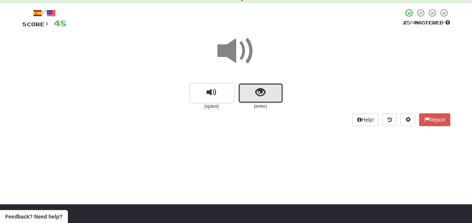
click at [259, 92] on span "show sentence" at bounding box center [260, 92] width 10 height 10
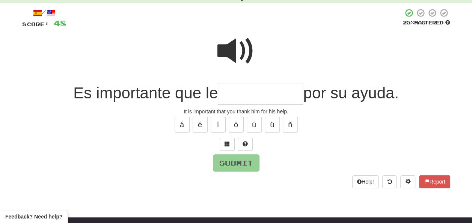
click at [230, 46] on span at bounding box center [236, 51] width 38 height 38
click at [232, 92] on input "text" at bounding box center [260, 94] width 85 height 22
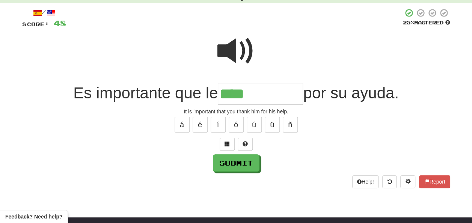
click at [232, 43] on span at bounding box center [236, 51] width 38 height 38
click at [257, 92] on input "****" at bounding box center [260, 94] width 85 height 22
click at [240, 52] on span at bounding box center [236, 51] width 38 height 38
click at [254, 92] on input "****" at bounding box center [260, 94] width 85 height 22
click at [233, 42] on span at bounding box center [236, 51] width 38 height 38
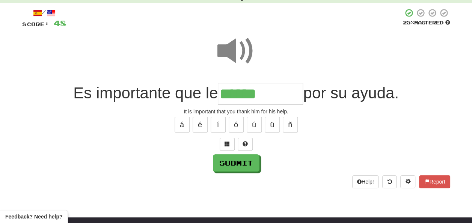
click at [269, 94] on input "******" at bounding box center [260, 94] width 85 height 22
type input "**********"
click at [231, 49] on span at bounding box center [236, 51] width 38 height 38
click at [230, 52] on span at bounding box center [236, 51] width 38 height 38
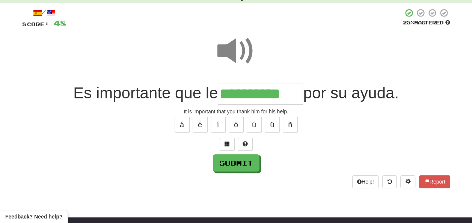
click at [230, 52] on span at bounding box center [236, 51] width 38 height 38
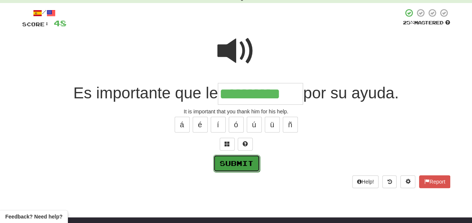
click at [229, 158] on button "Submit" at bounding box center [236, 163] width 47 height 17
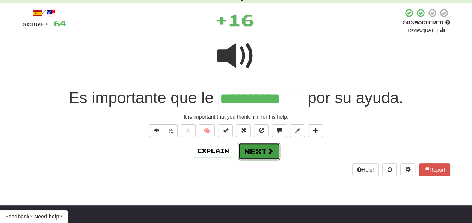
click at [252, 148] on button "Next" at bounding box center [259, 151] width 42 height 17
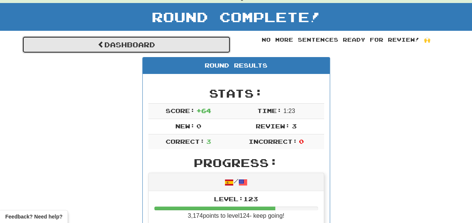
click at [119, 45] on link "Dashboard" at bounding box center [126, 44] width 208 height 17
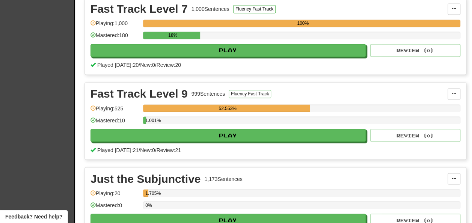
scroll to position [563, 0]
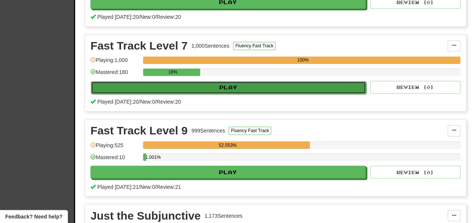
click at [197, 86] on button "Play" at bounding box center [228, 87] width 275 height 13
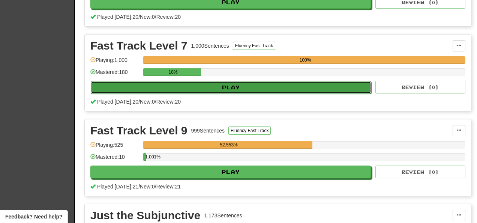
select select "**"
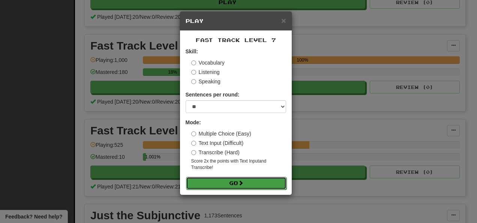
click at [228, 180] on button "Go" at bounding box center [236, 183] width 101 height 13
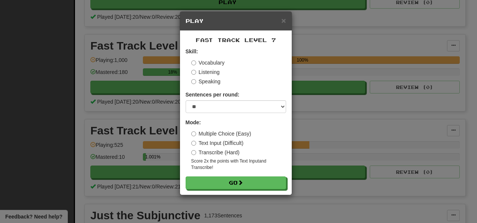
click at [320, 150] on div "× Play Fast Track Level 7 Skill: Vocabulary Listening Speaking Sentences per ro…" at bounding box center [238, 111] width 477 height 223
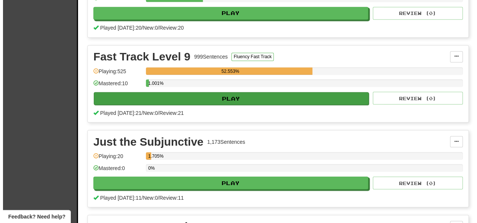
scroll to position [638, 0]
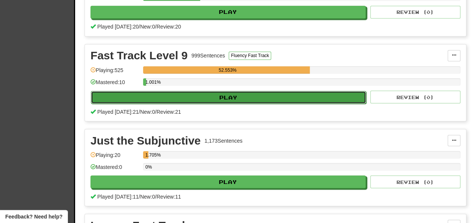
click at [153, 99] on button "Play" at bounding box center [228, 97] width 275 height 13
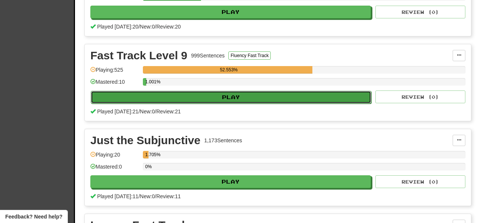
select select "**"
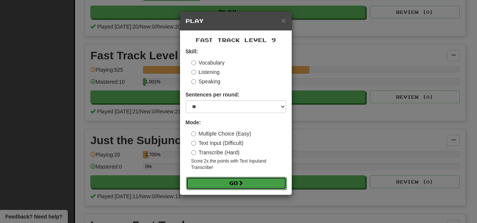
click at [210, 178] on button "Go" at bounding box center [236, 183] width 101 height 13
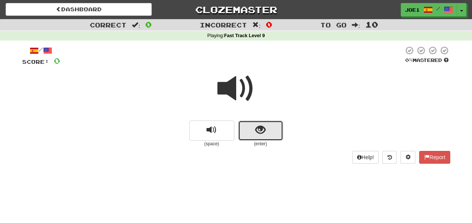
click at [245, 128] on button "show sentence" at bounding box center [260, 130] width 45 height 20
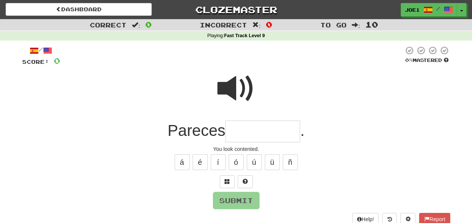
click at [242, 131] on input "text" at bounding box center [262, 131] width 75 height 22
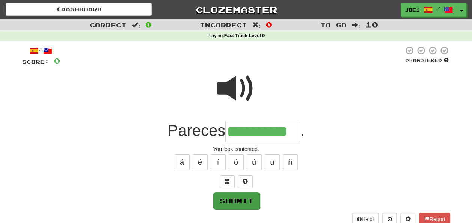
type input "**********"
click at [243, 194] on button "Submit" at bounding box center [236, 200] width 47 height 17
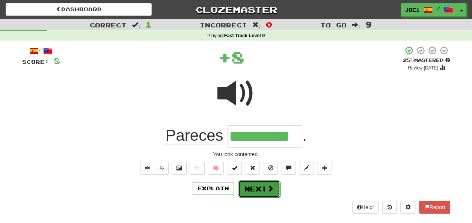
click at [250, 188] on button "Next" at bounding box center [259, 188] width 42 height 17
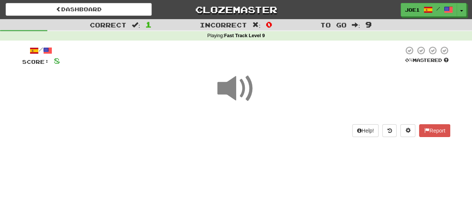
click at [237, 92] on span at bounding box center [236, 89] width 38 height 38
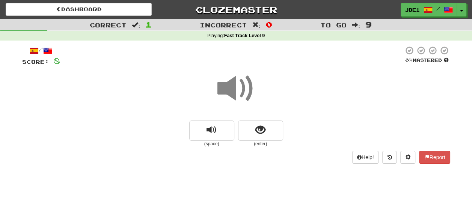
click at [238, 93] on span at bounding box center [236, 89] width 38 height 38
click at [254, 129] on button "show sentence" at bounding box center [260, 130] width 45 height 20
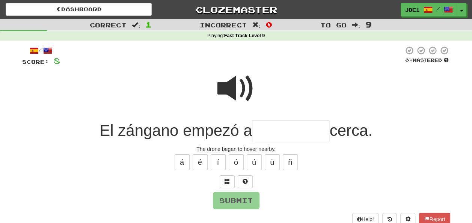
click at [231, 80] on span at bounding box center [236, 89] width 38 height 38
click at [232, 81] on span at bounding box center [236, 89] width 38 height 38
click at [258, 129] on input "text" at bounding box center [290, 131] width 77 height 22
type input "*"
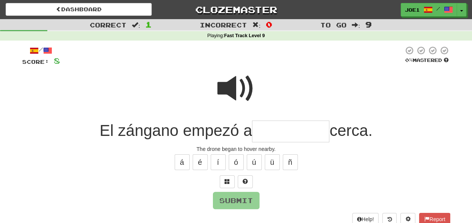
click at [236, 79] on span at bounding box center [236, 89] width 38 height 38
click at [257, 131] on input "text" at bounding box center [290, 131] width 77 height 22
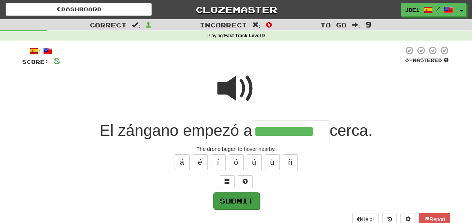
type input "**********"
click at [236, 198] on button "Submit" at bounding box center [236, 200] width 47 height 17
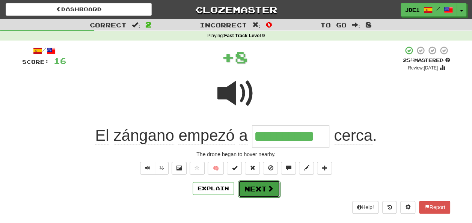
click at [256, 182] on button "Next" at bounding box center [259, 188] width 42 height 17
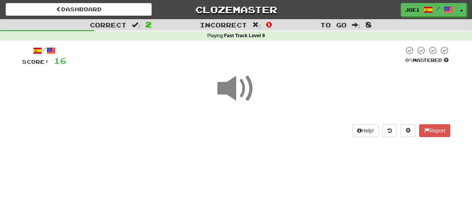
click at [233, 92] on span at bounding box center [236, 89] width 38 height 38
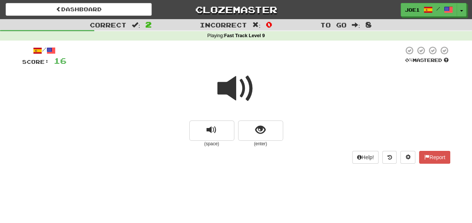
click at [228, 88] on span at bounding box center [236, 89] width 38 height 38
click at [235, 86] on span at bounding box center [236, 89] width 38 height 38
click at [233, 86] on span at bounding box center [236, 89] width 38 height 38
click at [235, 84] on span at bounding box center [236, 89] width 38 height 38
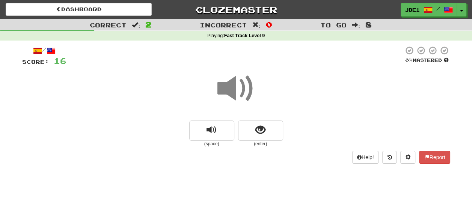
click at [234, 84] on span at bounding box center [236, 89] width 38 height 38
click at [262, 129] on span "show sentence" at bounding box center [260, 130] width 10 height 10
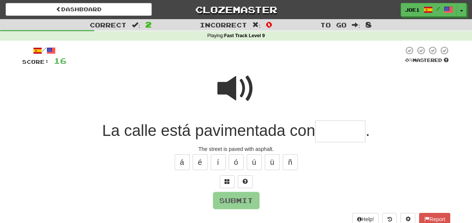
click at [233, 85] on span at bounding box center [236, 89] width 38 height 38
click at [325, 129] on input "text" at bounding box center [340, 131] width 50 height 22
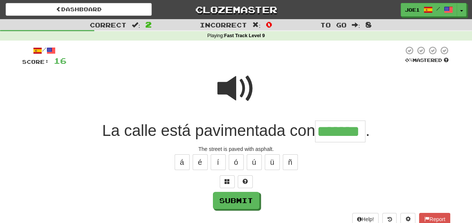
type input "*******"
click at [242, 80] on span at bounding box center [236, 89] width 38 height 38
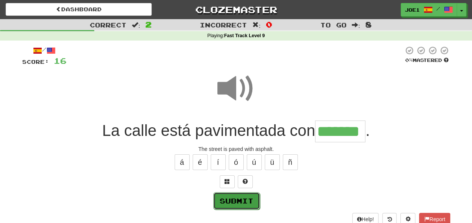
click at [241, 195] on button "Submit" at bounding box center [236, 200] width 47 height 17
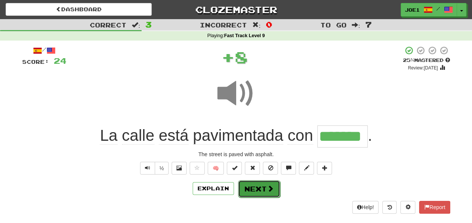
click at [252, 186] on button "Next" at bounding box center [259, 188] width 42 height 17
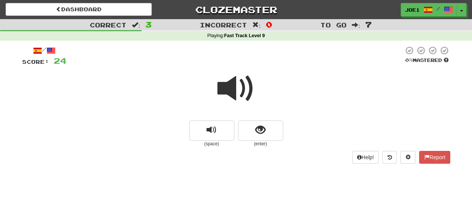
click at [233, 88] on span at bounding box center [236, 89] width 38 height 38
click at [232, 88] on span at bounding box center [236, 89] width 38 height 38
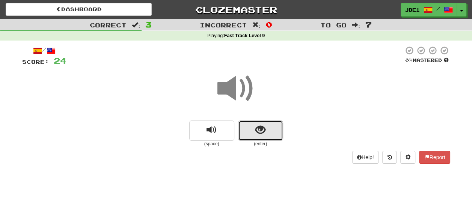
click at [257, 128] on span "show sentence" at bounding box center [260, 130] width 10 height 10
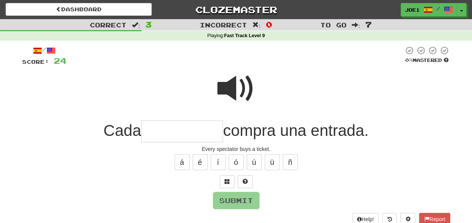
drag, startPoint x: 158, startPoint y: 133, endPoint x: 149, endPoint y: 128, distance: 10.1
click at [155, 130] on input "text" at bounding box center [182, 131] width 82 height 22
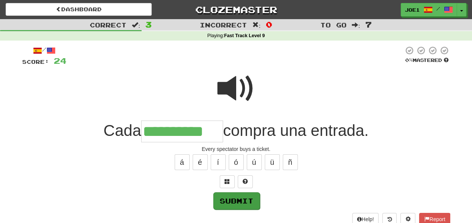
type input "**********"
click at [241, 197] on button "Submit" at bounding box center [236, 200] width 47 height 17
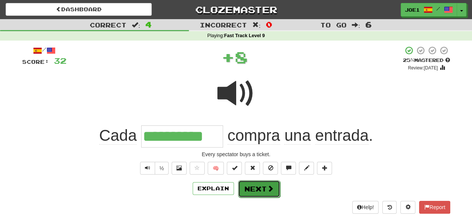
click at [247, 185] on button "Next" at bounding box center [259, 188] width 42 height 17
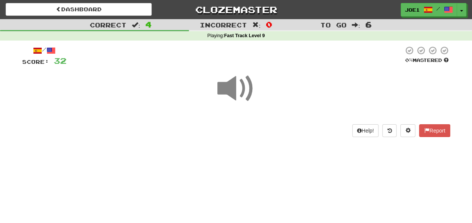
click at [234, 89] on span at bounding box center [236, 89] width 38 height 38
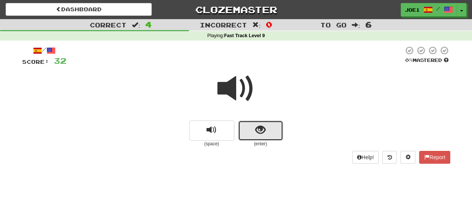
click at [250, 132] on button "show sentence" at bounding box center [260, 130] width 45 height 20
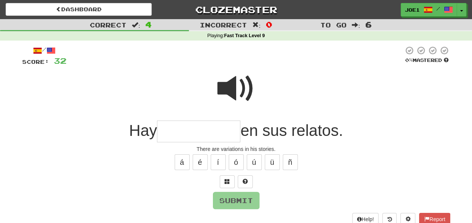
click at [176, 127] on input "text" at bounding box center [198, 131] width 83 height 22
click at [179, 129] on input "*" at bounding box center [198, 131] width 83 height 22
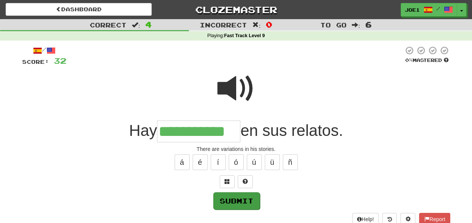
type input "**********"
click at [236, 200] on button "Submit" at bounding box center [236, 200] width 47 height 17
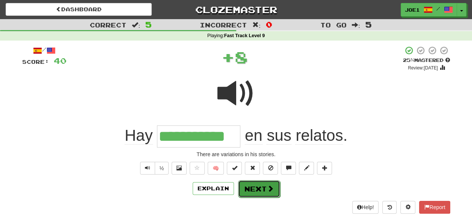
click at [251, 182] on button "Next" at bounding box center [259, 188] width 42 height 17
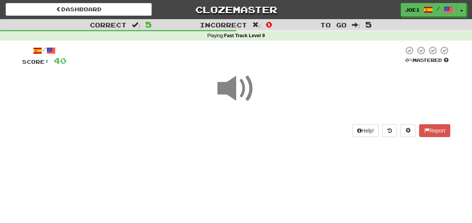
click at [232, 89] on span at bounding box center [236, 89] width 38 height 38
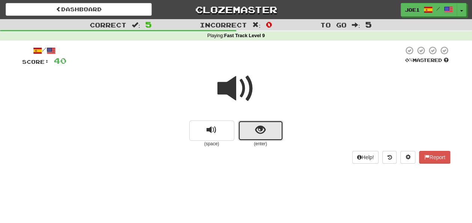
click at [250, 129] on button "show sentence" at bounding box center [260, 130] width 45 height 20
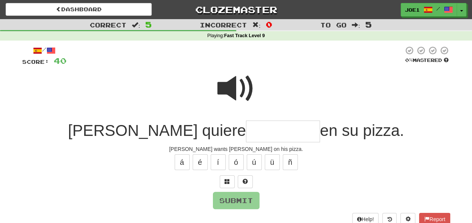
click at [246, 129] on input "text" at bounding box center [283, 131] width 74 height 22
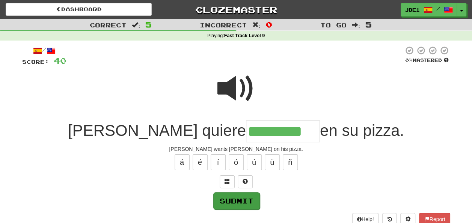
type input "*********"
click at [233, 197] on button "Submit" at bounding box center [236, 200] width 47 height 17
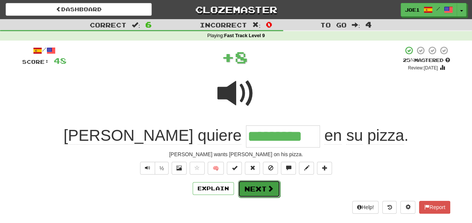
click at [251, 188] on button "Next" at bounding box center [259, 188] width 42 height 17
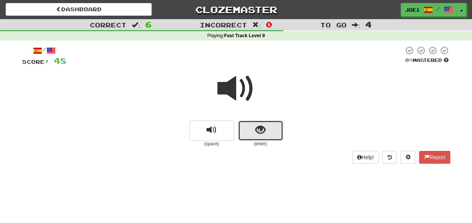
click at [254, 131] on button "show sentence" at bounding box center [260, 130] width 45 height 20
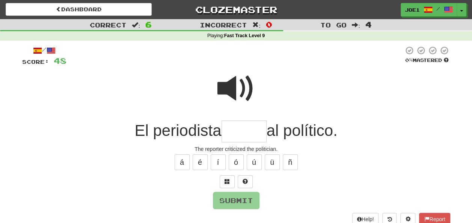
click at [237, 130] on input "text" at bounding box center [243, 131] width 45 height 22
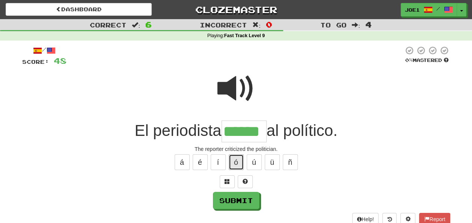
click at [234, 160] on button "ó" at bounding box center [236, 162] width 15 height 16
type input "*******"
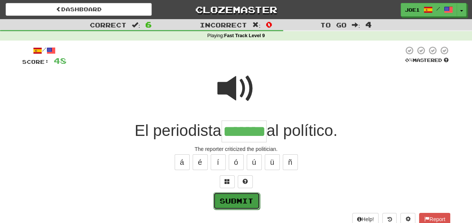
click at [233, 198] on button "Submit" at bounding box center [236, 200] width 47 height 17
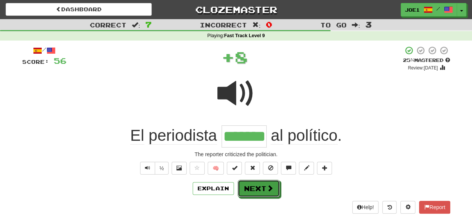
click at [252, 186] on button "Next" at bounding box center [259, 188] width 42 height 17
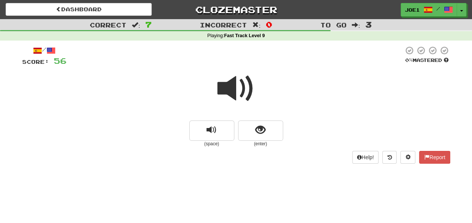
click at [233, 91] on span at bounding box center [236, 89] width 38 height 38
click at [257, 125] on span "show sentence" at bounding box center [260, 130] width 10 height 10
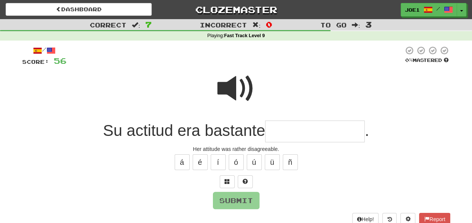
click at [241, 83] on span at bounding box center [236, 89] width 38 height 38
click at [278, 131] on input "text" at bounding box center [314, 131] width 99 height 22
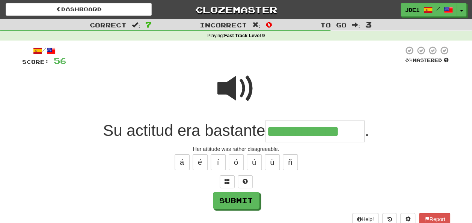
type input "**********"
click at [230, 92] on span at bounding box center [236, 89] width 38 height 38
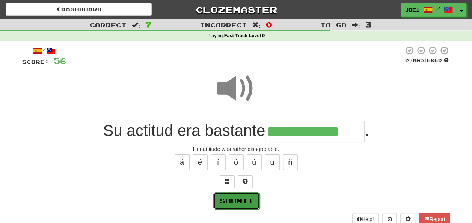
click at [233, 198] on button "Submit" at bounding box center [236, 200] width 47 height 17
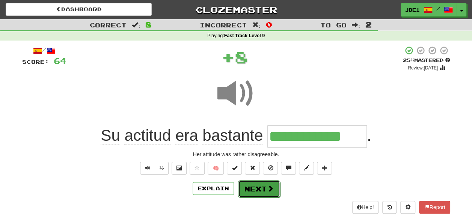
click at [254, 184] on button "Next" at bounding box center [259, 188] width 42 height 17
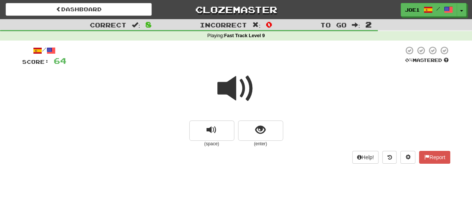
click at [236, 90] on span at bounding box center [236, 89] width 38 height 38
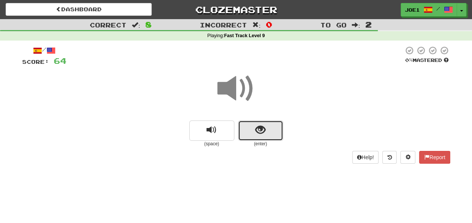
click at [253, 127] on button "show sentence" at bounding box center [260, 130] width 45 height 20
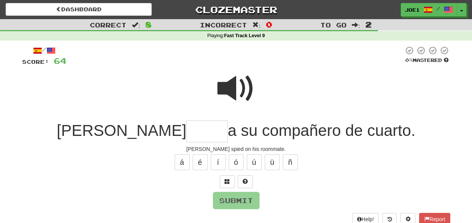
click at [186, 129] on input "text" at bounding box center [206, 131] width 41 height 22
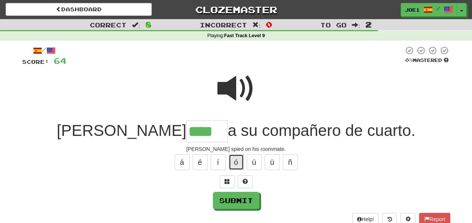
click at [236, 164] on button "ó" at bounding box center [236, 162] width 15 height 16
type input "*****"
click at [232, 84] on span at bounding box center [236, 89] width 38 height 38
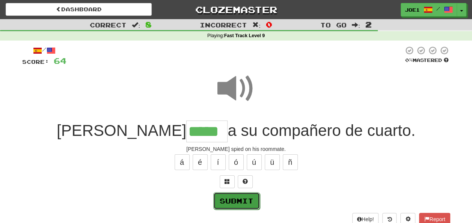
click at [241, 198] on button "Submit" at bounding box center [236, 200] width 47 height 17
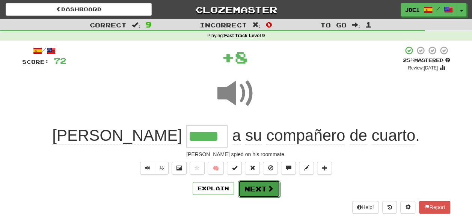
click at [253, 187] on button "Next" at bounding box center [259, 188] width 42 height 17
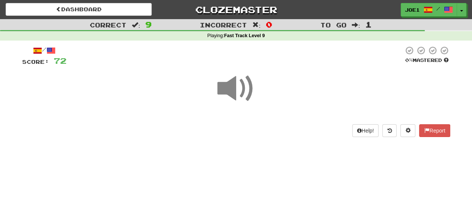
click at [232, 89] on span at bounding box center [236, 89] width 38 height 38
click at [233, 90] on span at bounding box center [236, 89] width 38 height 38
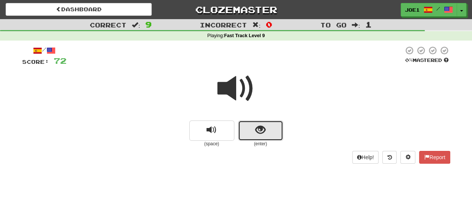
click at [256, 129] on span "show sentence" at bounding box center [260, 130] width 10 height 10
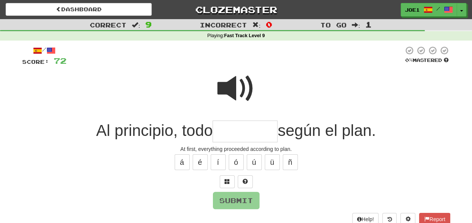
click at [234, 83] on span at bounding box center [236, 89] width 38 height 38
click at [220, 132] on input "text" at bounding box center [244, 131] width 65 height 22
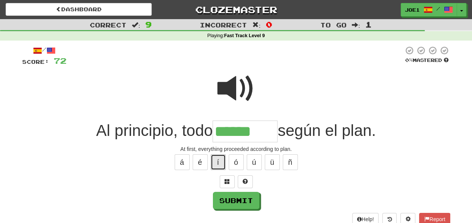
click at [218, 161] on button "í" at bounding box center [217, 162] width 15 height 16
type input "********"
click at [236, 83] on span at bounding box center [236, 89] width 38 height 38
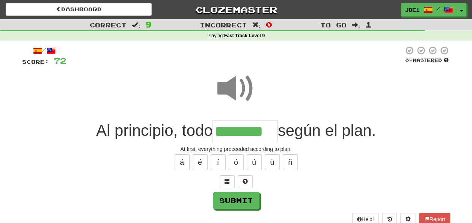
click at [237, 83] on span at bounding box center [236, 89] width 38 height 38
click at [234, 200] on button "Submit" at bounding box center [236, 200] width 47 height 17
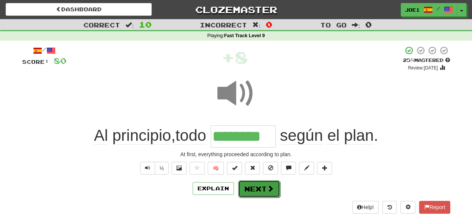
click at [256, 186] on button "Next" at bounding box center [259, 188] width 42 height 17
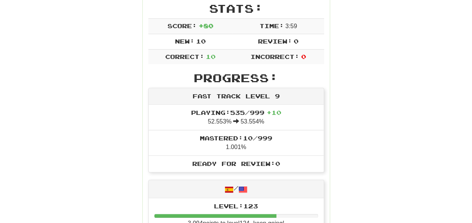
scroll to position [38, 0]
